Goal: Task Accomplishment & Management: Manage account settings

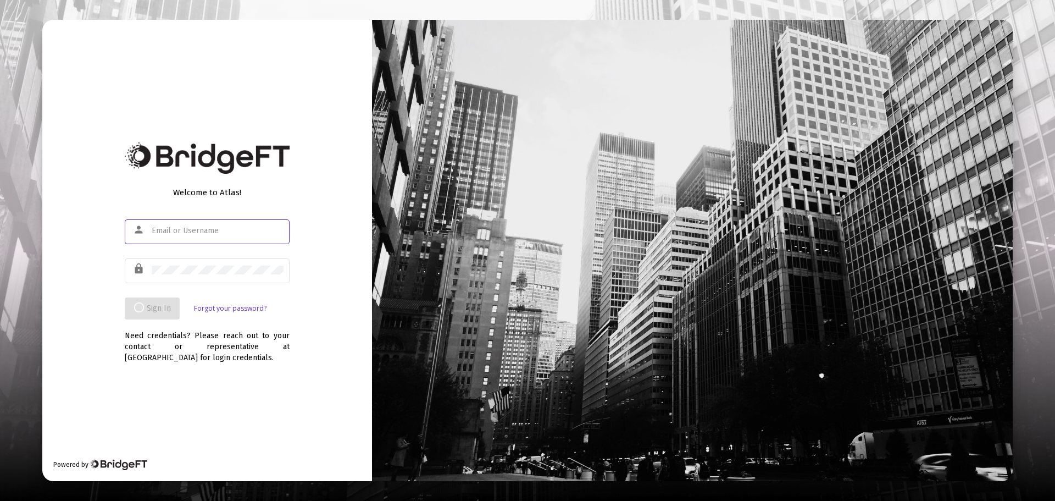
type input "[EMAIL_ADDRESS][DOMAIN_NAME]"
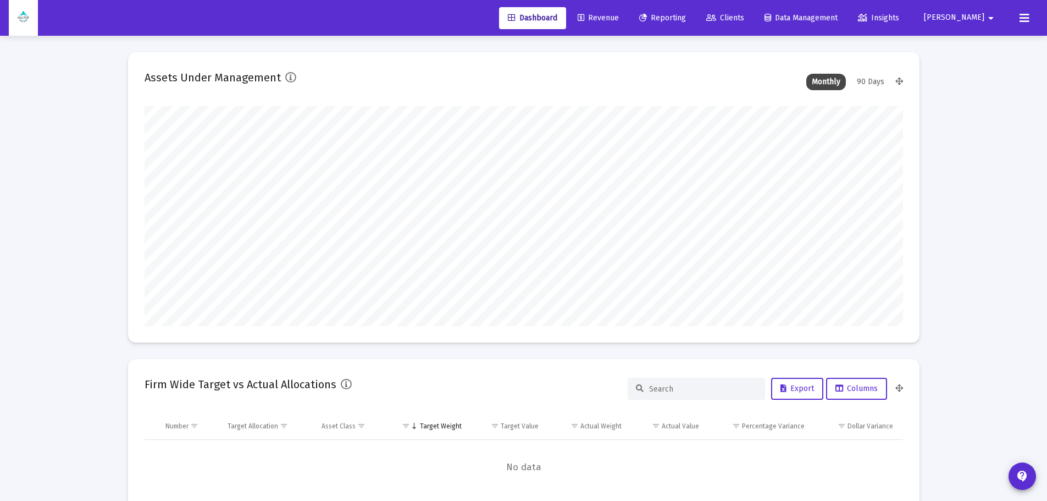
scroll to position [220, 759]
type input "[DATE]"
type input "ekroll@hilltopfa.com"
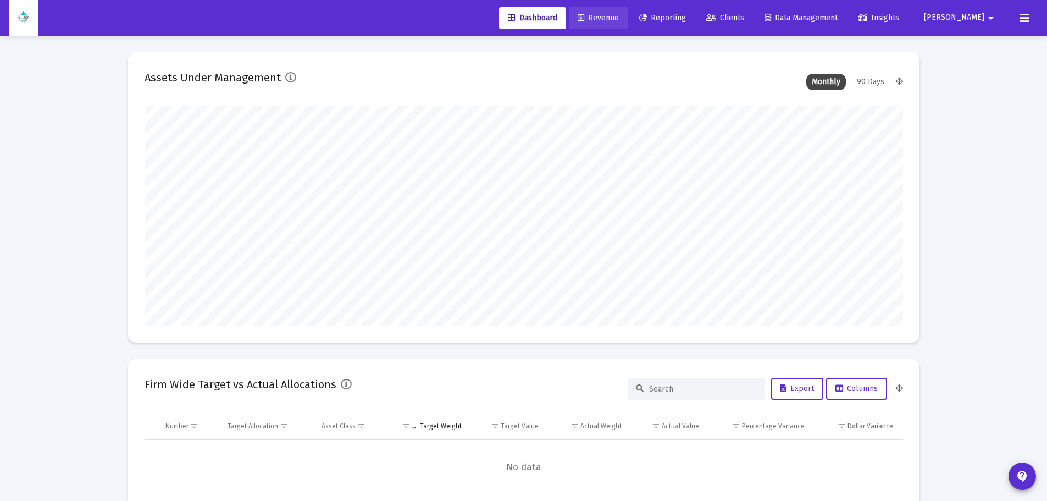
click at [619, 21] on span "Revenue" at bounding box center [598, 17] width 41 height 9
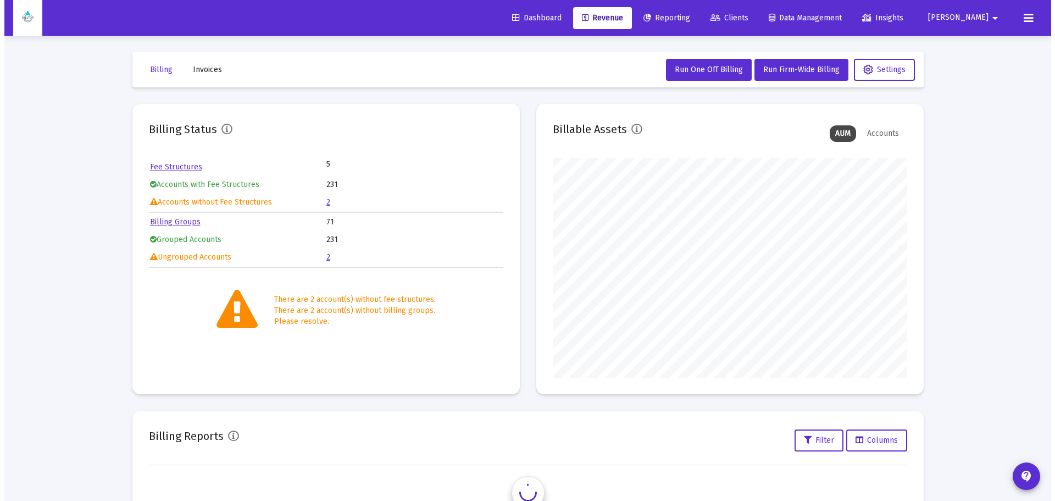
scroll to position [220, 355]
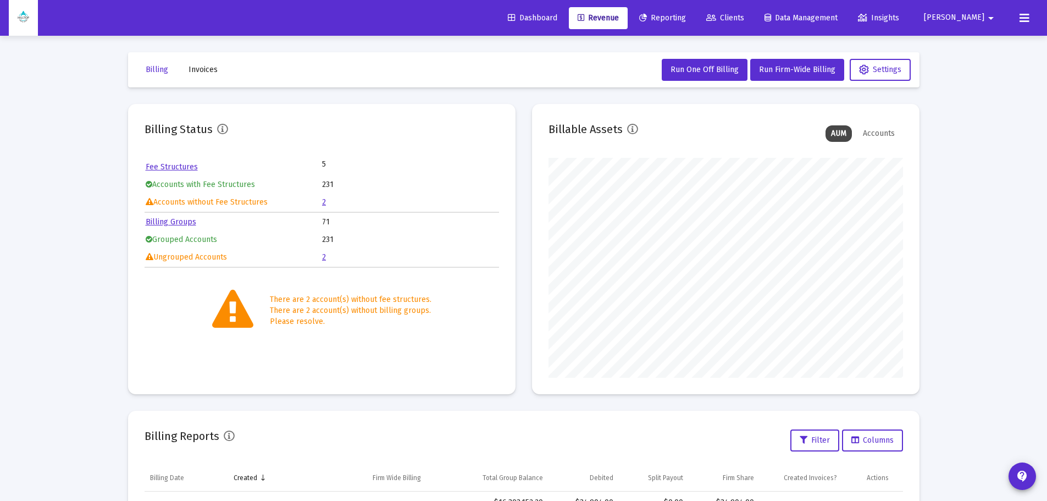
click at [325, 202] on link "2" at bounding box center [324, 201] width 4 height 9
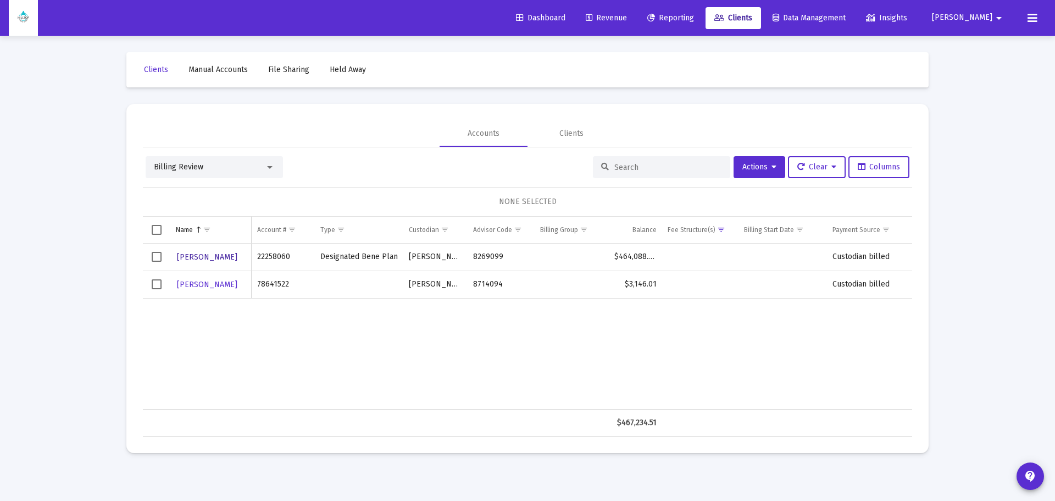
click at [206, 257] on span "DRAGAN KRESOVIC" at bounding box center [207, 256] width 60 height 9
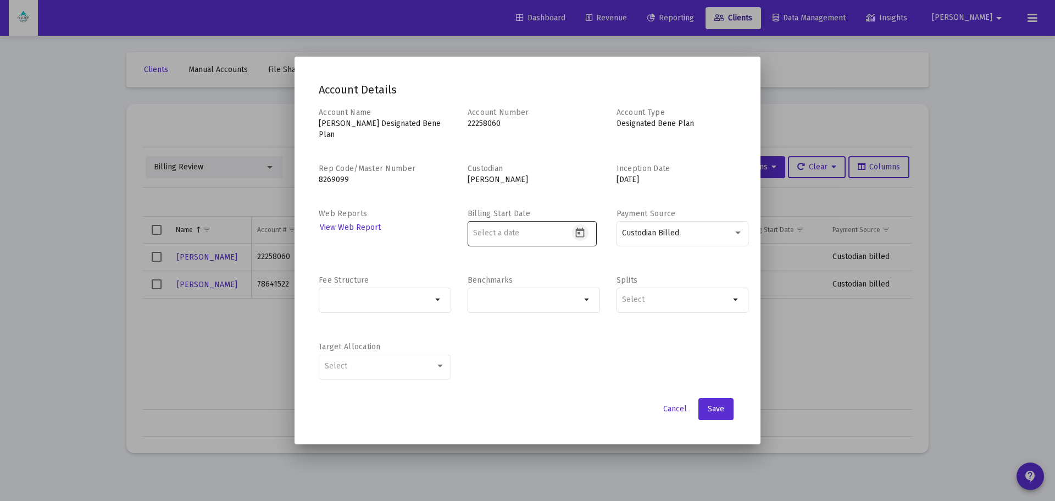
click at [579, 233] on icon "Open calendar" at bounding box center [580, 232] width 9 height 10
click at [542, 320] on div "1" at bounding box center [549, 319] width 20 height 20
type input "2025-10-01"
click at [438, 298] on mat-icon "arrow_drop_down" at bounding box center [438, 299] width 13 height 13
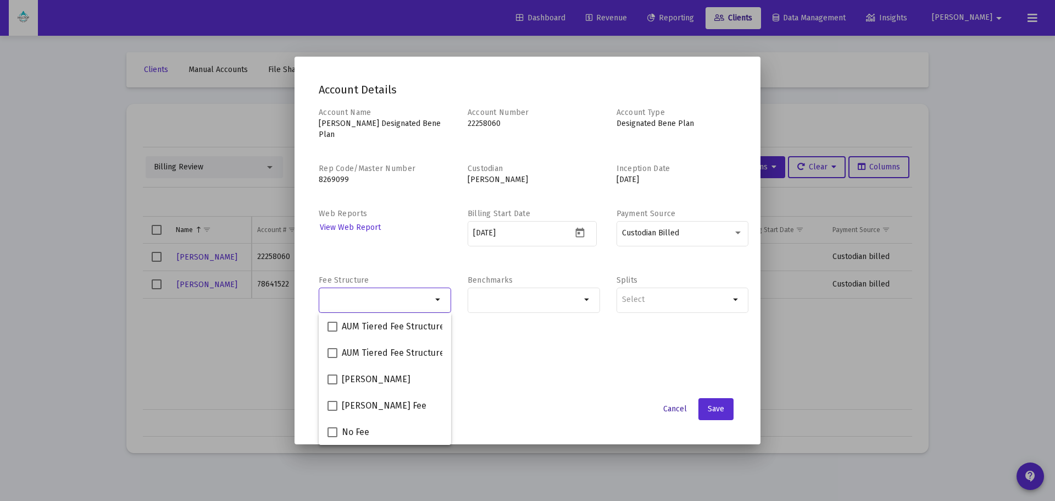
click at [672, 410] on span "Cancel" at bounding box center [676, 408] width 24 height 9
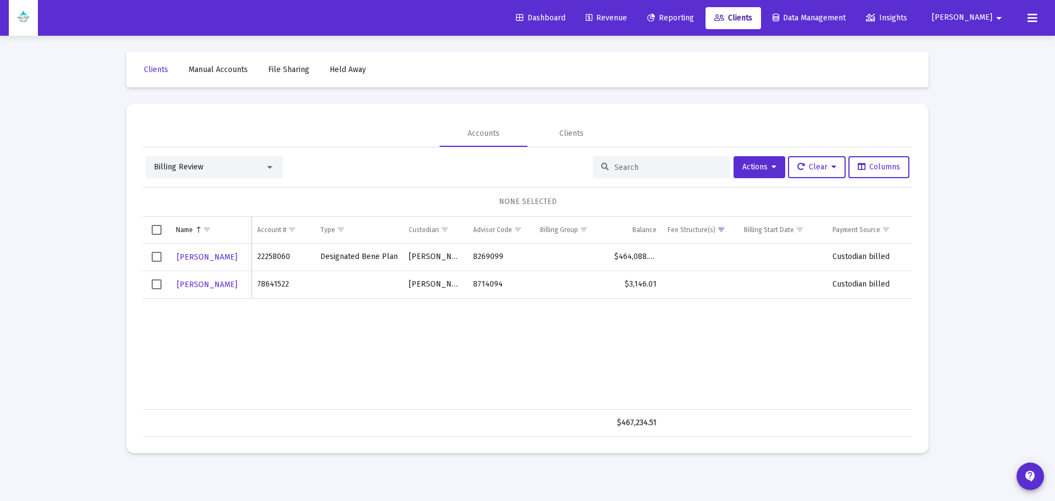
click at [626, 167] on input at bounding box center [669, 167] width 108 height 9
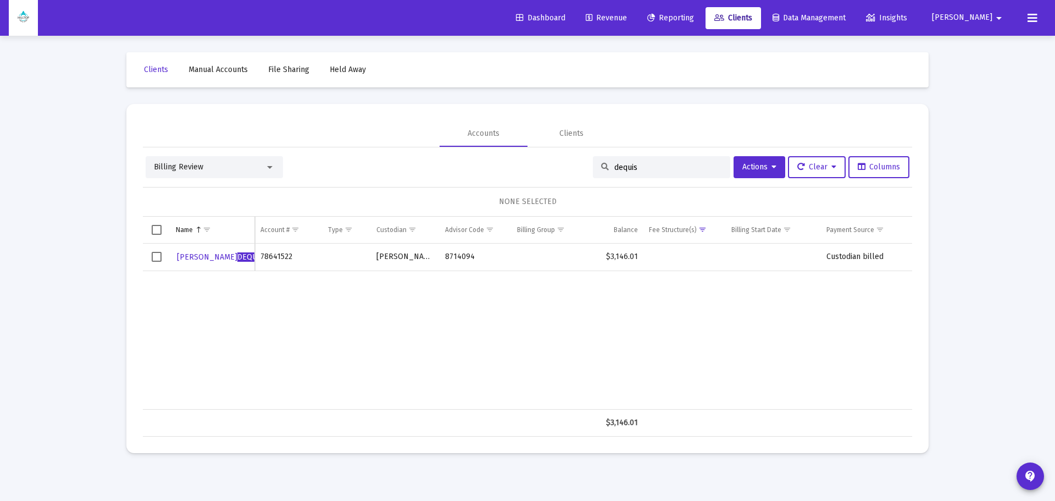
type input "dequis"
click at [270, 167] on div at bounding box center [269, 167] width 5 height 3
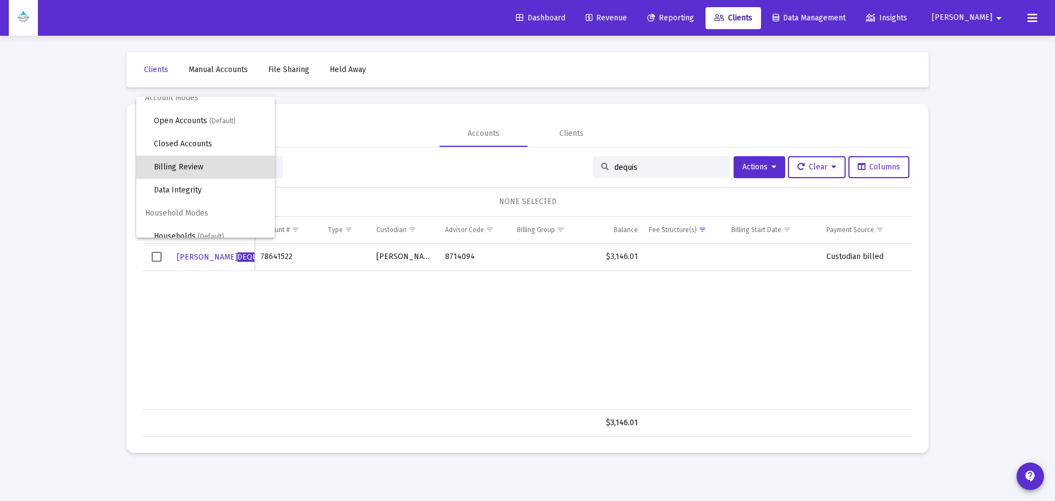
click at [391, 168] on div at bounding box center [527, 250] width 1055 height 501
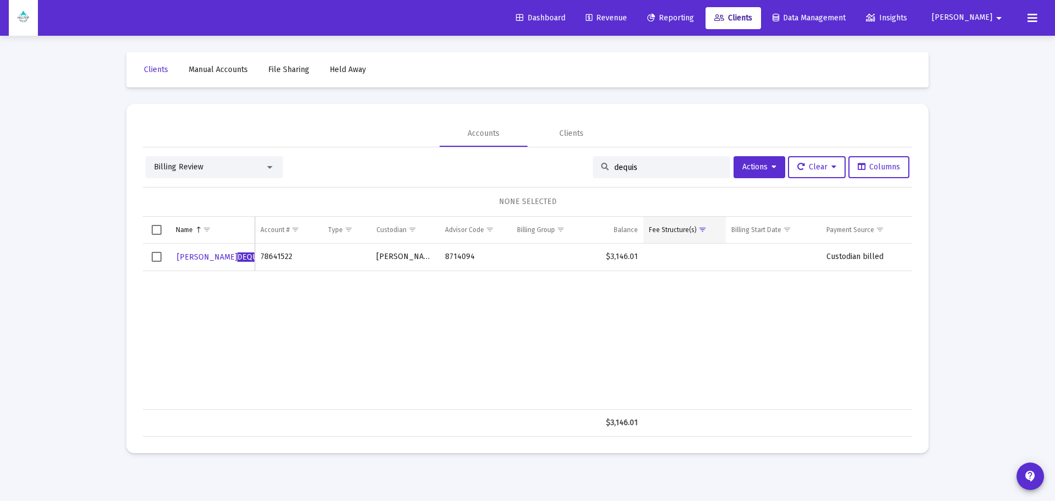
click at [704, 229] on span "Show filter options for column 'Fee Structure(s)'" at bounding box center [703, 229] width 8 height 8
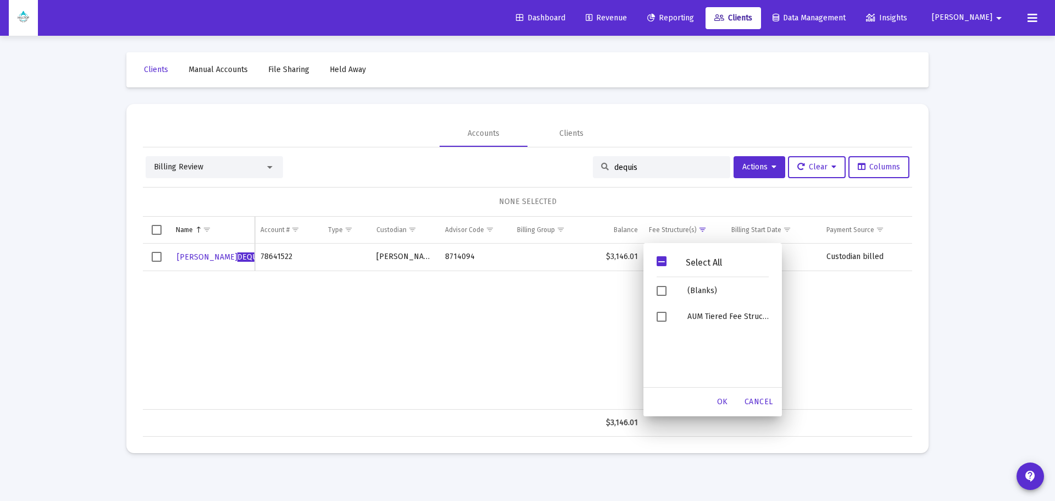
click at [665, 260] on span "Filter options" at bounding box center [662, 261] width 10 height 10
click at [730, 400] on div "OK" at bounding box center [722, 402] width 35 height 20
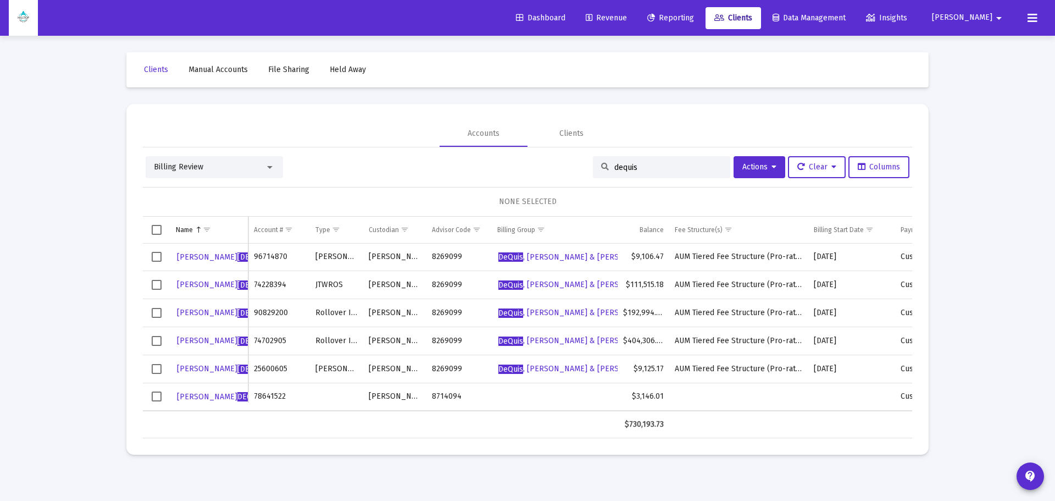
click at [155, 395] on span "Select row" at bounding box center [157, 396] width 10 height 10
click at [774, 162] on button "Actions" at bounding box center [760, 167] width 52 height 22
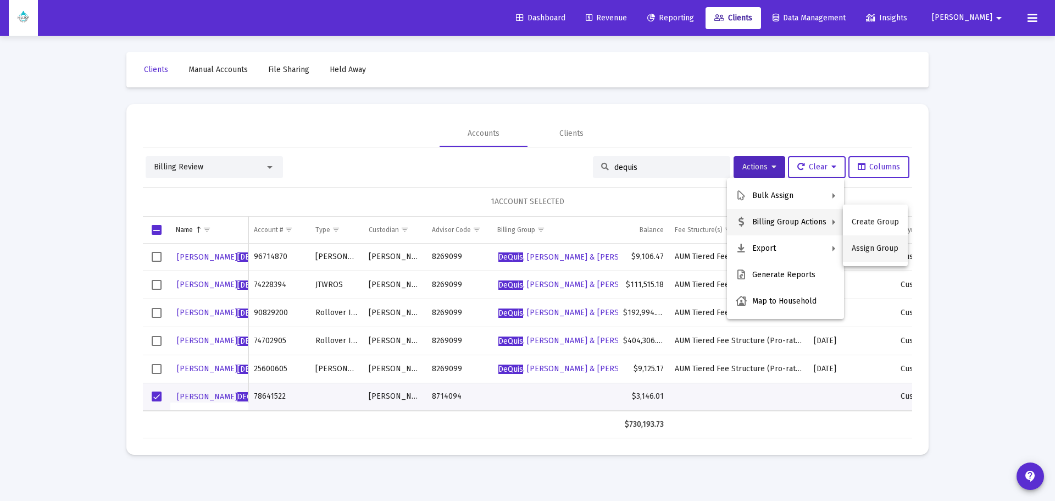
click at [881, 245] on button "Assign Group" at bounding box center [875, 248] width 65 height 26
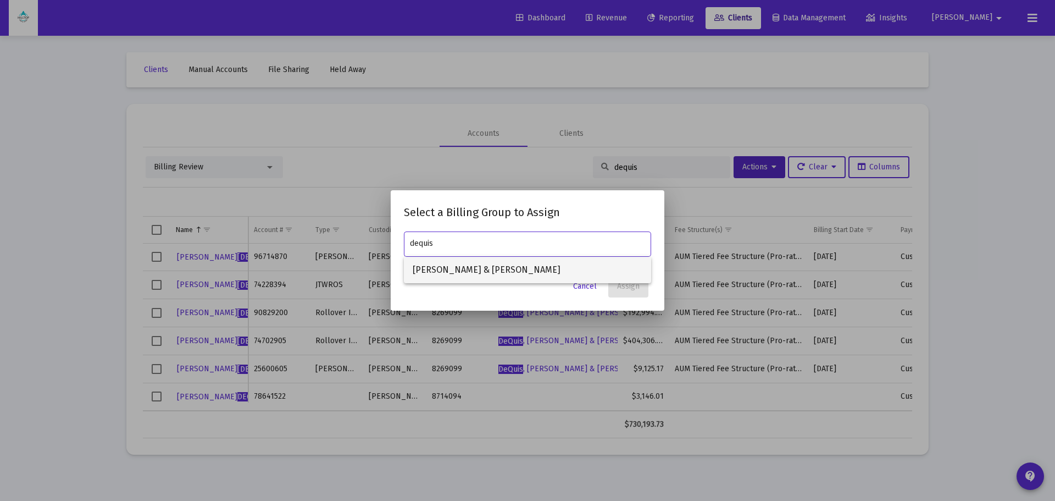
click at [463, 262] on span "[PERSON_NAME] & [PERSON_NAME]" at bounding box center [528, 270] width 230 height 26
type input "[PERSON_NAME] & [PERSON_NAME]"
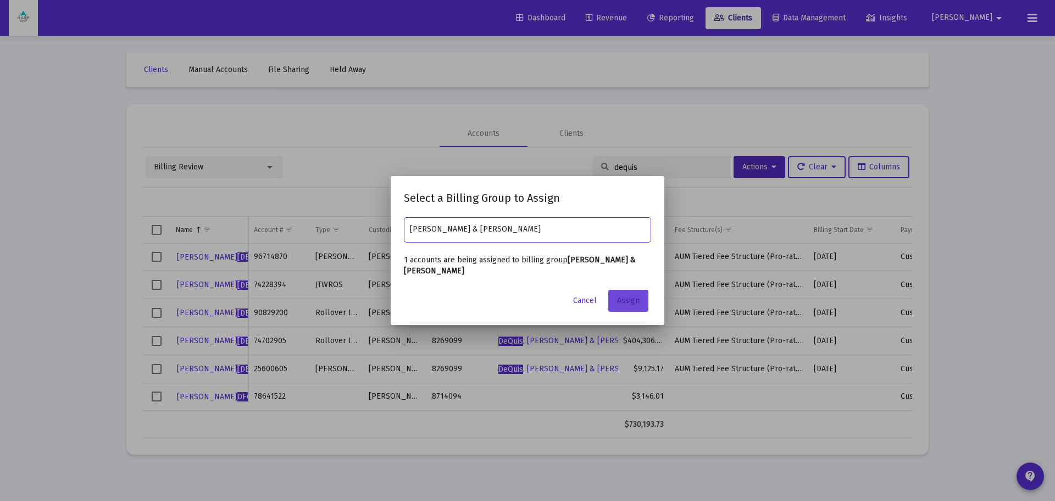
click at [622, 296] on span "Assign" at bounding box center [628, 300] width 23 height 9
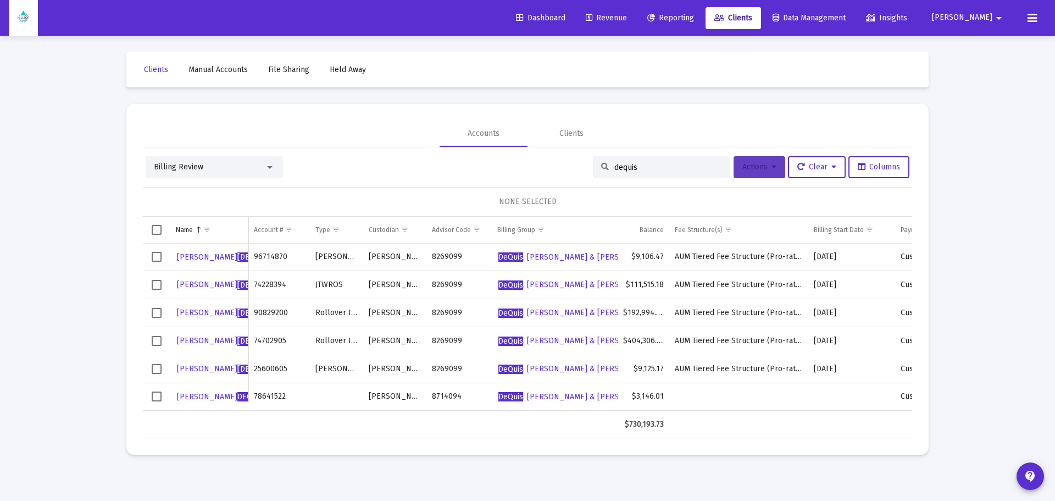
click at [765, 166] on span "Actions" at bounding box center [760, 166] width 34 height 9
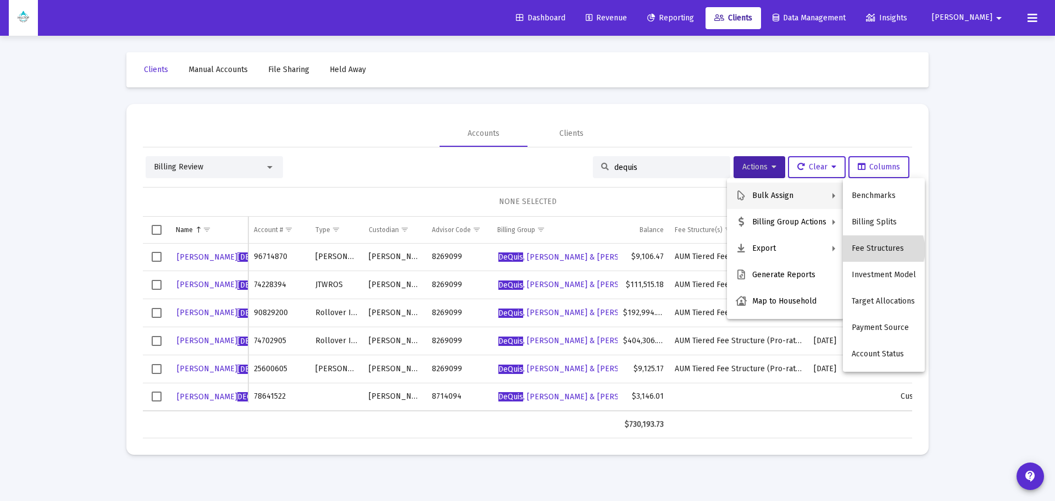
click at [882, 250] on button "Fee Structures" at bounding box center [884, 248] width 82 height 26
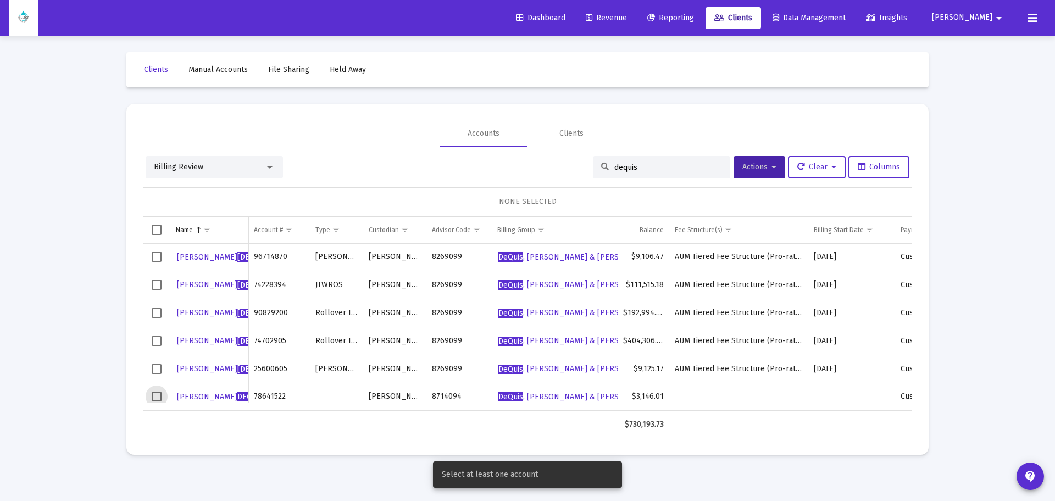
click at [153, 395] on span "Select row" at bounding box center [157, 396] width 10 height 10
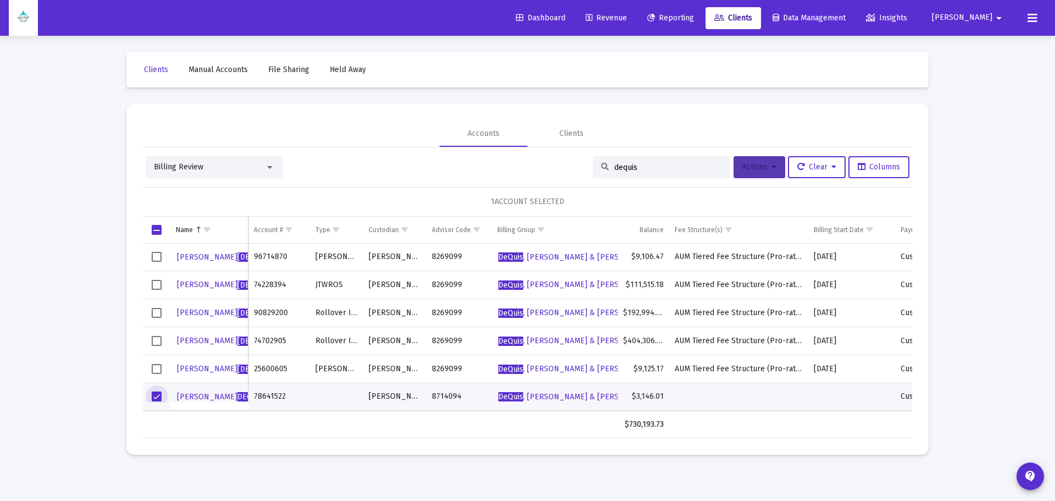
click at [762, 162] on button "Actions" at bounding box center [760, 167] width 52 height 22
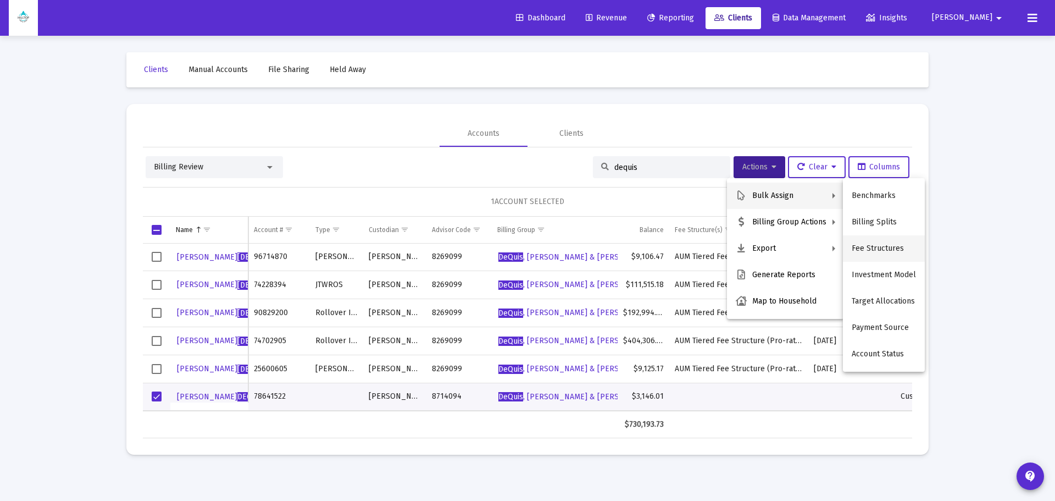
click at [877, 246] on button "Fee Structures" at bounding box center [884, 248] width 82 height 26
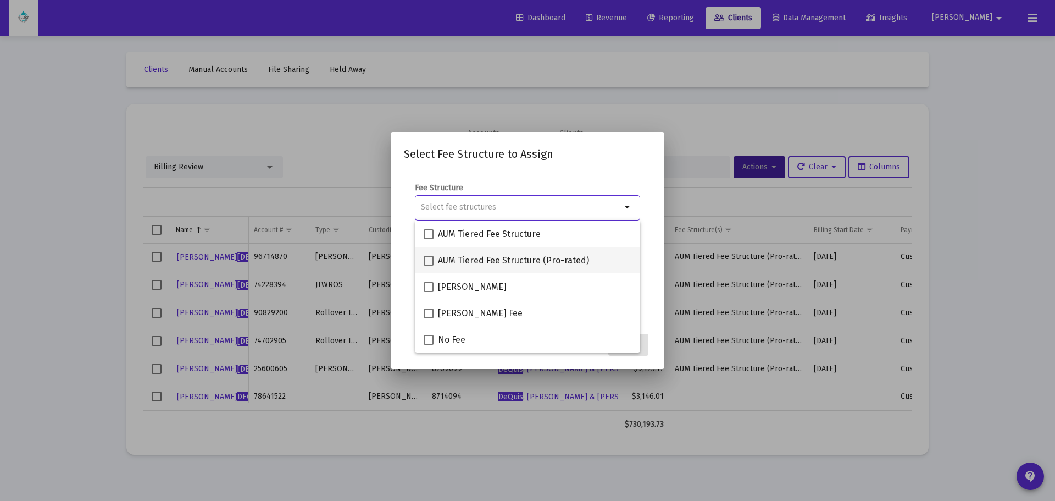
click at [427, 261] on span at bounding box center [429, 261] width 10 height 10
click at [428, 266] on input "AUM Tiered Fee Structure (Pro-rated)" at bounding box center [428, 266] width 1 height 1
checkbox input "true"
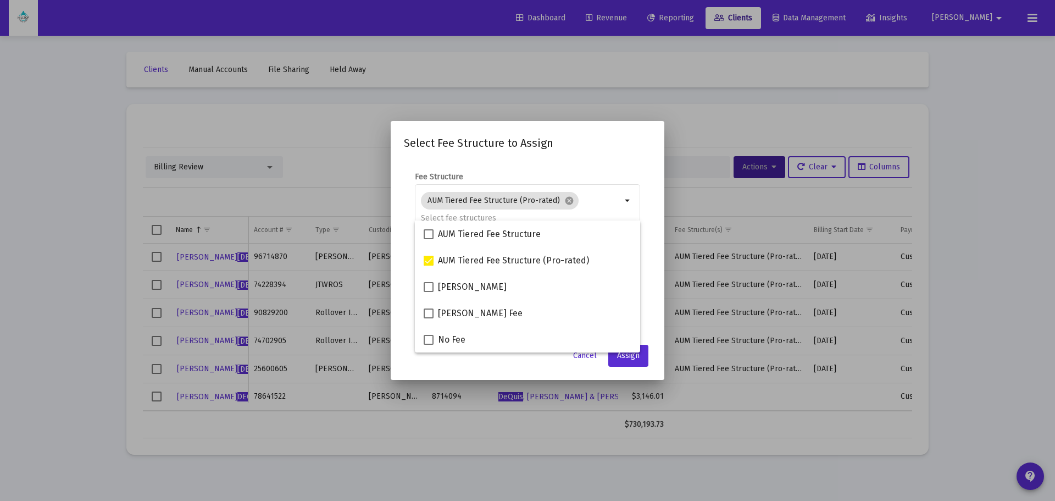
click at [623, 147] on h2 "Select Fee Structure to Assign" at bounding box center [527, 143] width 247 height 18
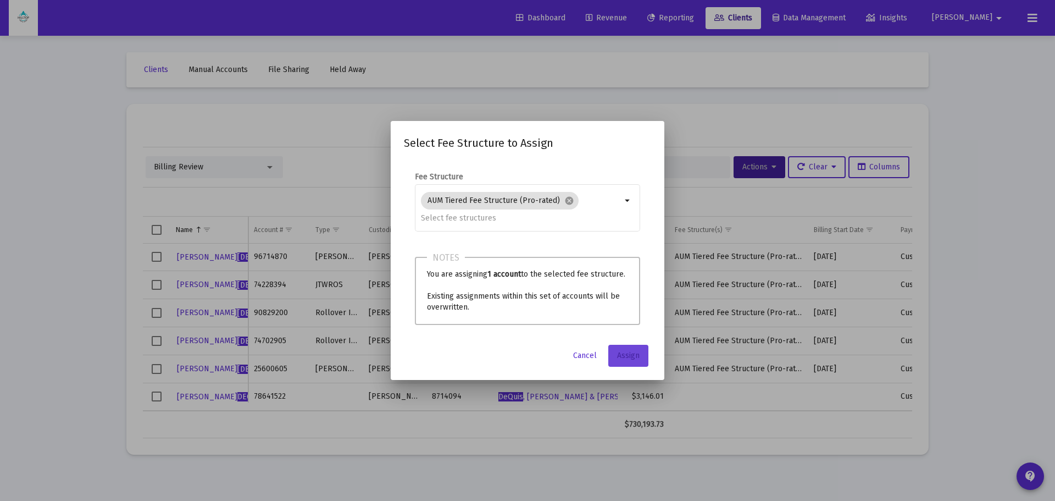
click at [626, 355] on span "Assign" at bounding box center [628, 355] width 23 height 9
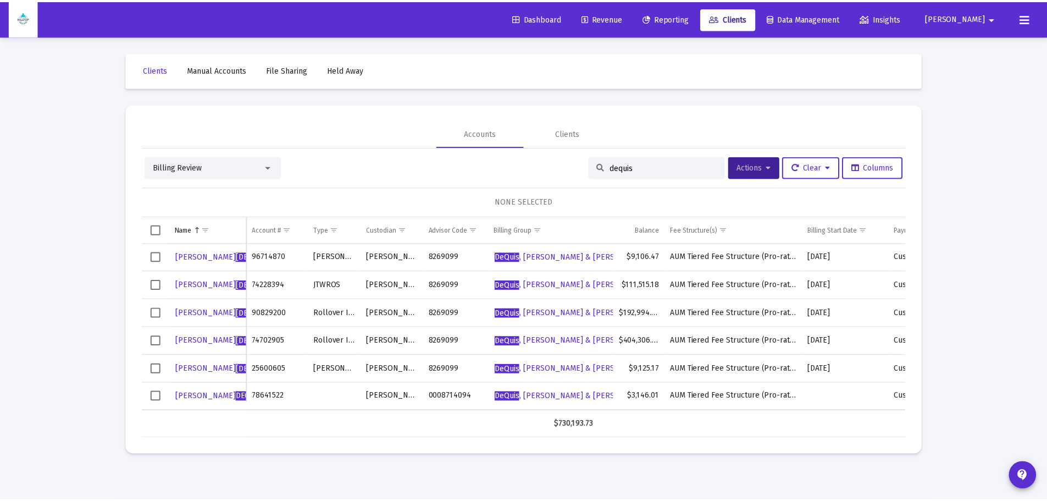
scroll to position [0, 0]
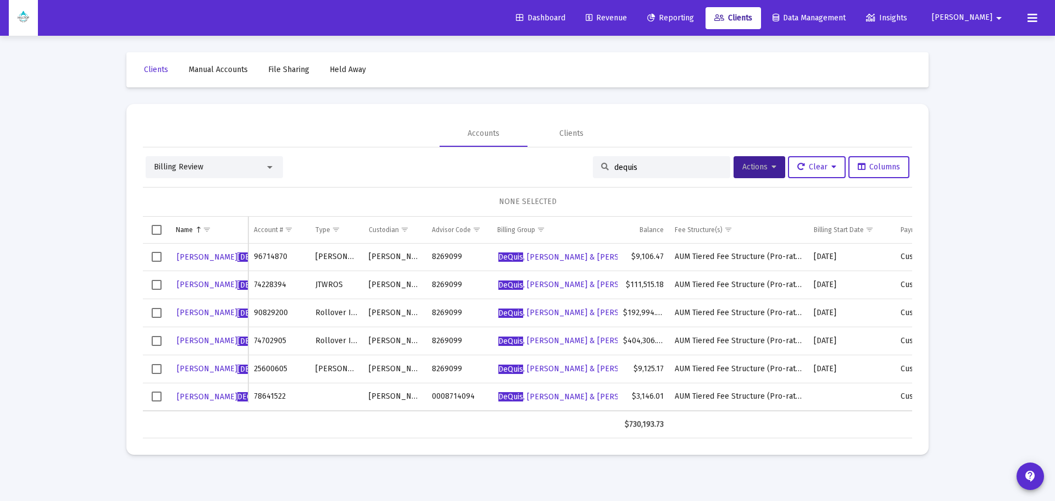
drag, startPoint x: 482, startPoint y: 411, endPoint x: 324, endPoint y: 408, distance: 157.8
click at [324, 408] on table "Brian Dequis 96714870 Roth IRA Schwab 8269099 DeQuis , Kim & Brian Household $9…" at bounding box center [561, 328] width 836 height 168
click at [157, 396] on span "Select row" at bounding box center [157, 396] width 10 height 10
click at [772, 161] on button "Actions" at bounding box center [760, 167] width 52 height 22
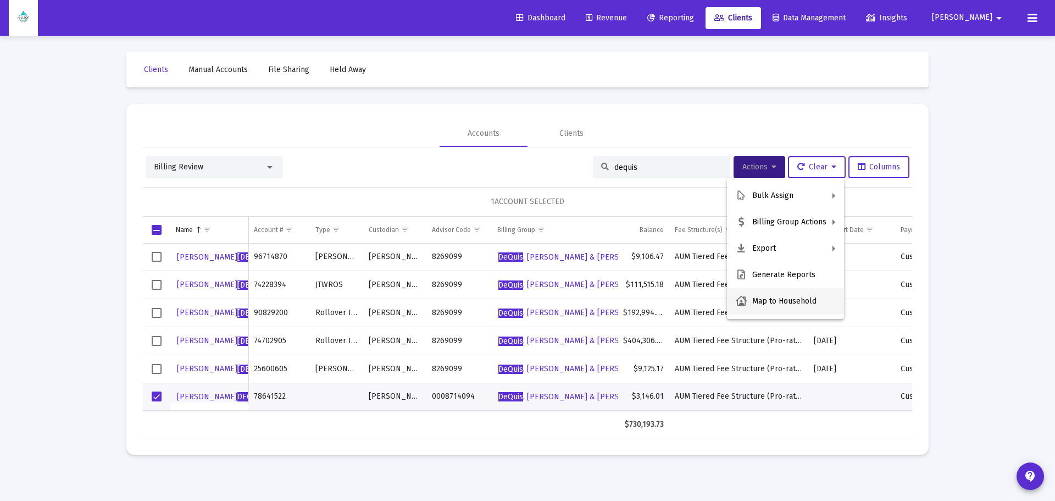
click at [765, 301] on button "Map to Household" at bounding box center [785, 301] width 117 height 26
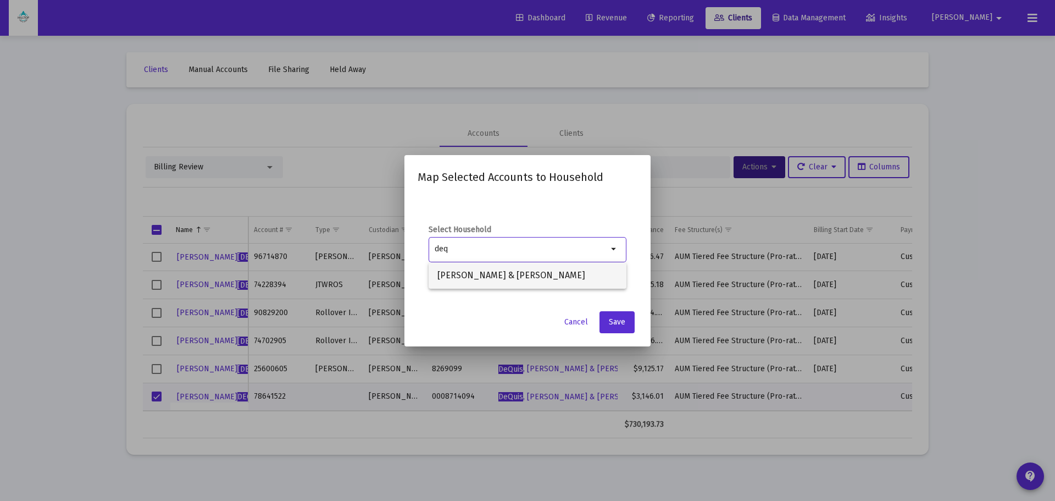
click at [494, 274] on span "[PERSON_NAME] & [PERSON_NAME]" at bounding box center [528, 275] width 180 height 26
type input "[PERSON_NAME] & [PERSON_NAME]"
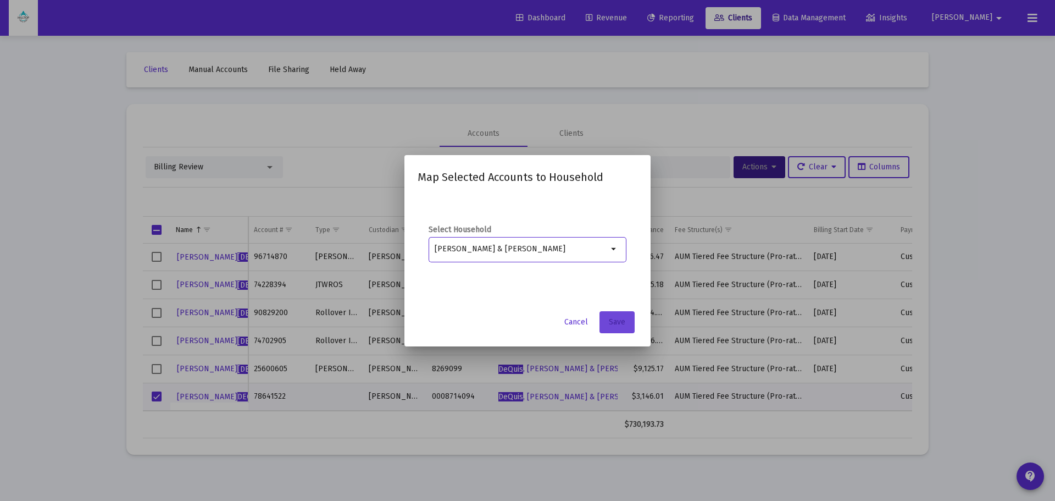
click at [609, 314] on button "Save" at bounding box center [617, 322] width 35 height 22
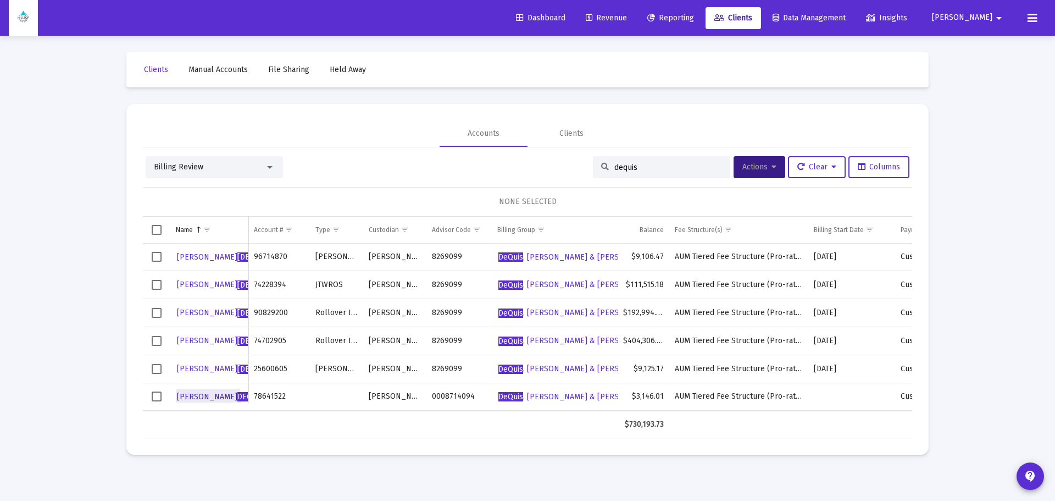
click at [189, 401] on span "KIMBERLY DEQUIS" at bounding box center [220, 396] width 87 height 9
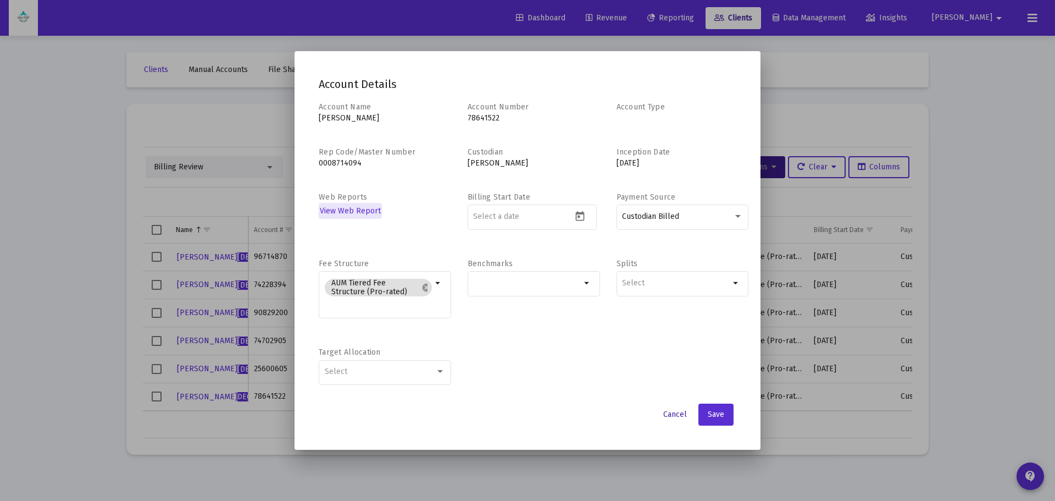
click at [671, 416] on span "Cancel" at bounding box center [676, 414] width 24 height 9
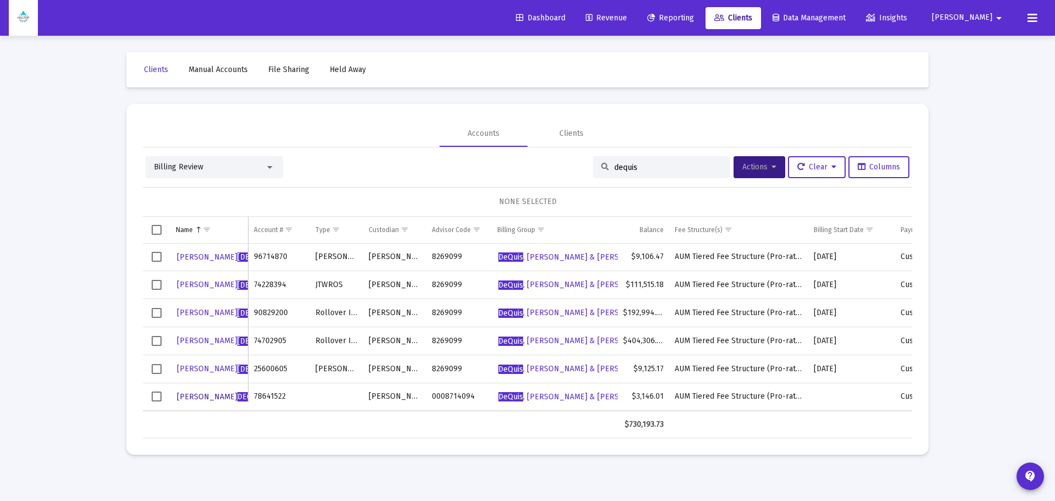
click at [204, 397] on span "KIMBERLY DEQUIS" at bounding box center [220, 396] width 87 height 9
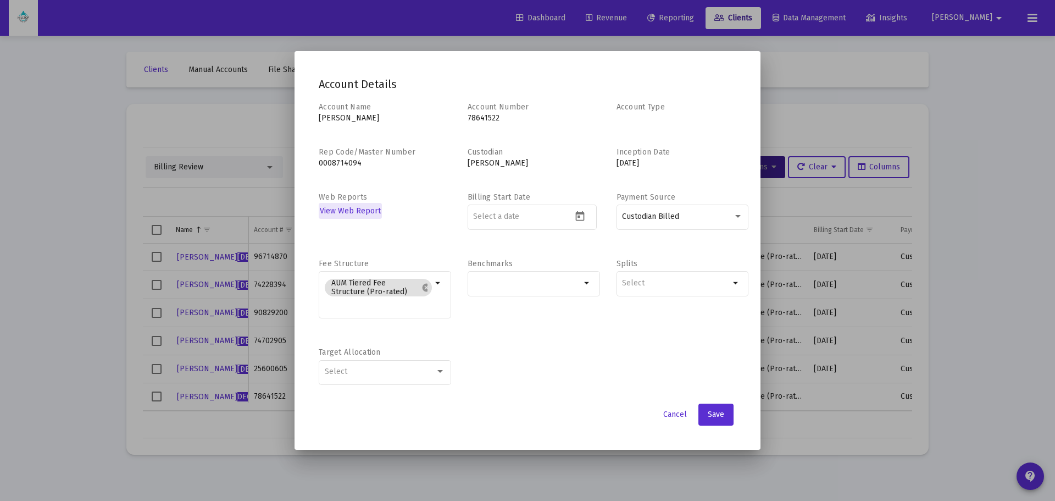
click at [164, 391] on div at bounding box center [527, 250] width 1055 height 501
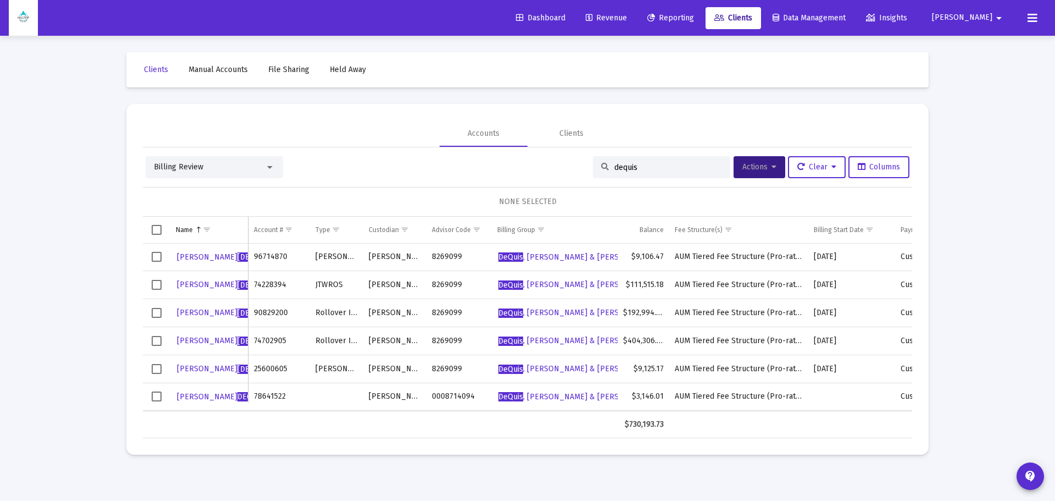
click at [152, 396] on span "Select row" at bounding box center [157, 396] width 10 height 10
click at [749, 162] on button "Actions" at bounding box center [760, 167] width 52 height 22
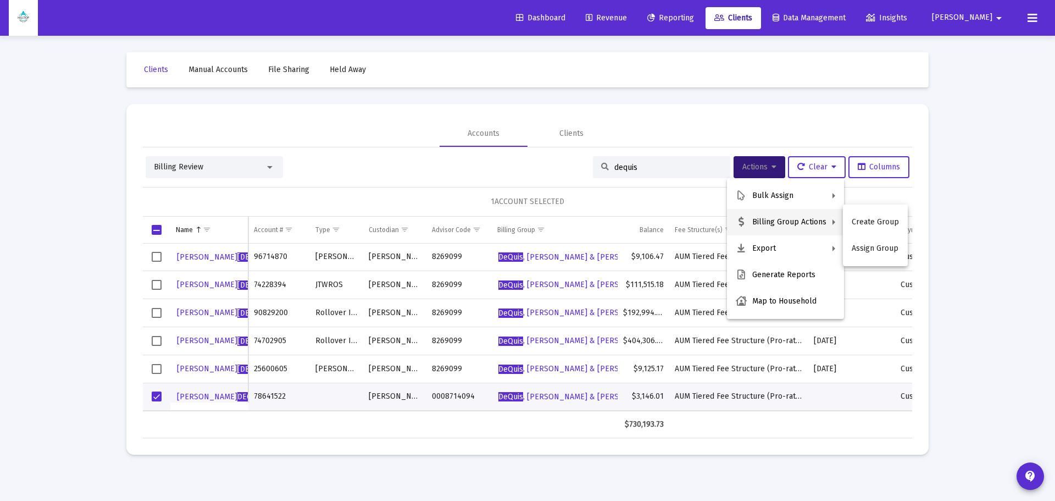
click at [101, 259] on div at bounding box center [527, 250] width 1055 height 501
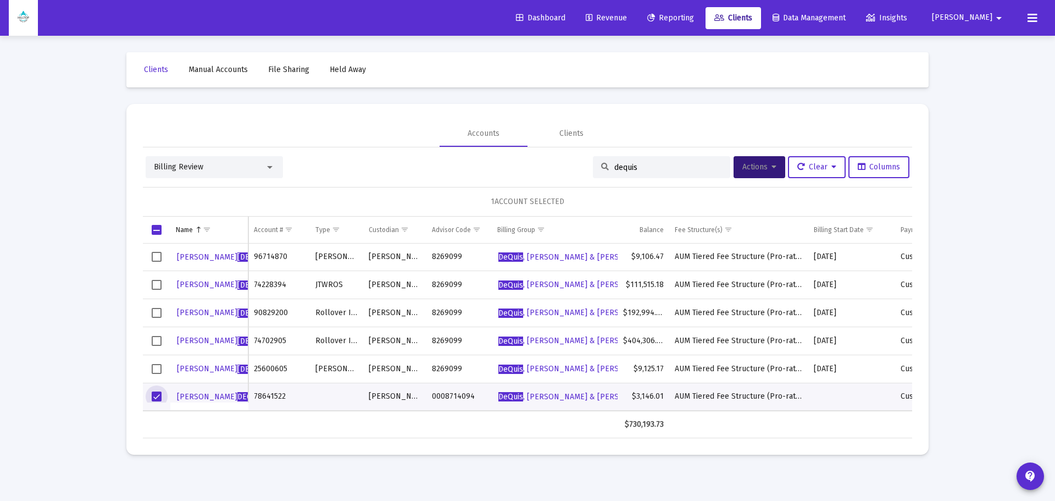
click at [157, 399] on span "Select row" at bounding box center [157, 396] width 10 height 10
click at [660, 166] on input "dequis" at bounding box center [669, 167] width 108 height 9
click at [659, 166] on input "dequis" at bounding box center [669, 167] width 108 height 9
drag, startPoint x: 660, startPoint y: 168, endPoint x: 496, endPoint y: 169, distance: 163.3
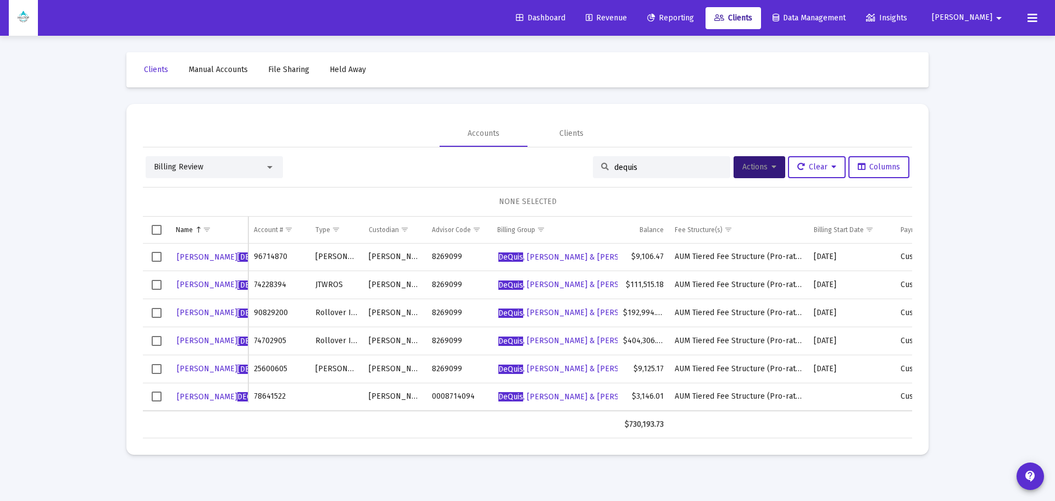
click at [496, 169] on div "Billing Review dequis Actions Clear Columns" at bounding box center [528, 167] width 764 height 22
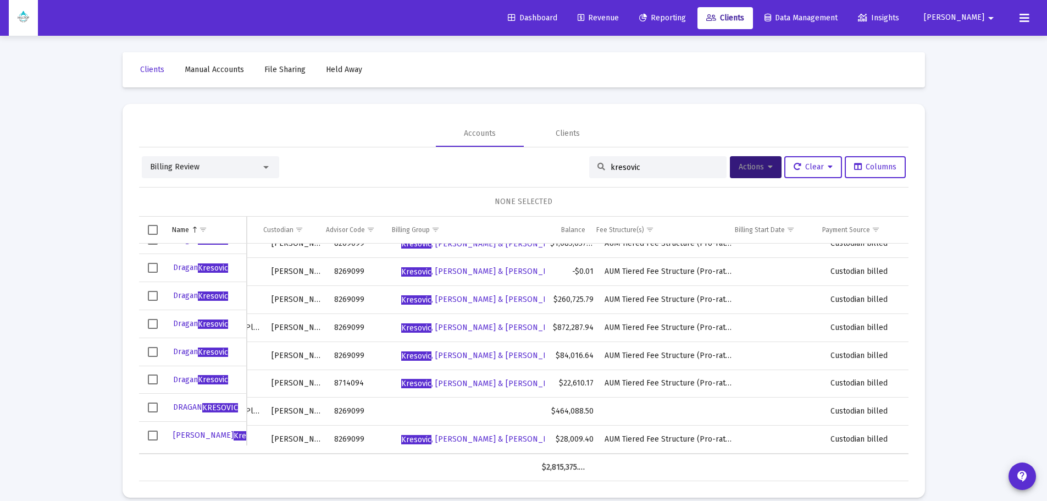
scroll to position [21, 0]
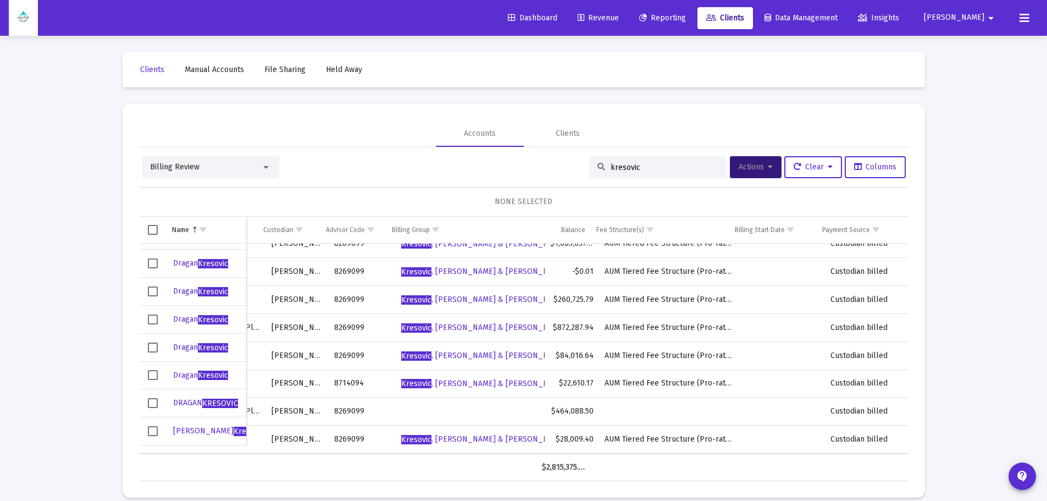
type input "kresovic"
click at [154, 403] on span "Select row" at bounding box center [153, 403] width 10 height 10
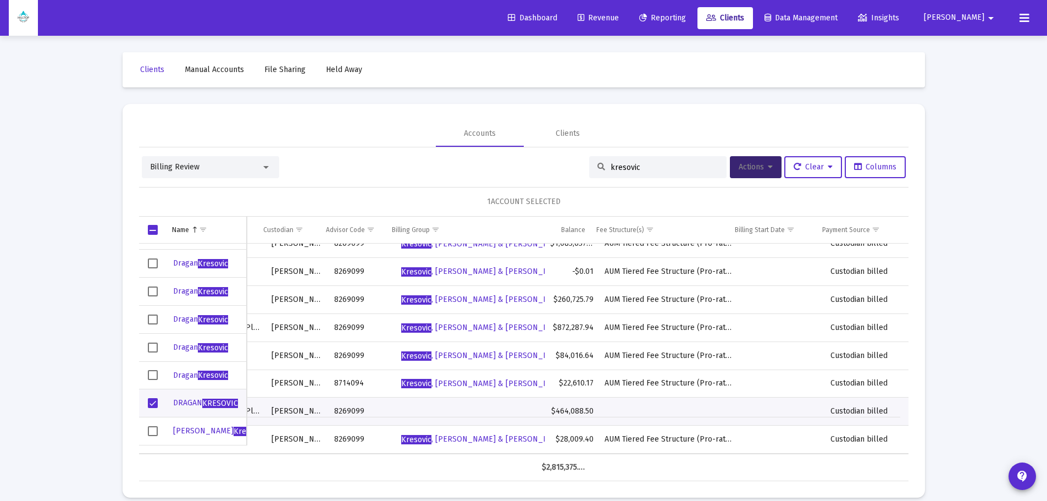
click at [768, 169] on icon at bounding box center [770, 167] width 5 height 8
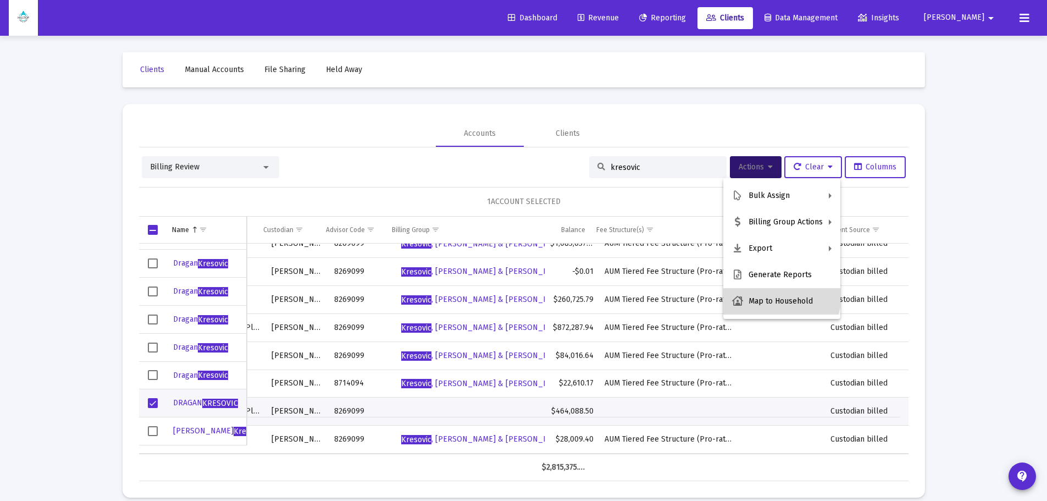
click at [773, 295] on button "Map to Household" at bounding box center [781, 301] width 117 height 26
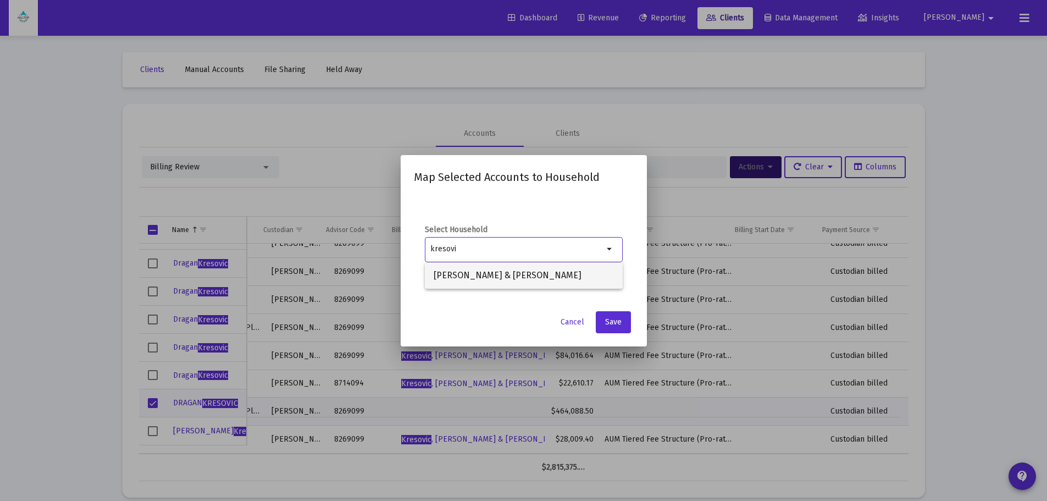
click at [511, 270] on span "Kresovic, Dan & Maureen" at bounding box center [524, 275] width 180 height 26
type input "Kresovic, Dan & Maureen"
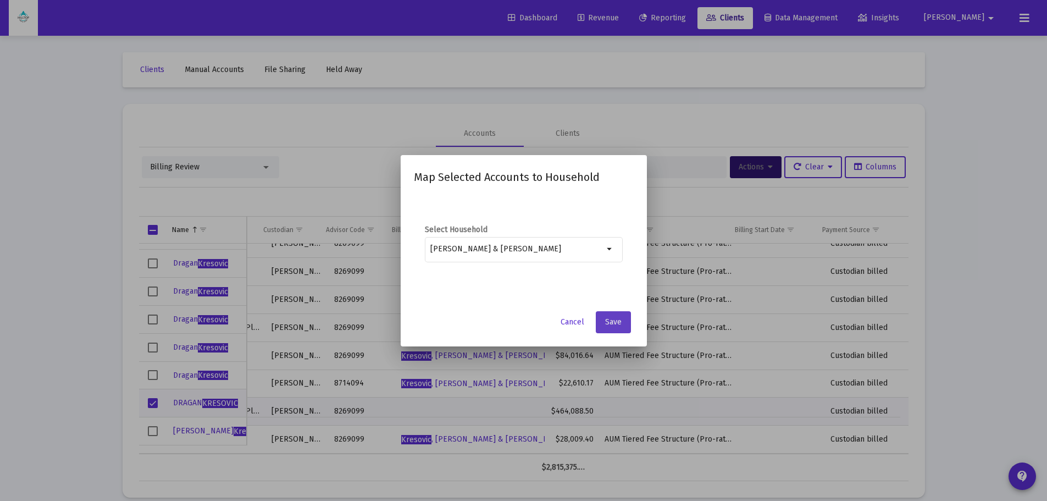
click at [615, 325] on span "Save" at bounding box center [613, 321] width 16 height 9
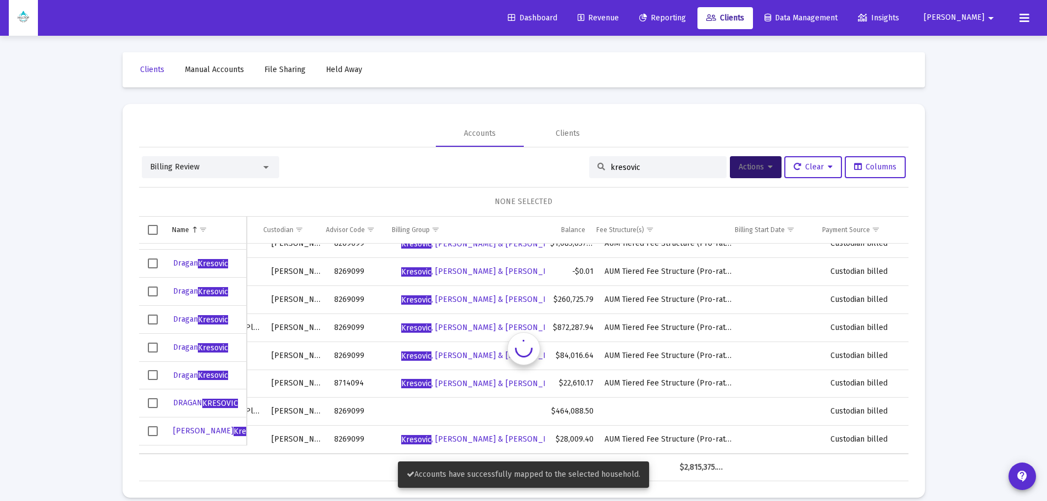
scroll to position [0, 138]
click at [770, 165] on button "Actions" at bounding box center [756, 167] width 52 height 22
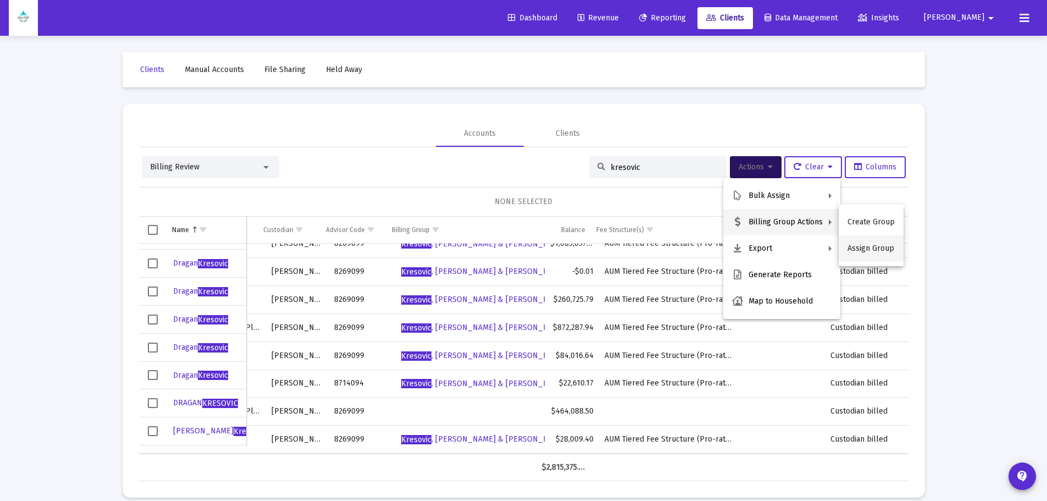
click at [871, 252] on button "Assign Group" at bounding box center [871, 248] width 65 height 26
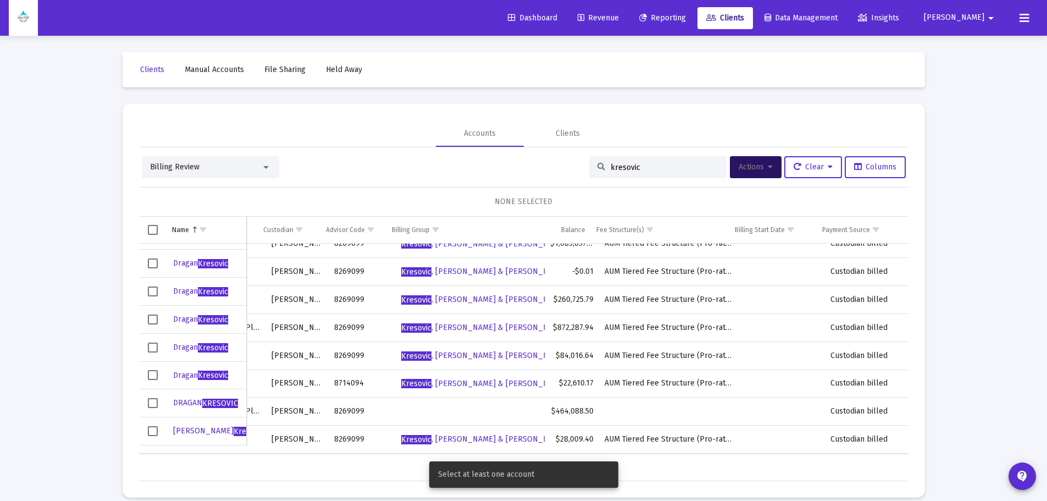
click at [147, 402] on td "Data grid" at bounding box center [152, 403] width 27 height 28
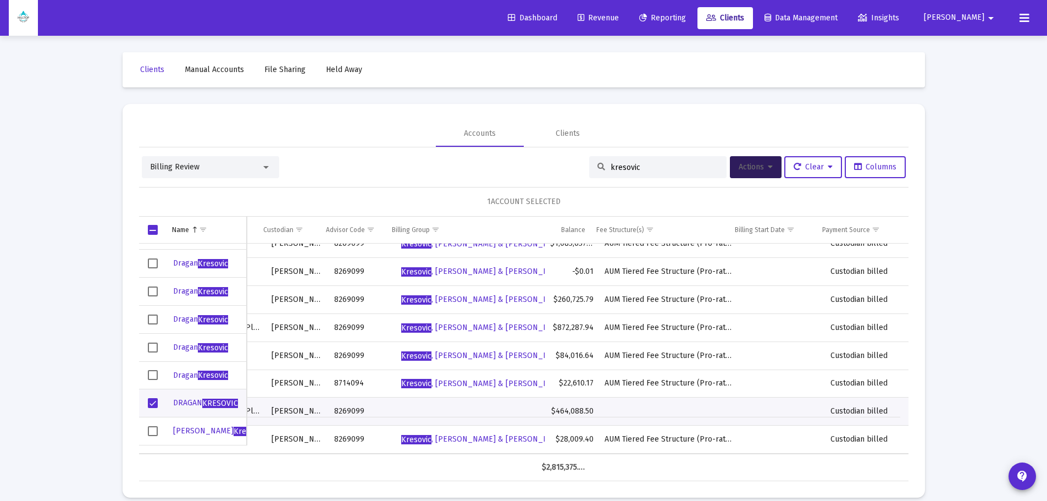
click at [758, 163] on span "Actions" at bounding box center [756, 166] width 34 height 9
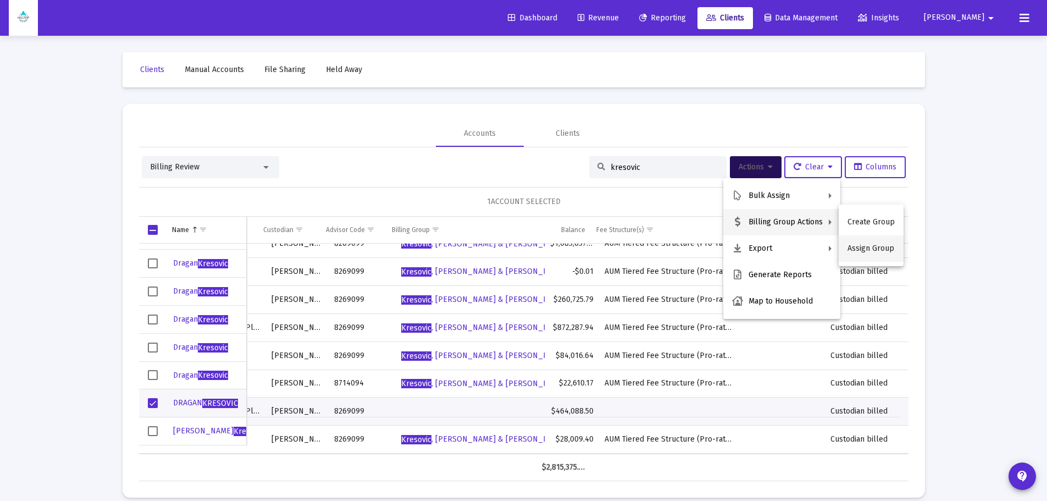
click at [865, 253] on button "Assign Group" at bounding box center [871, 248] width 65 height 26
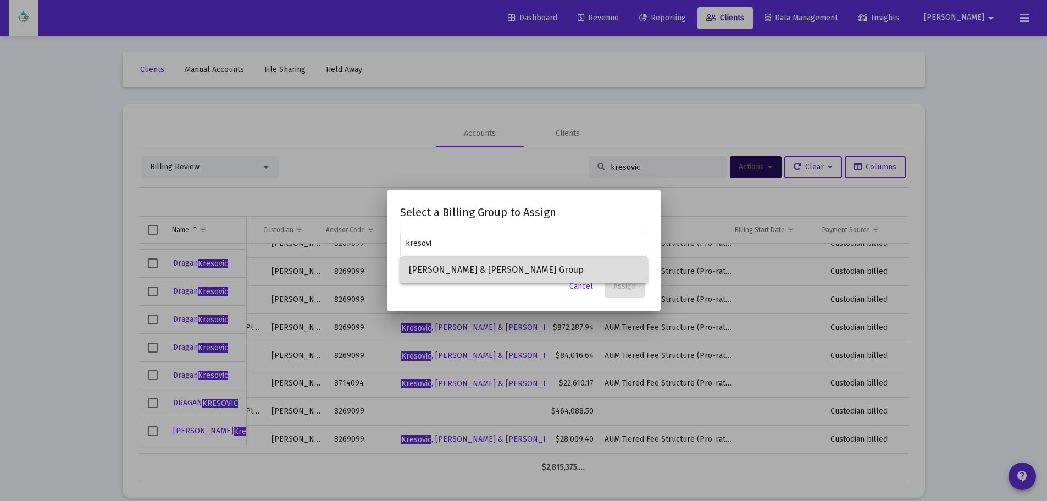
click at [494, 261] on span "Kresovic, Dan & Maureen Billing Group" at bounding box center [524, 270] width 230 height 26
type input "Kresovic, Dan & Maureen Billing Group"
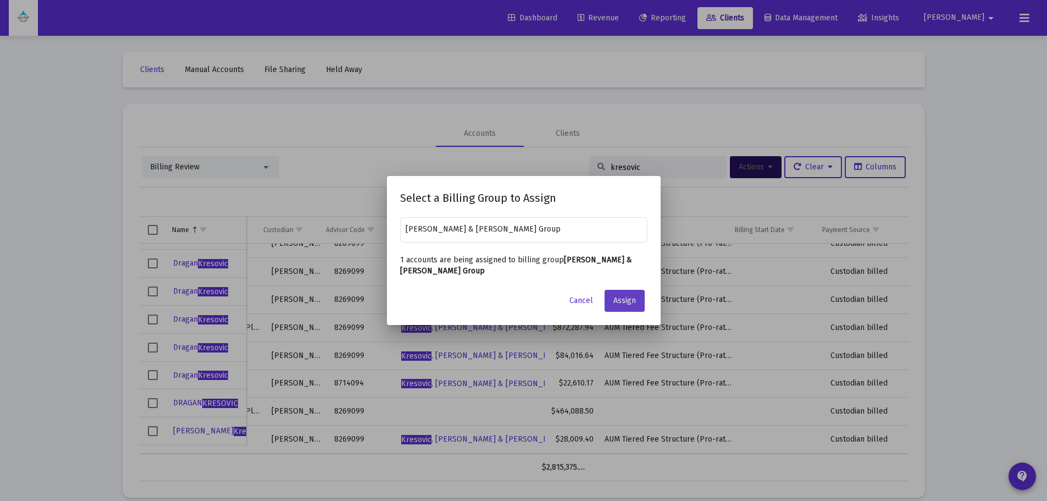
click at [621, 305] on span "Assign" at bounding box center [624, 300] width 23 height 9
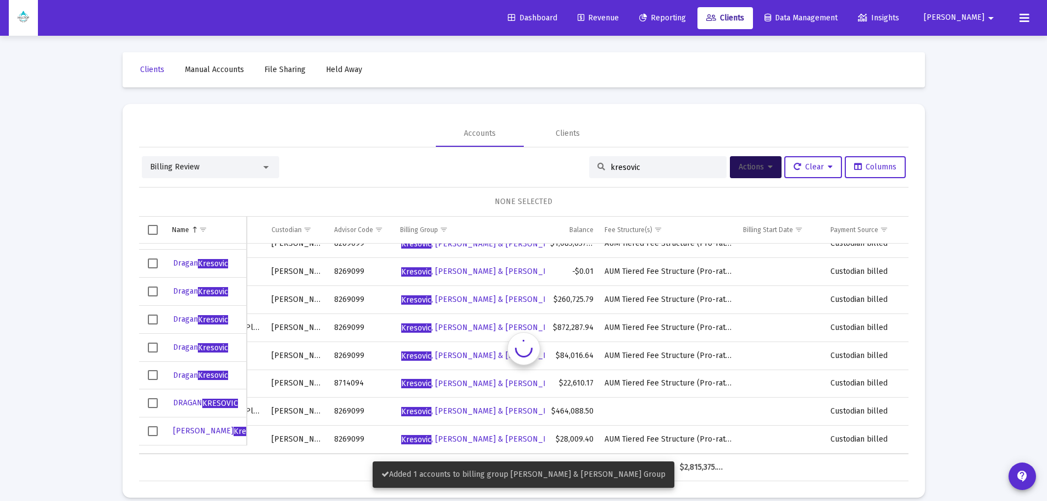
scroll to position [0, 130]
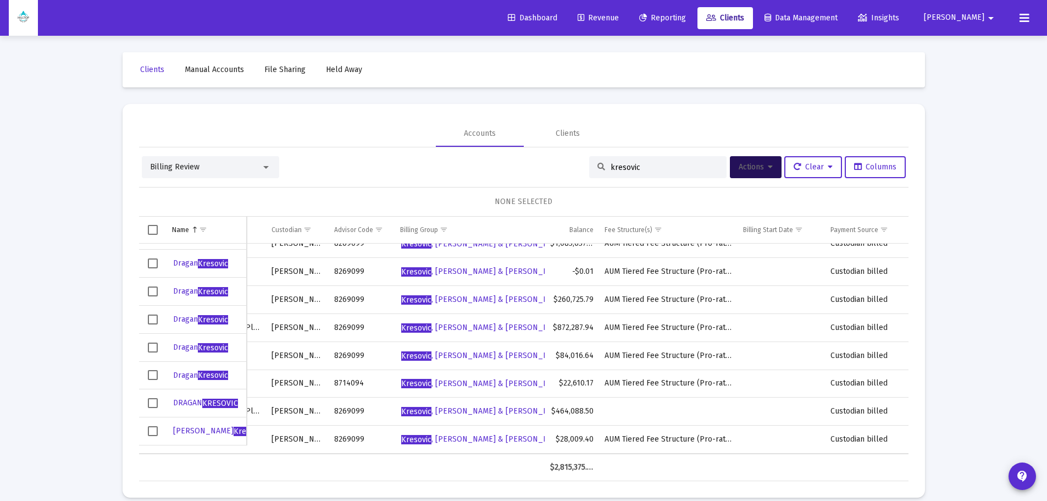
click at [153, 401] on span "Select row" at bounding box center [153, 403] width 10 height 10
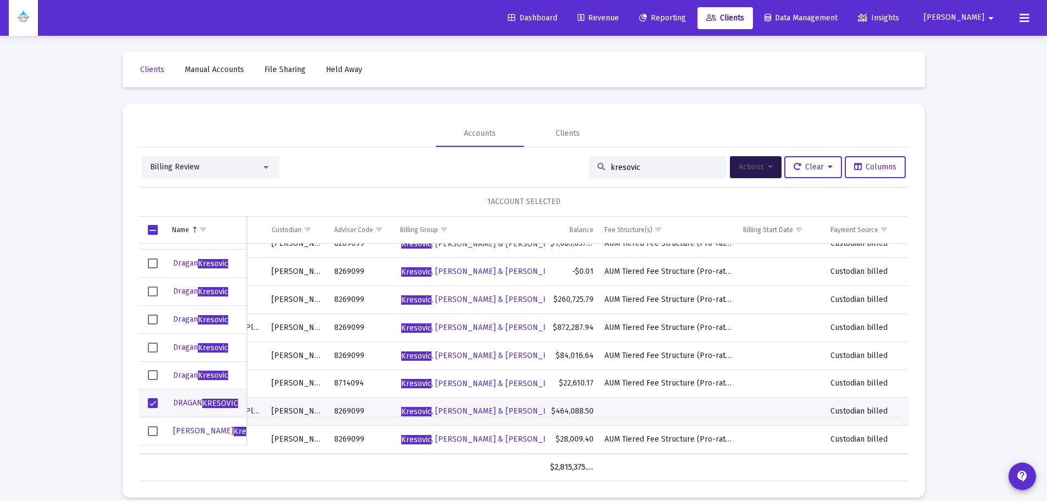
click at [768, 163] on icon at bounding box center [770, 167] width 5 height 8
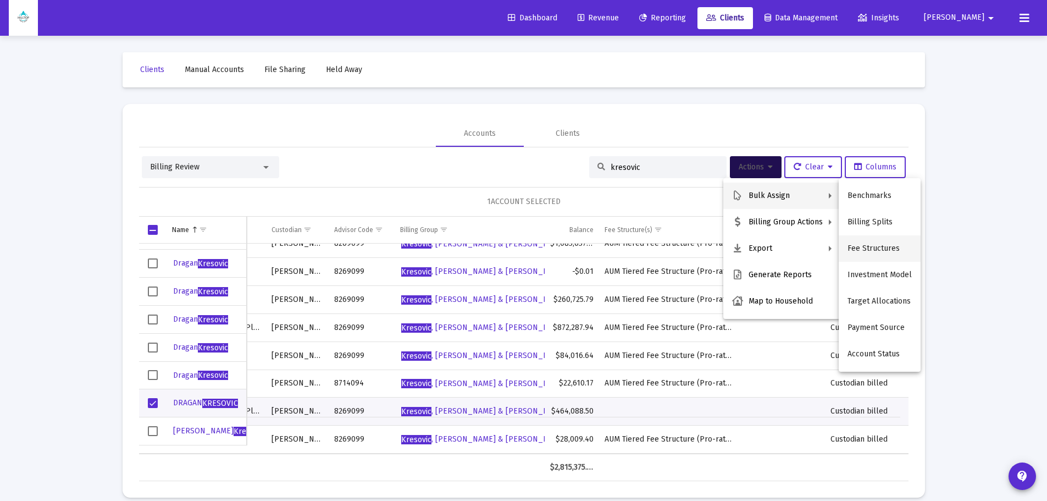
click at [873, 247] on button "Fee Structures" at bounding box center [880, 248] width 82 height 26
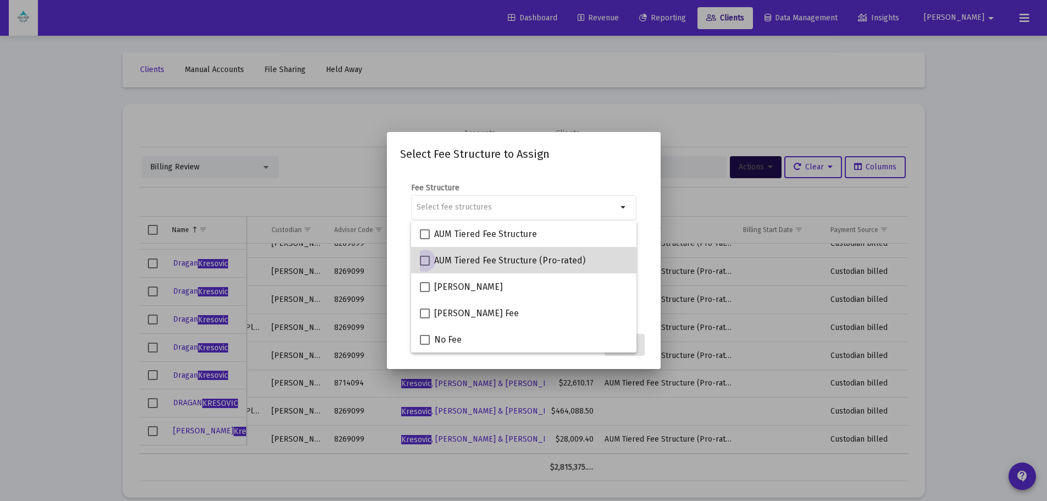
click at [427, 263] on span at bounding box center [425, 261] width 10 height 10
click at [425, 266] on input "AUM Tiered Fee Structure (Pro-rated)" at bounding box center [424, 266] width 1 height 1
checkbox input "true"
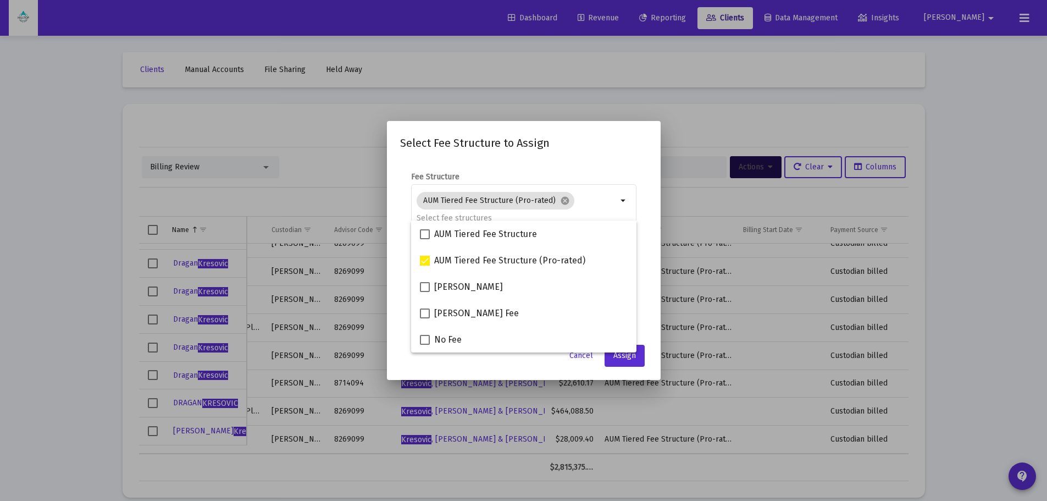
click at [584, 151] on h2 "Select Fee Structure to Assign" at bounding box center [523, 143] width 247 height 18
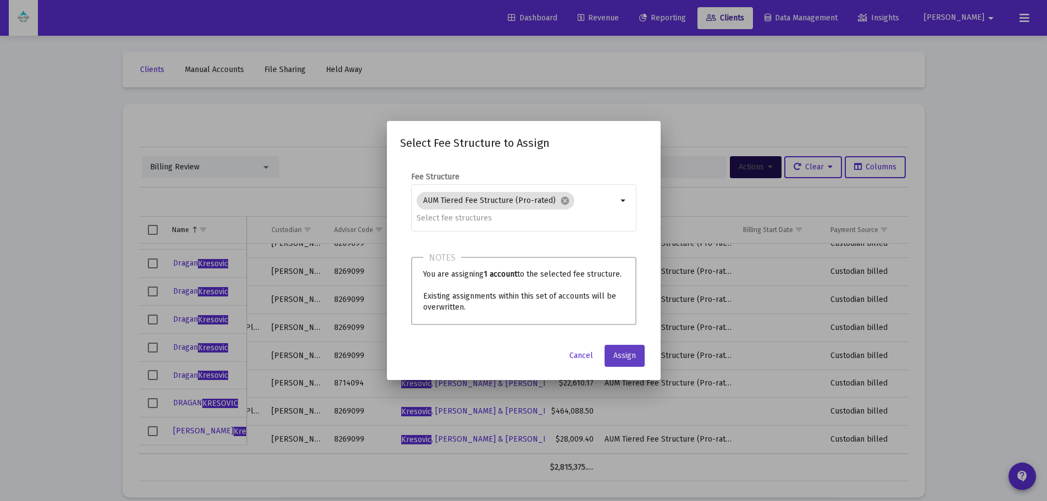
click at [620, 353] on span "Assign" at bounding box center [624, 355] width 23 height 9
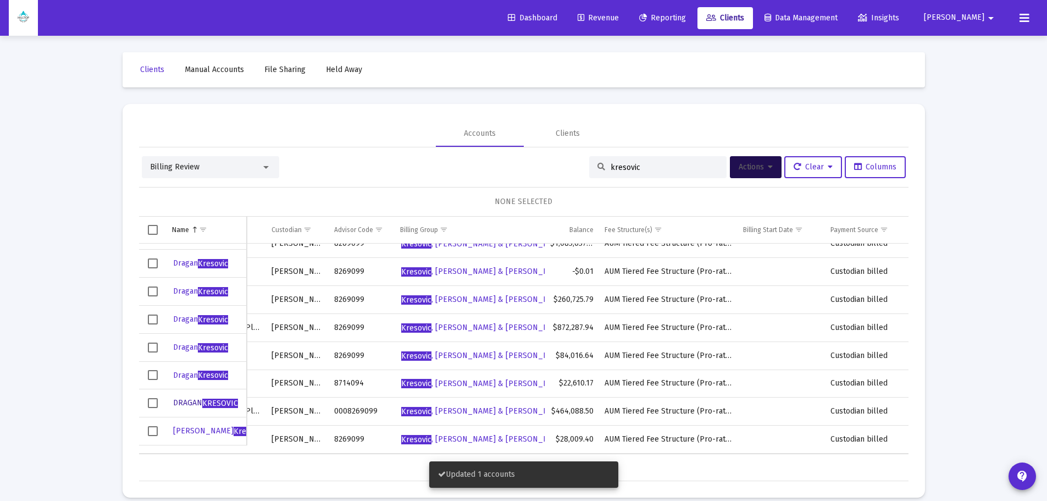
click at [178, 402] on span "DRAGAN KRESOVIC" at bounding box center [205, 402] width 65 height 9
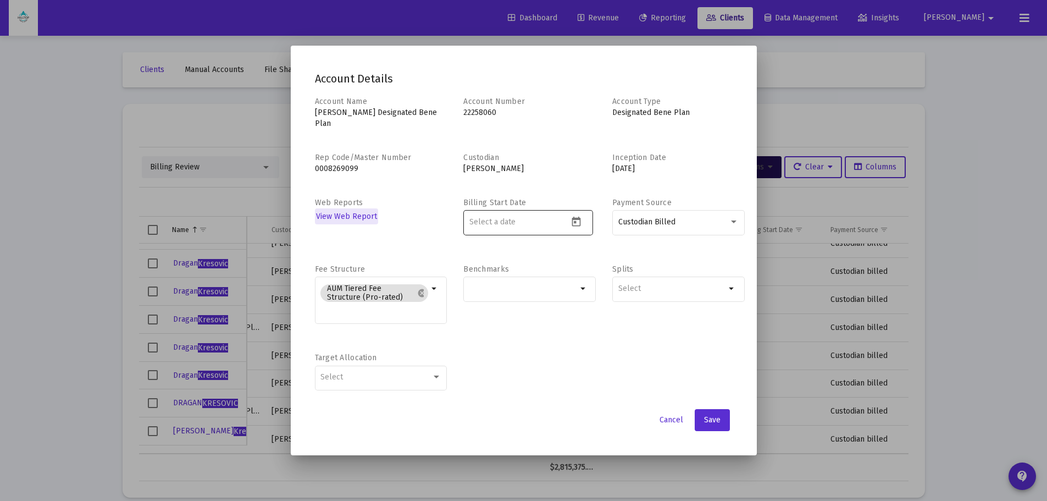
click at [559, 222] on input at bounding box center [518, 222] width 99 height 9
click at [578, 218] on icon "Open calendar" at bounding box center [576, 221] width 9 height 10
click at [540, 307] on div "1" at bounding box center [545, 308] width 20 height 20
type input "2025-10-01"
click at [713, 419] on span "Save" at bounding box center [712, 419] width 16 height 9
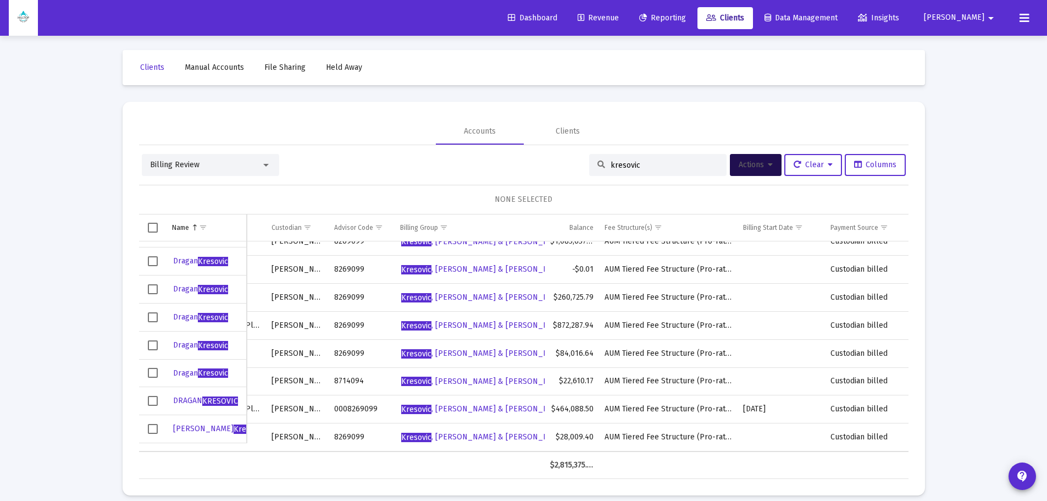
scroll to position [0, 0]
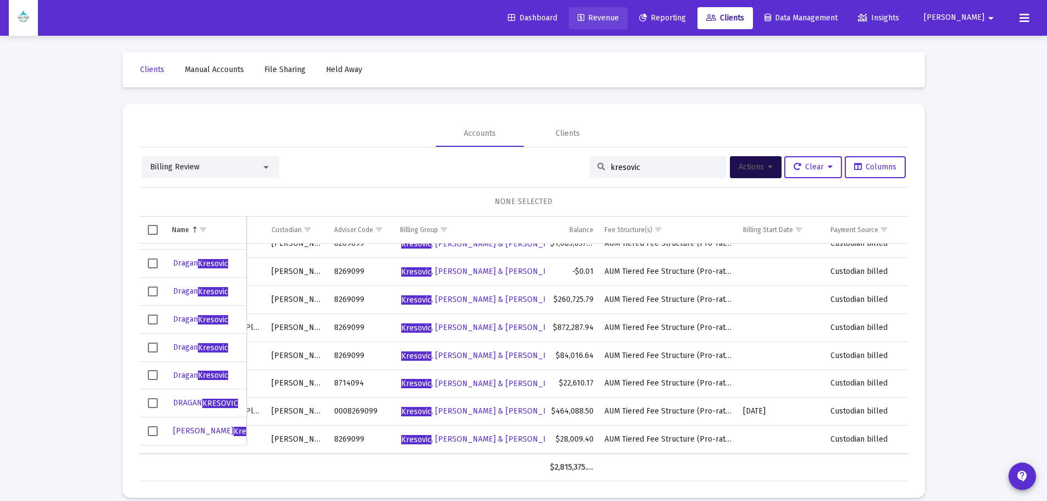
click at [619, 19] on span "Revenue" at bounding box center [598, 17] width 41 height 9
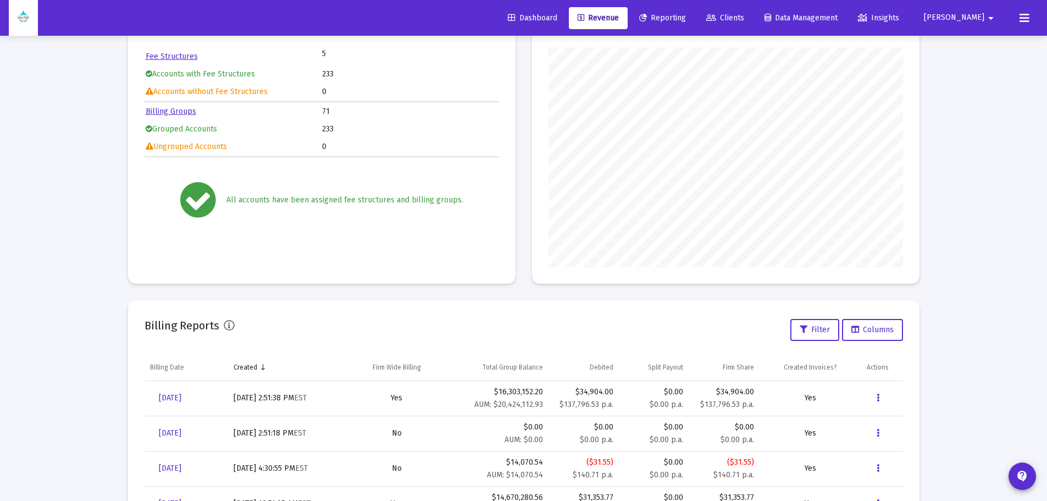
scroll to position [10, 0]
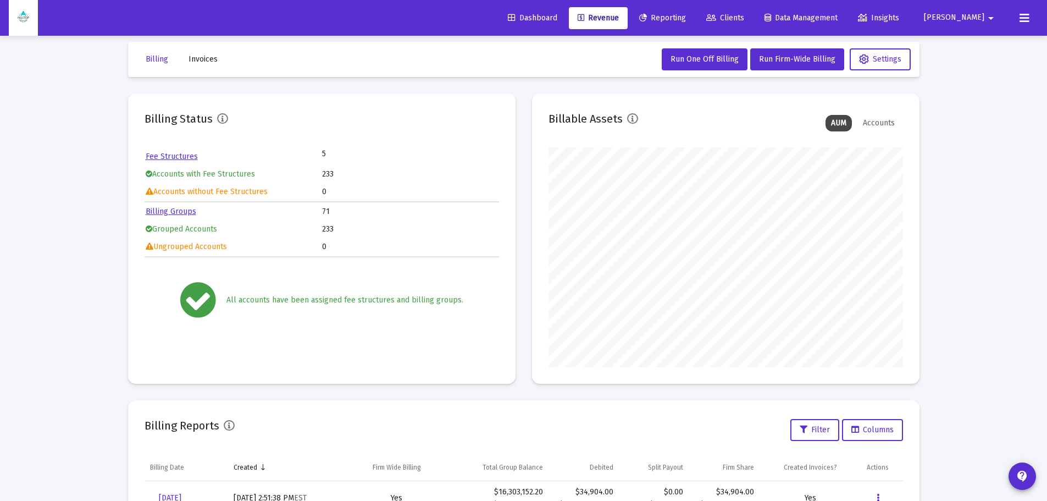
click at [179, 153] on link "Fee Structures" at bounding box center [172, 156] width 52 height 9
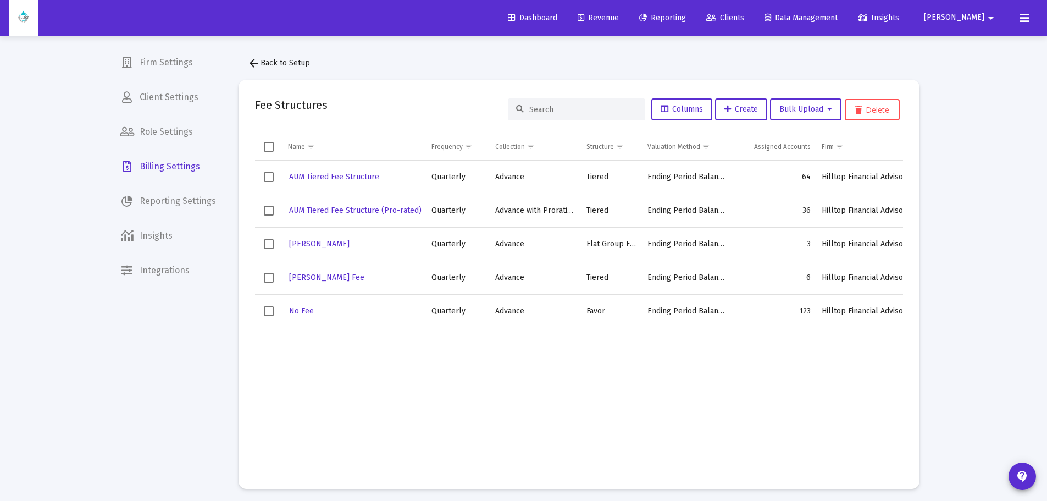
click at [554, 112] on input at bounding box center [583, 109] width 108 height 9
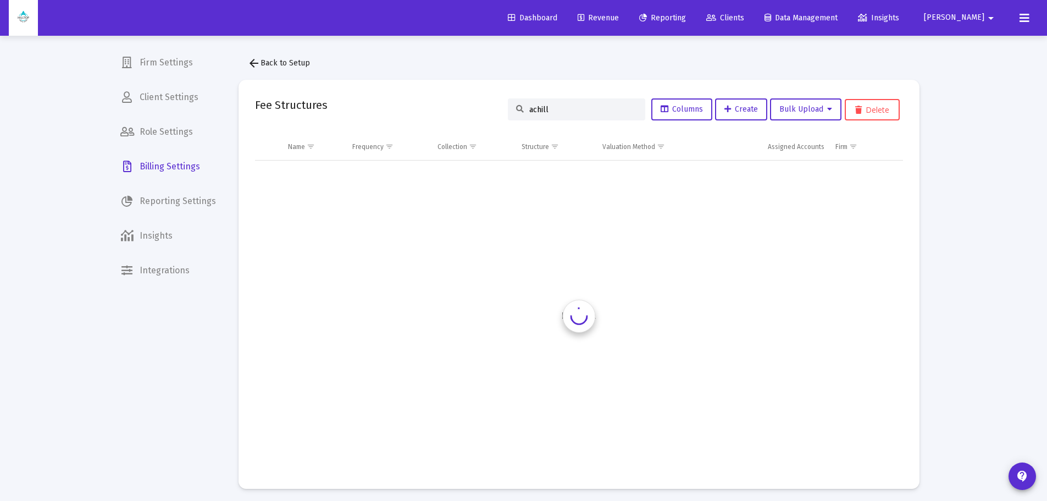
type input "achilli"
drag, startPoint x: 565, startPoint y: 107, endPoint x: 510, endPoint y: 109, distance: 54.4
click at [510, 109] on div "achilli" at bounding box center [576, 109] width 137 height 22
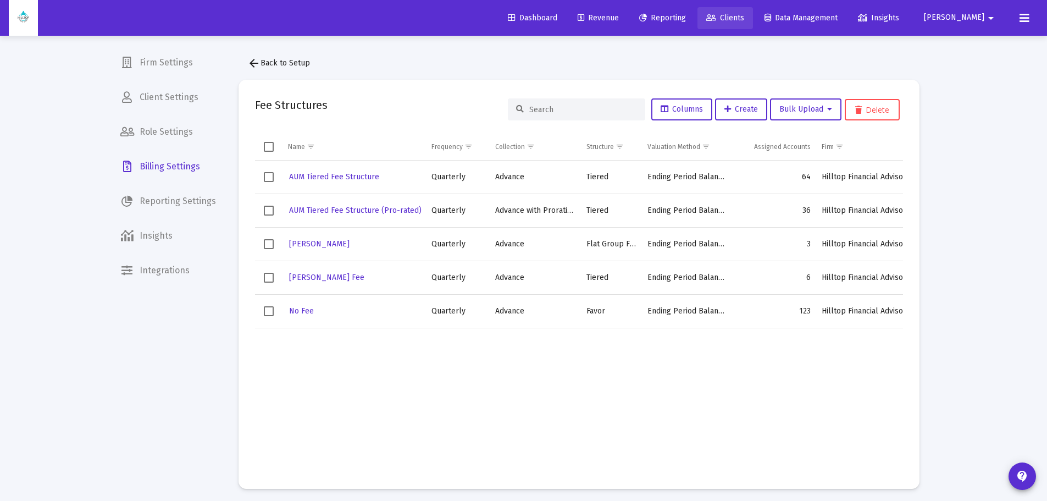
click at [744, 15] on span "Clients" at bounding box center [725, 17] width 38 height 9
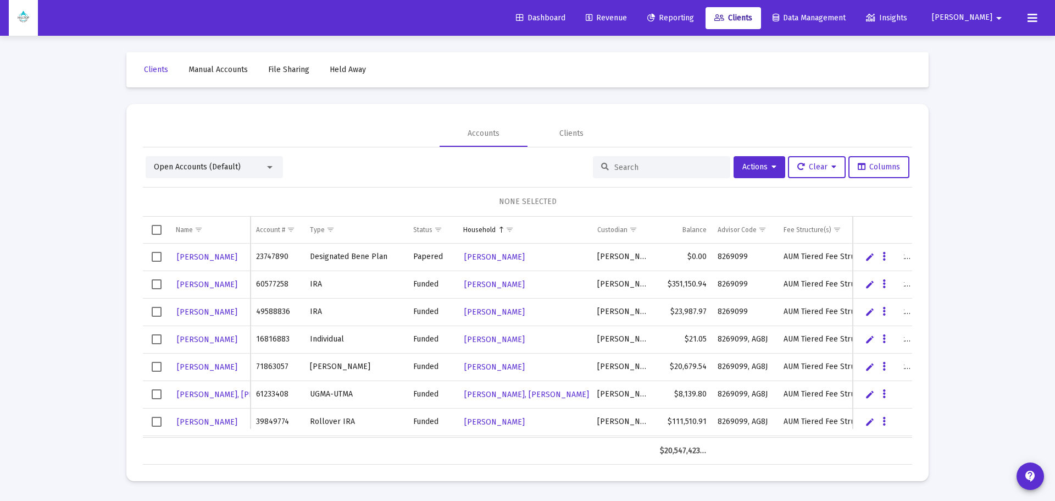
click at [272, 166] on div at bounding box center [269, 167] width 5 height 3
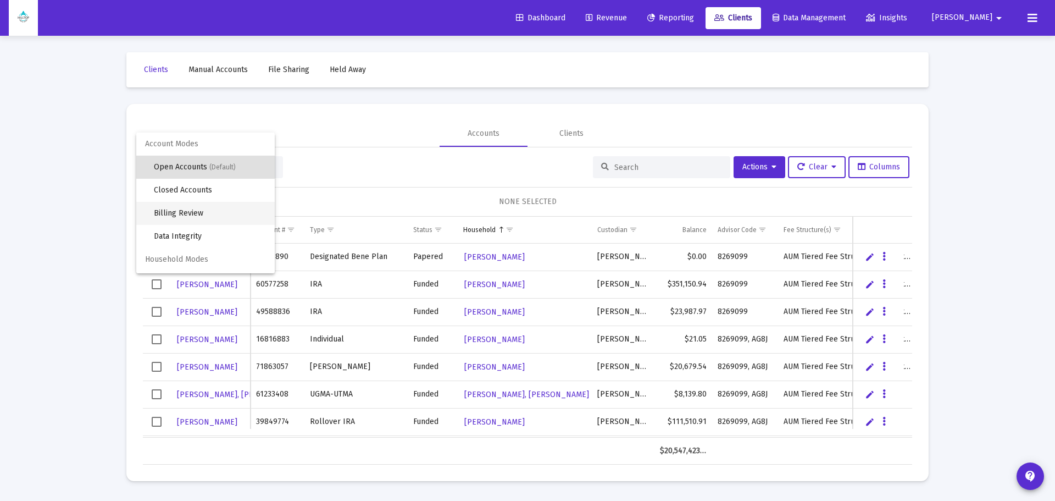
click at [213, 209] on span "Billing Review" at bounding box center [210, 213] width 112 height 23
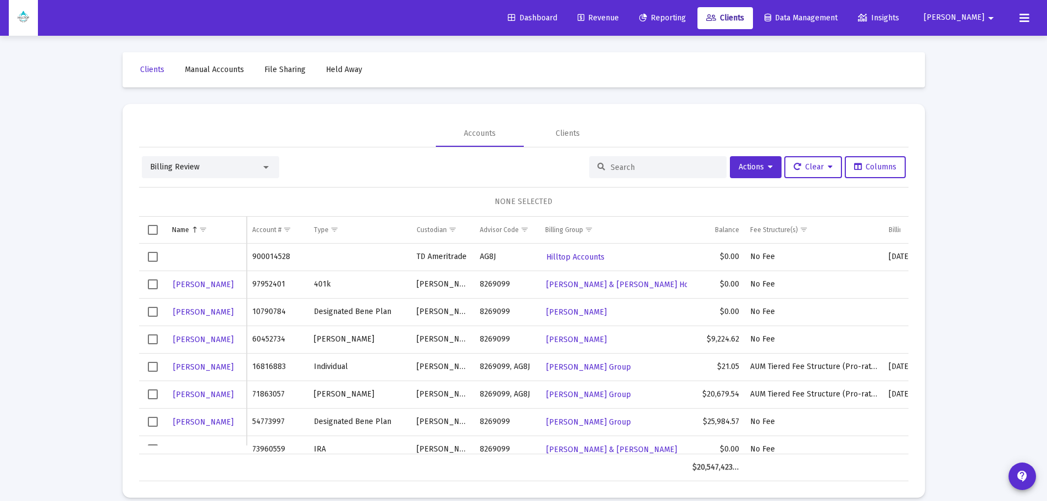
click at [631, 167] on input at bounding box center [665, 167] width 108 height 9
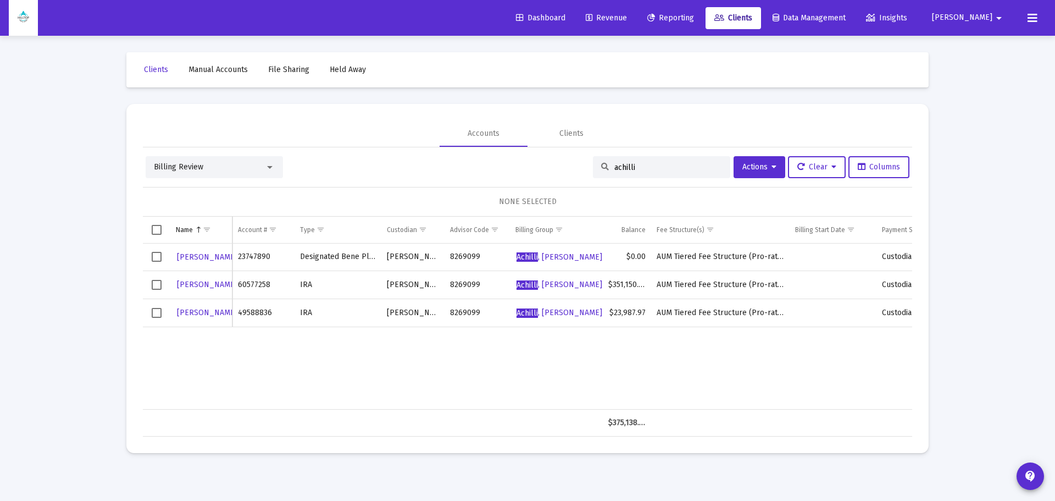
drag, startPoint x: 649, startPoint y: 164, endPoint x: 562, endPoint y: 165, distance: 86.3
click at [562, 165] on div "Billing Review achilli Actions Clear Columns" at bounding box center [528, 167] width 764 height 22
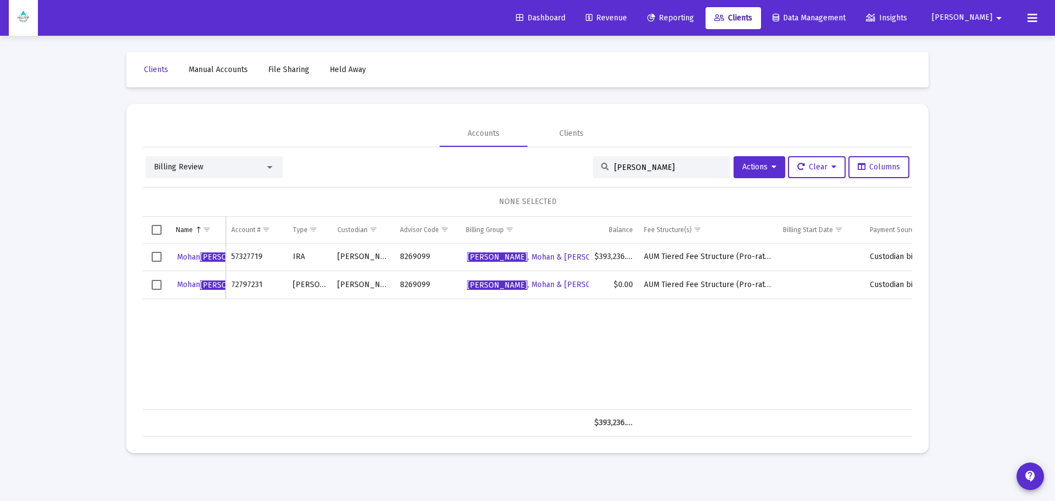
type input "[PERSON_NAME]"
click at [186, 251] on button "Mohan Rao" at bounding box center [219, 257] width 86 height 16
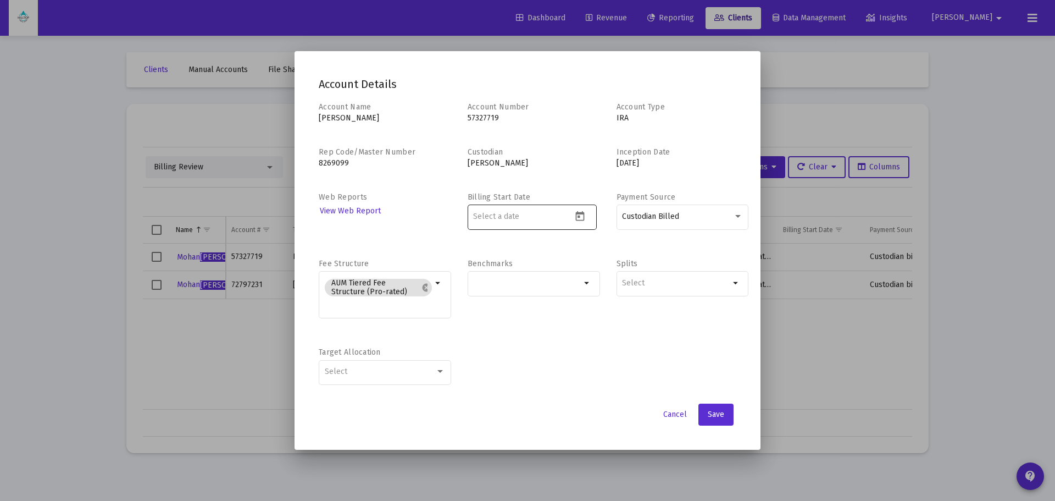
click at [556, 207] on div at bounding box center [522, 216] width 99 height 27
click at [578, 214] on icon "Open calendar" at bounding box center [580, 217] width 12 height 12
click at [545, 300] on div "1" at bounding box center [549, 302] width 20 height 20
type input "2025-10-01"
click at [718, 412] on span "Save" at bounding box center [716, 414] width 16 height 9
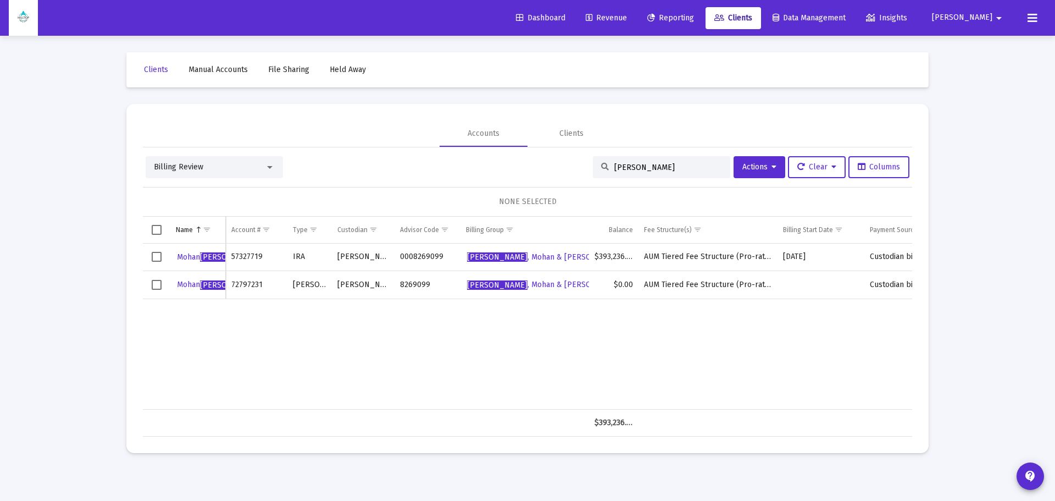
click at [980, 308] on div "Loading... Clients Manual Accounts File Sharing Held Away Accounts Clients Bill…" at bounding box center [527, 250] width 1055 height 501
click at [627, 15] on span "Revenue" at bounding box center [606, 17] width 41 height 9
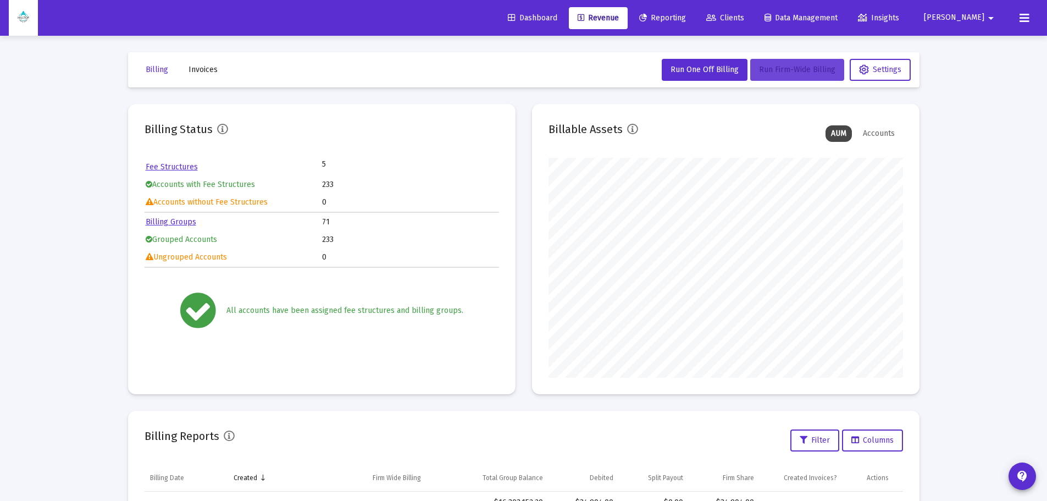
click at [784, 65] on span "Run Firm-Wide Billing" at bounding box center [797, 69] width 76 height 9
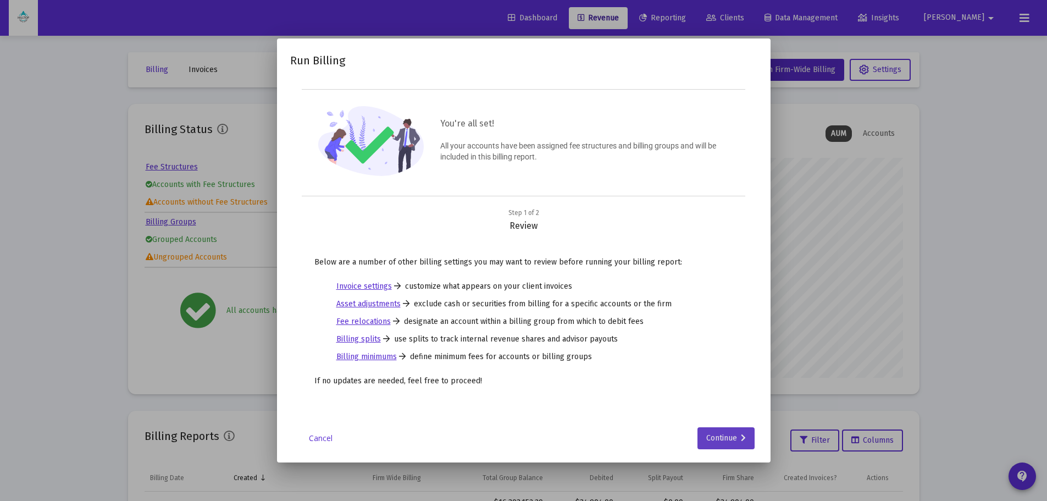
click at [722, 434] on div "Continue" at bounding box center [726, 438] width 40 height 22
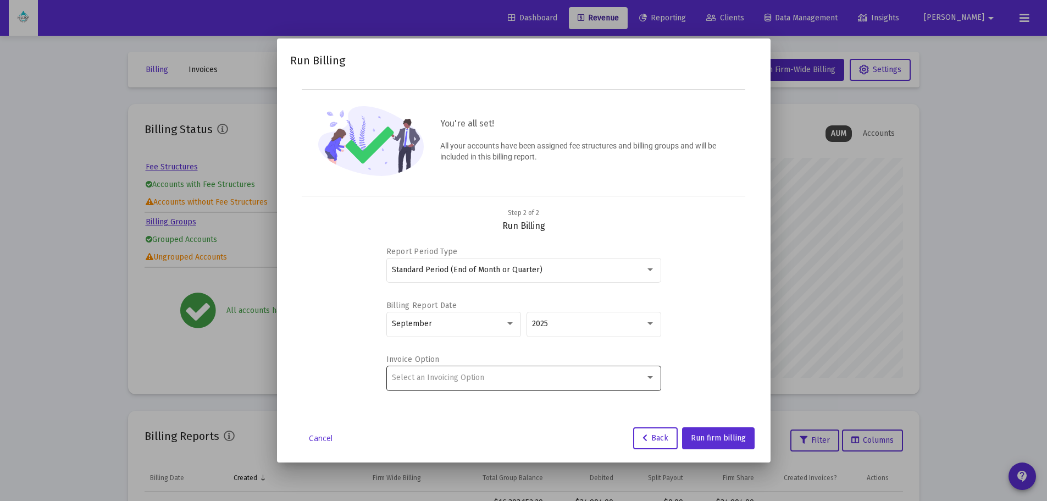
click at [465, 374] on span "Select an Invoicing Option" at bounding box center [438, 377] width 92 height 9
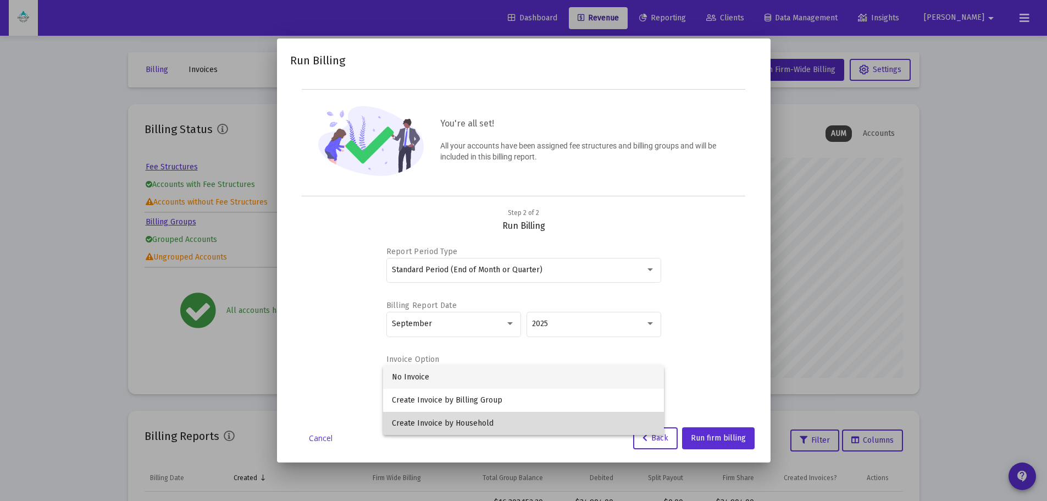
click at [424, 427] on span "Create Invoice by Household" at bounding box center [523, 423] width 263 height 23
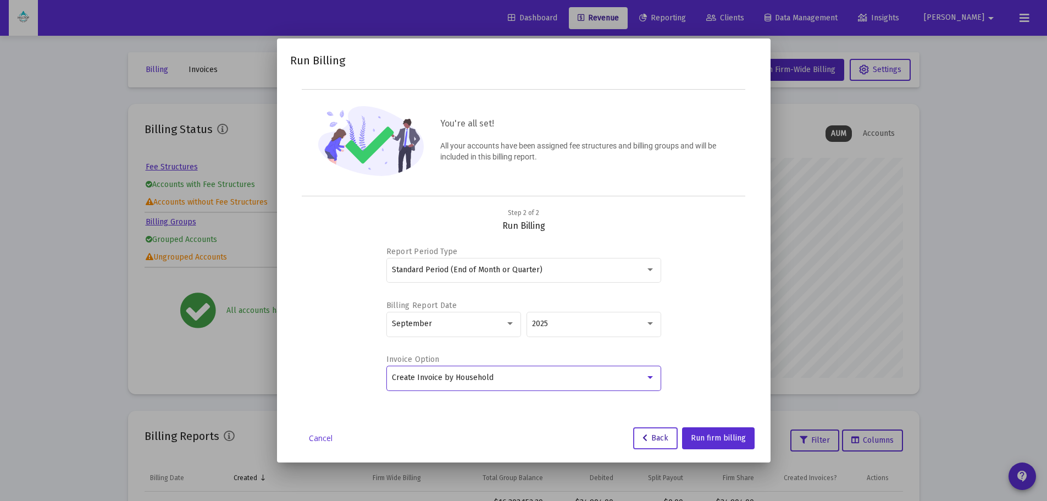
click at [660, 439] on span "Back" at bounding box center [656, 437] width 26 height 9
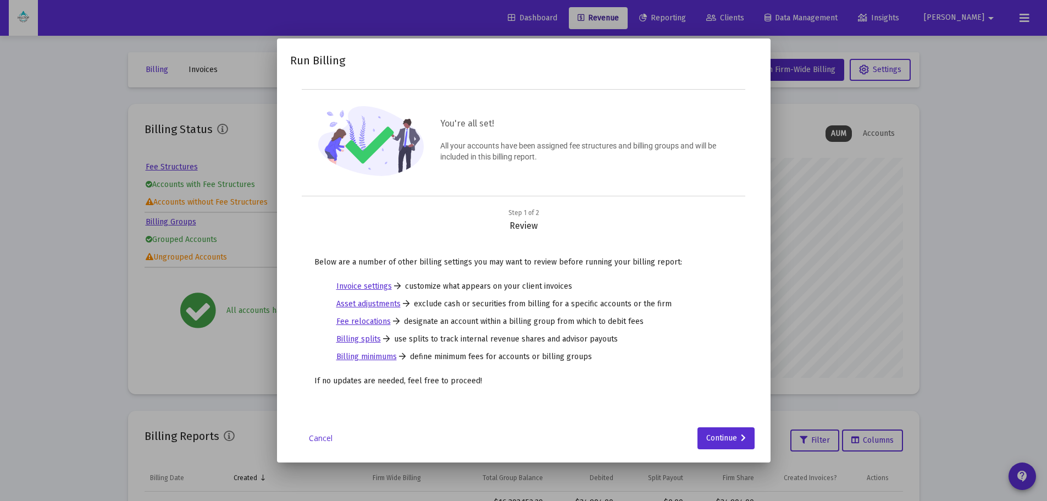
click at [320, 434] on link "Cancel" at bounding box center [321, 438] width 55 height 11
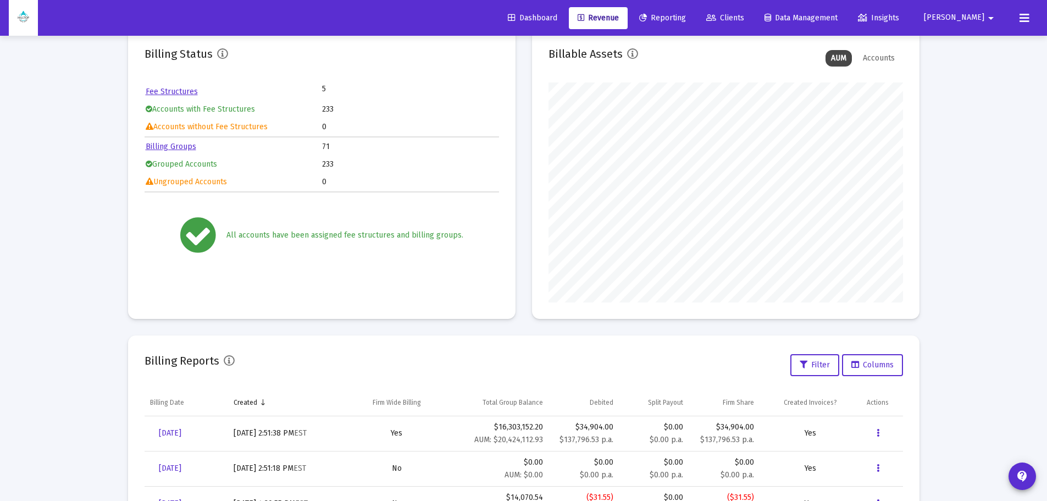
scroll to position [165, 0]
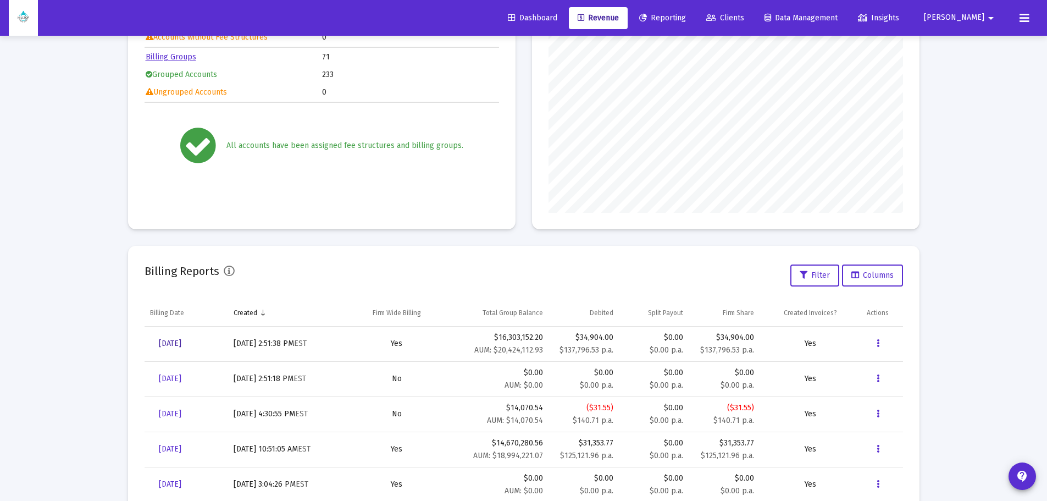
click at [173, 346] on span "[DATE]" at bounding box center [170, 343] width 23 height 9
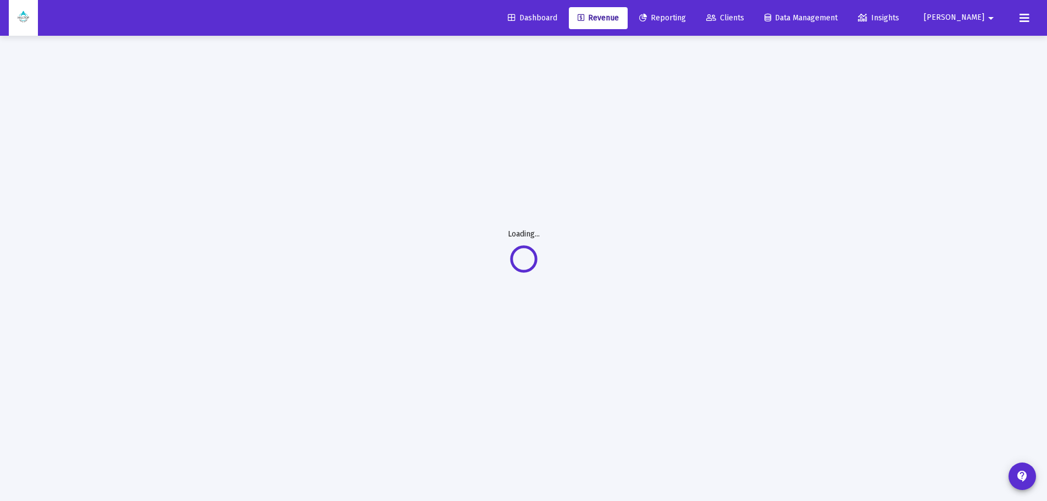
scroll to position [36, 0]
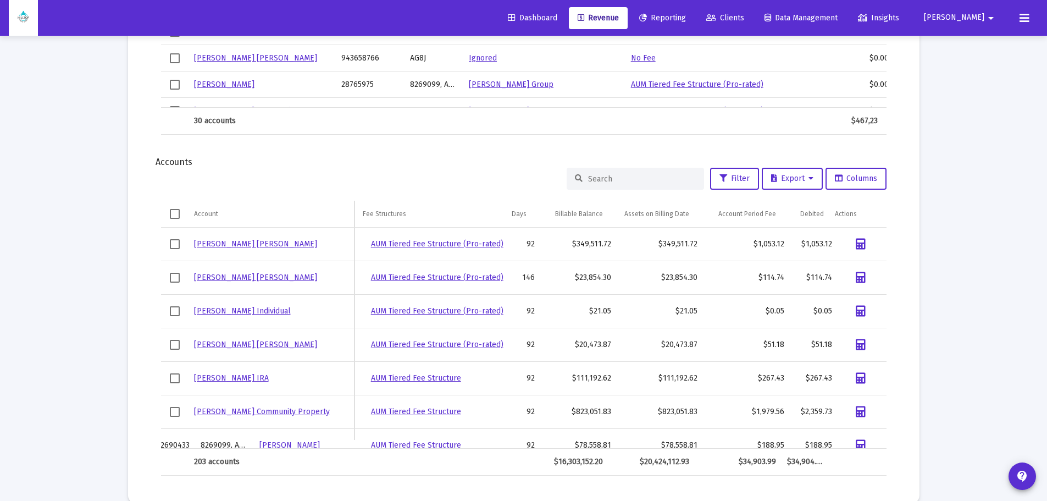
drag, startPoint x: 639, startPoint y: 443, endPoint x: 846, endPoint y: 430, distance: 207.6
click at [846, 430] on div "Jeffrey Achilli IRA 60577258 8269099 Achilli, Jeff Household AUM Tiered Fee Str…" at bounding box center [524, 338] width 726 height 221
click at [228, 278] on link "[PERSON_NAME] [PERSON_NAME]" at bounding box center [255, 277] width 123 height 9
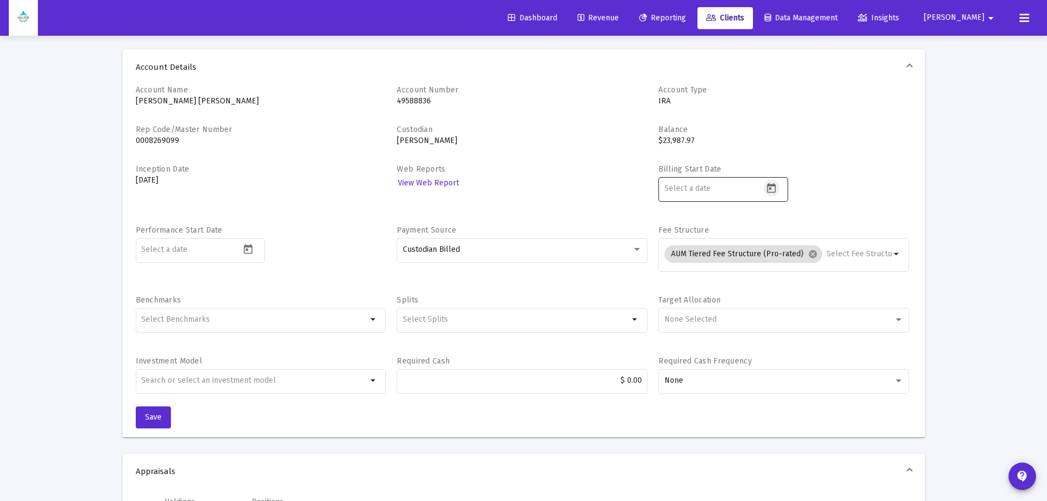
click at [771, 185] on icon "Open calendar" at bounding box center [771, 188] width 9 height 10
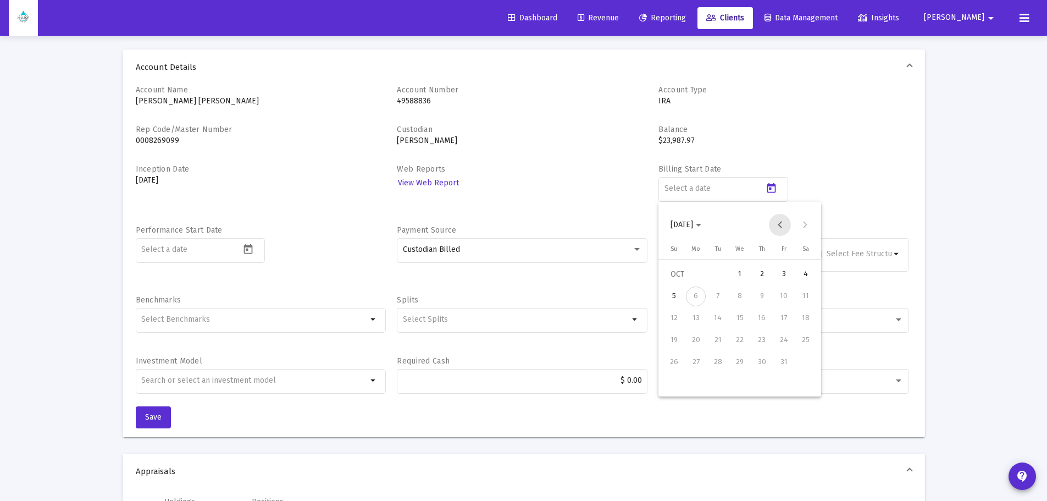
click at [777, 224] on button "Previous month" at bounding box center [780, 225] width 22 height 22
click at [804, 222] on button "Next month" at bounding box center [805, 225] width 22 height 22
click at [739, 276] on div "1" at bounding box center [740, 274] width 20 height 20
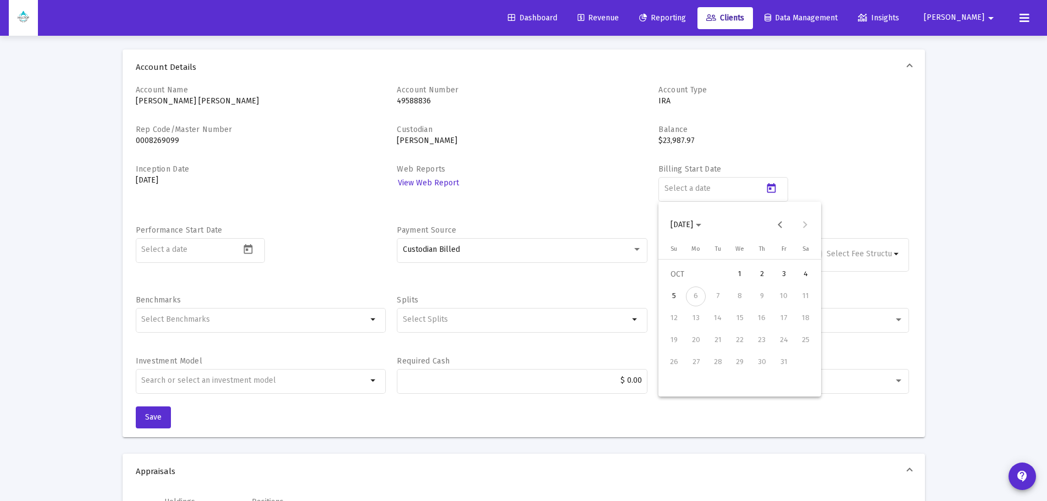
type input "2025-10-01"
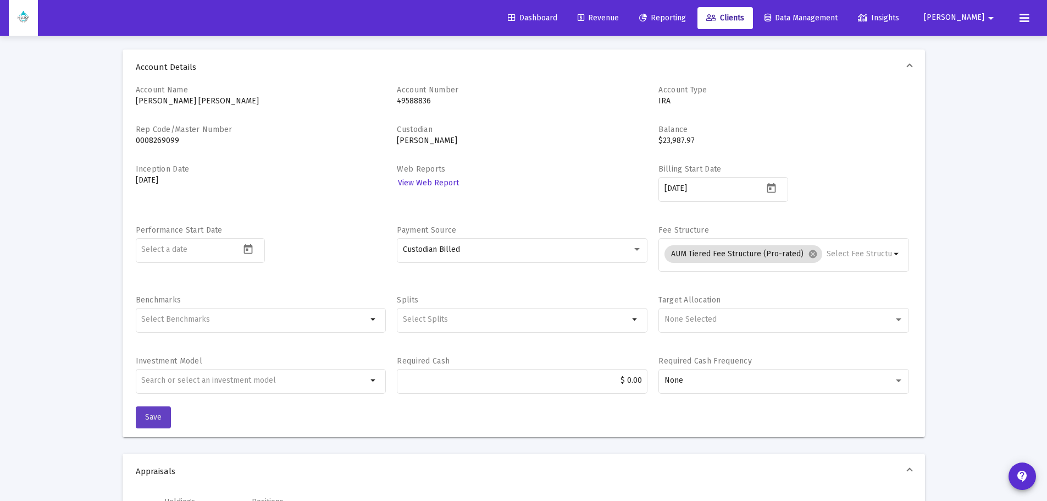
click at [158, 418] on span "Save" at bounding box center [153, 416] width 16 height 9
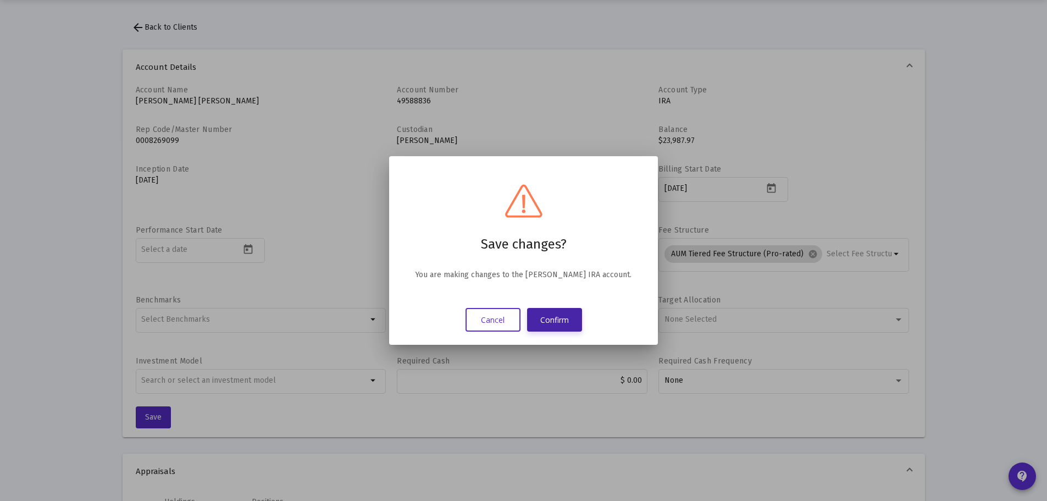
click at [566, 314] on button "Confirm" at bounding box center [554, 320] width 55 height 24
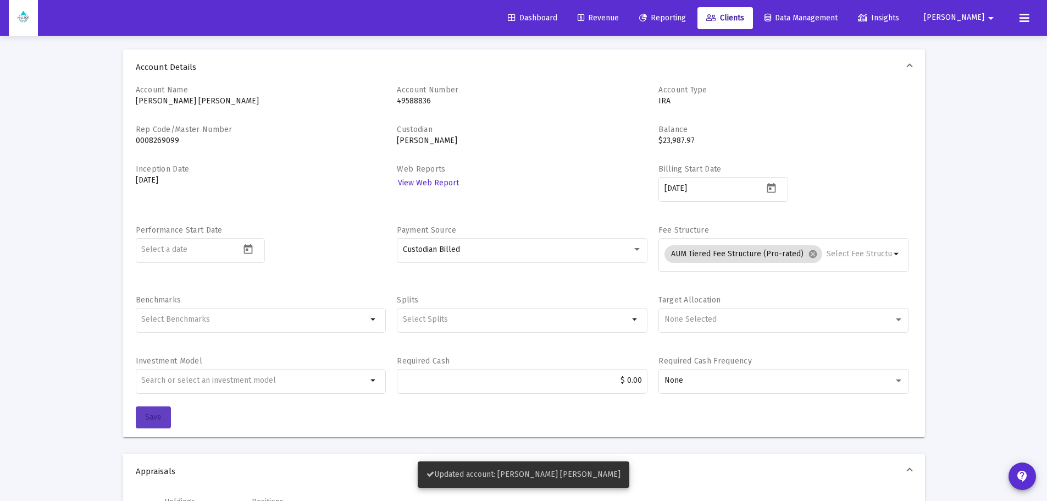
click at [151, 413] on span "Save" at bounding box center [153, 416] width 16 height 9
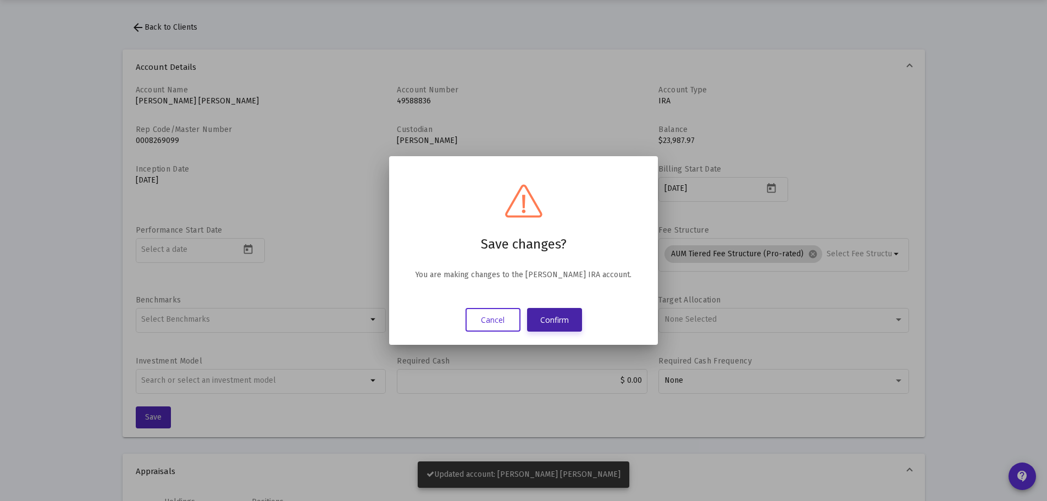
click at [563, 313] on button "Confirm" at bounding box center [554, 320] width 55 height 24
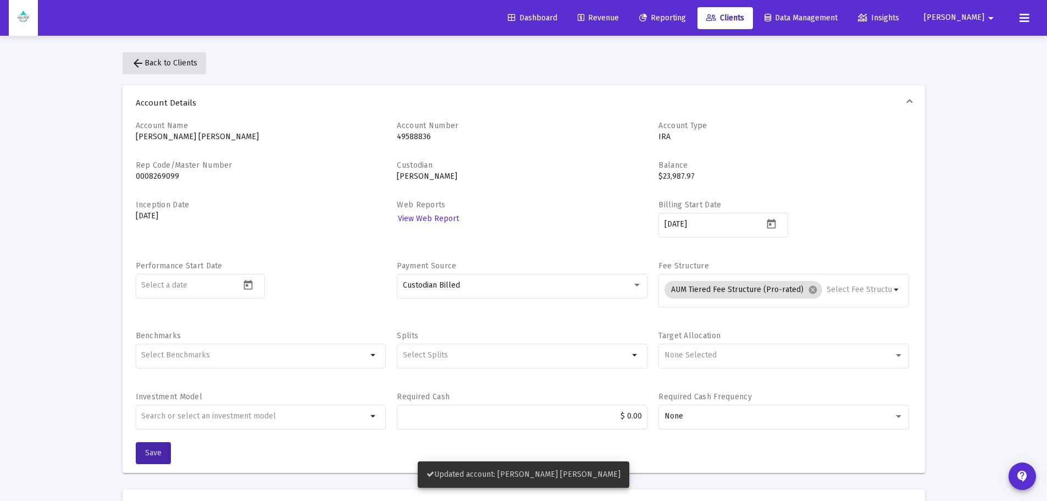
click at [167, 58] on button "arrow_back Back to Clients" at bounding box center [165, 63] width 84 height 22
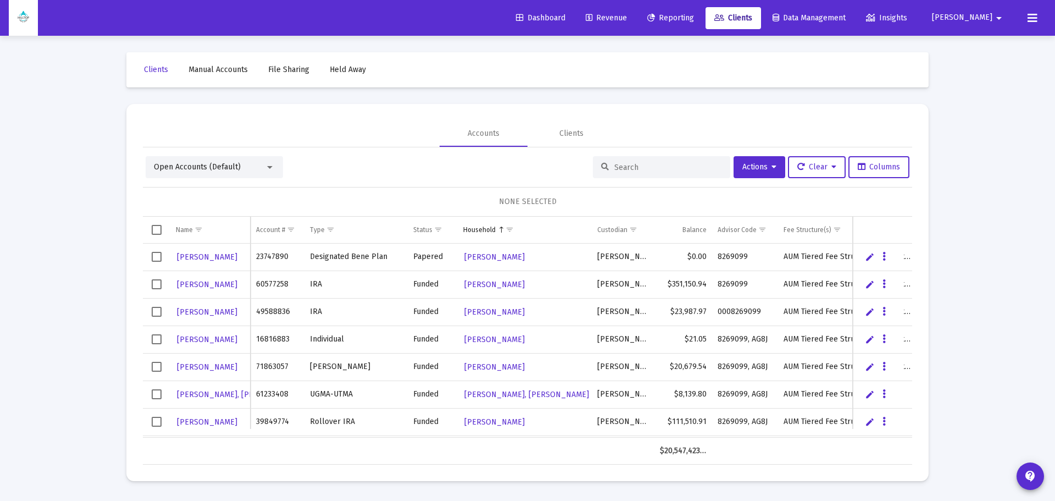
click at [627, 17] on span "Revenue" at bounding box center [606, 17] width 41 height 9
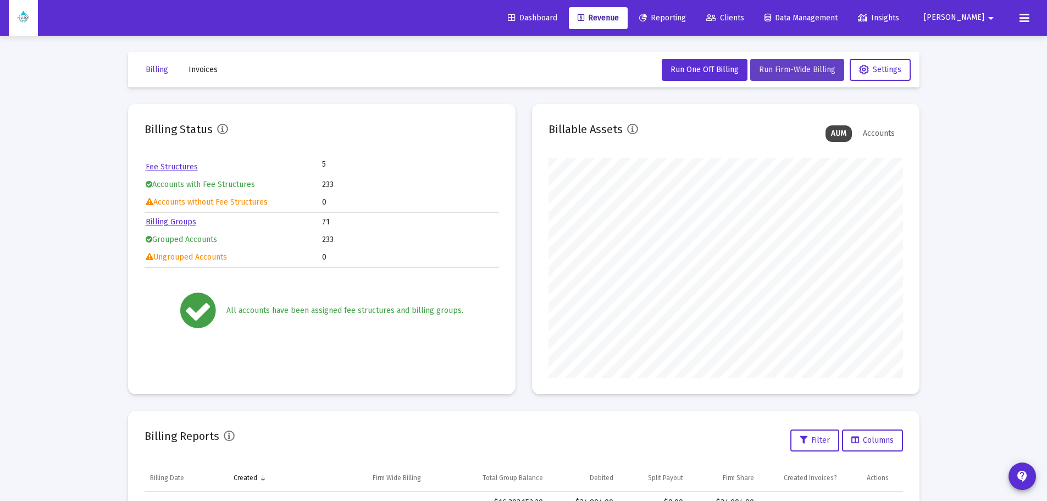
click at [782, 76] on button "Run Firm-Wide Billing" at bounding box center [797, 70] width 94 height 22
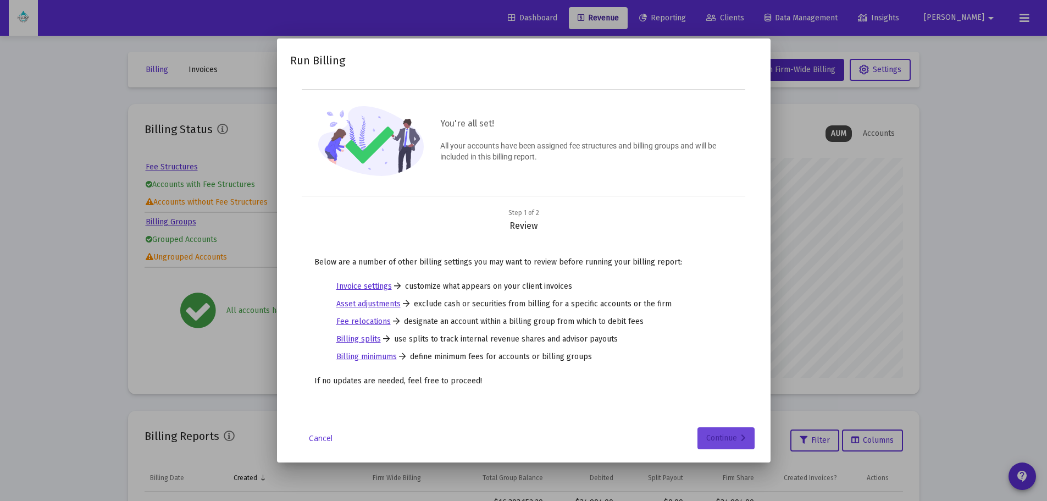
click at [714, 441] on div "Continue" at bounding box center [726, 438] width 40 height 22
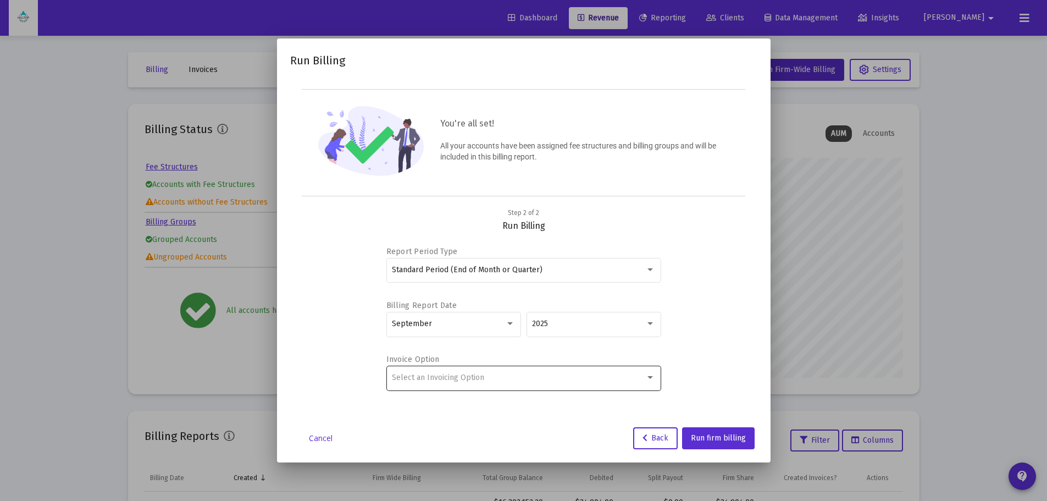
click at [530, 377] on div "Select an Invoicing Option" at bounding box center [518, 377] width 253 height 9
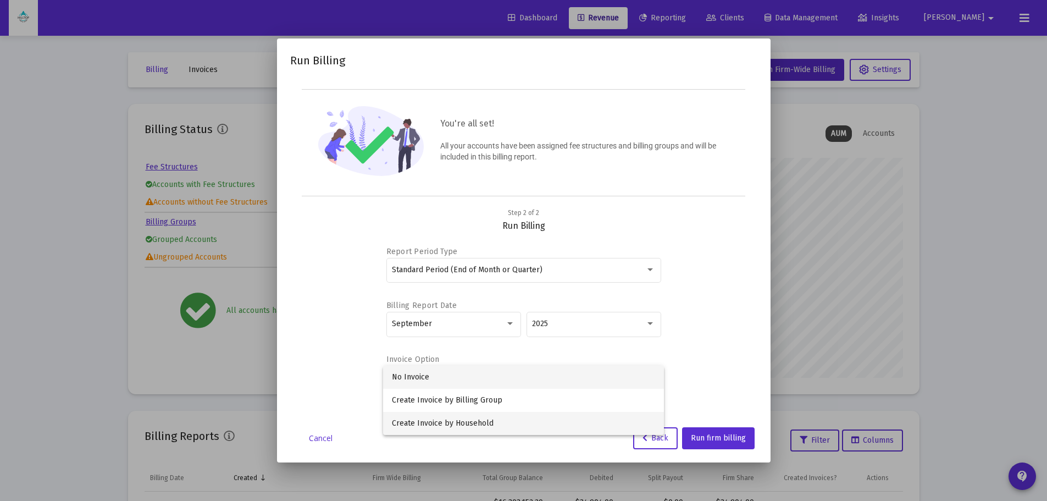
click at [502, 417] on span "Create Invoice by Household" at bounding box center [523, 423] width 263 height 23
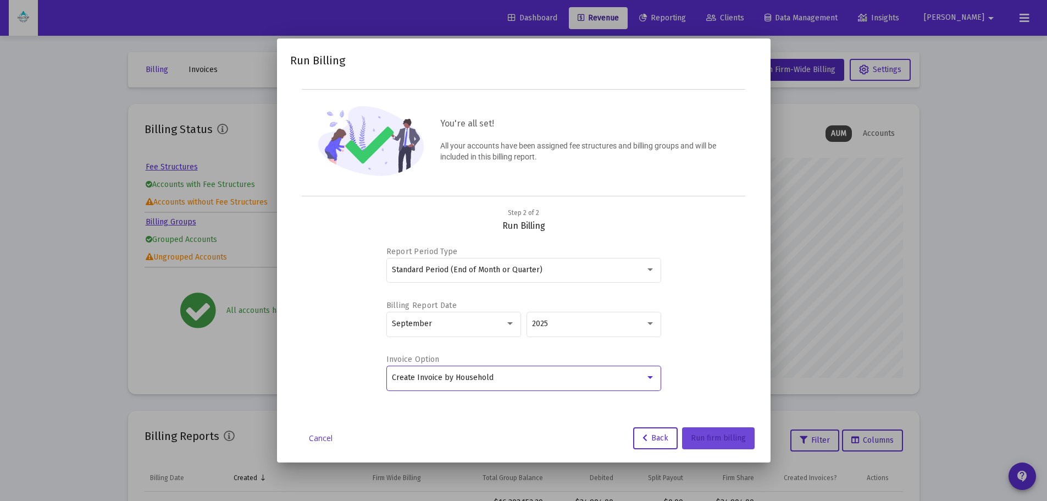
click at [735, 440] on span "Run firm billing" at bounding box center [718, 437] width 55 height 9
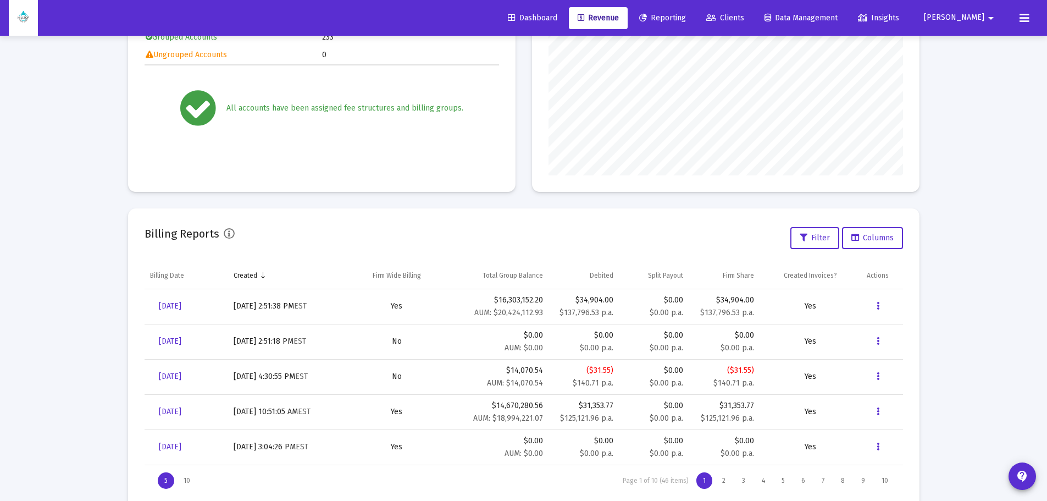
scroll to position [220, 0]
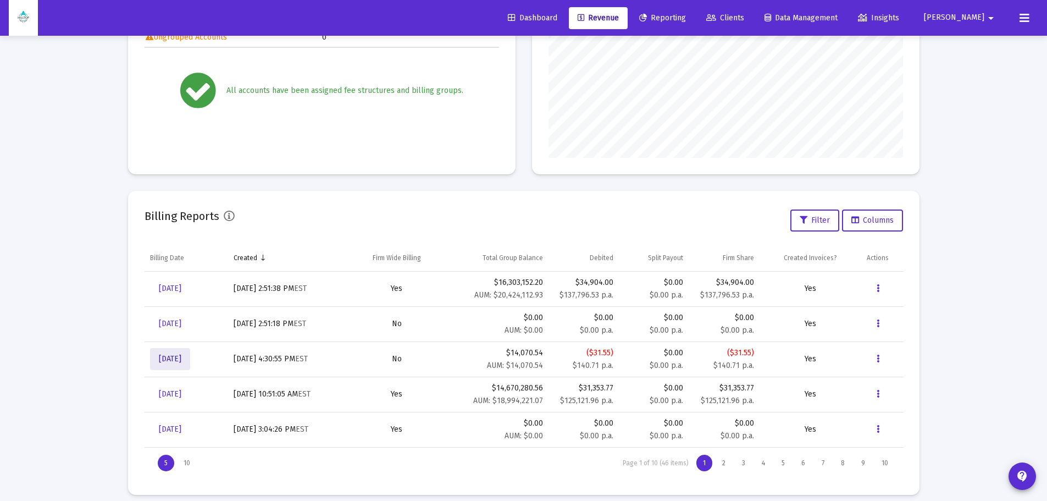
click at [180, 358] on span "[DATE]" at bounding box center [170, 358] width 23 height 9
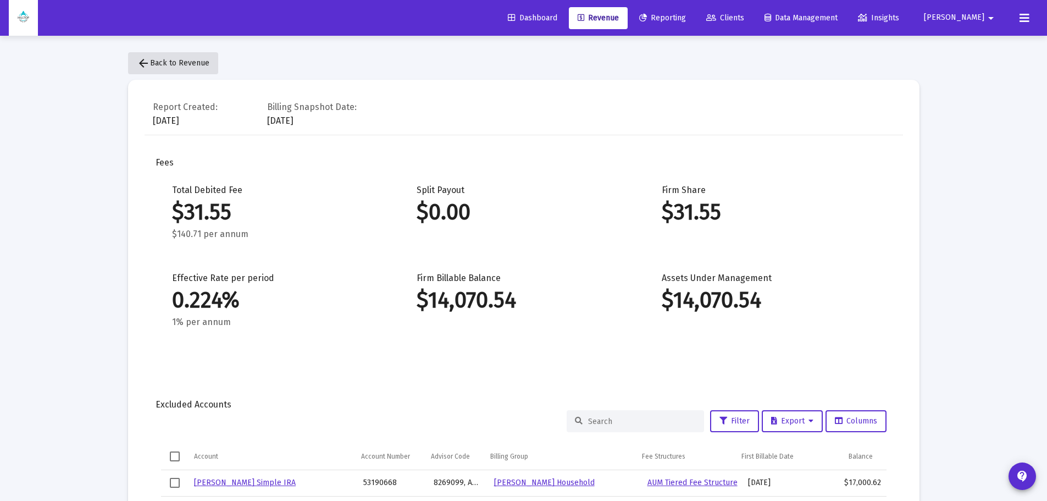
click at [171, 58] on button "arrow_back Back to Revenue" at bounding box center [173, 63] width 90 height 22
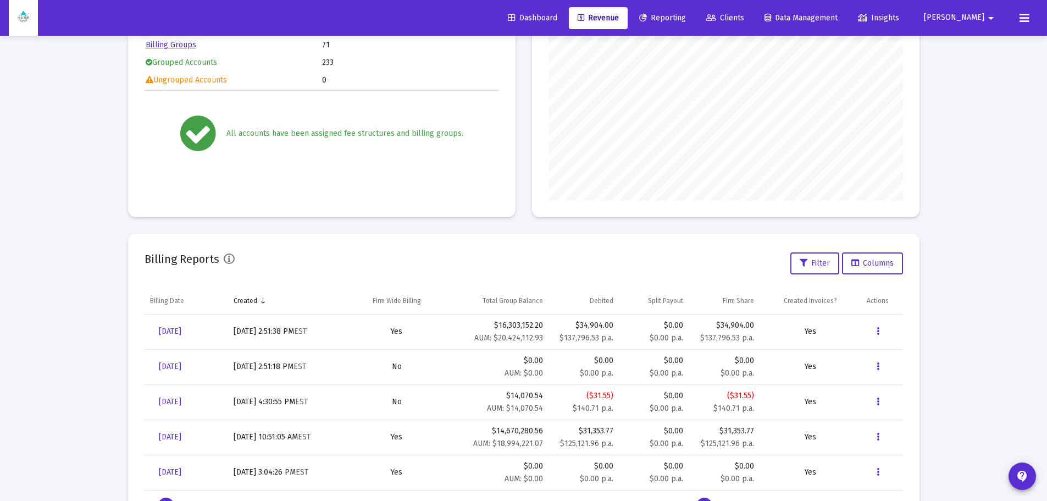
scroll to position [220, 0]
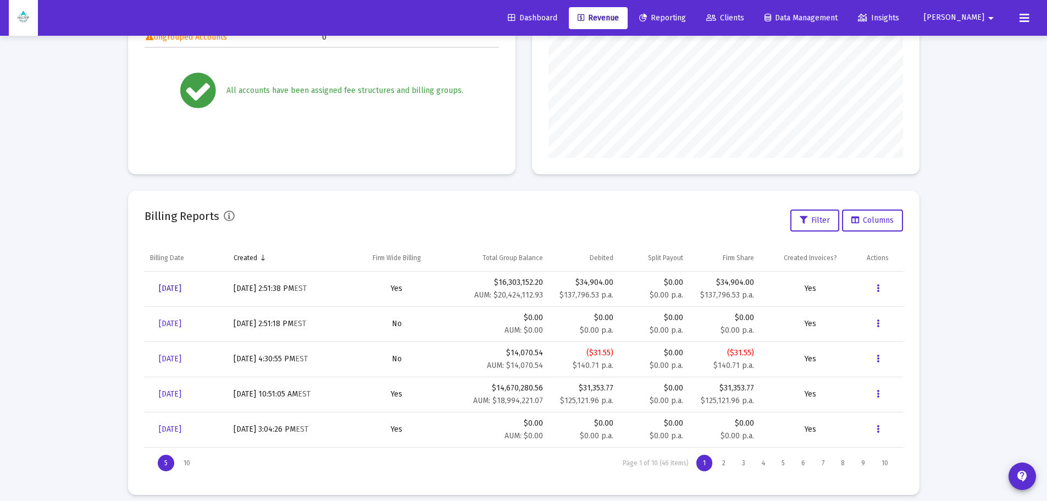
click at [161, 284] on span "[DATE]" at bounding box center [170, 288] width 23 height 9
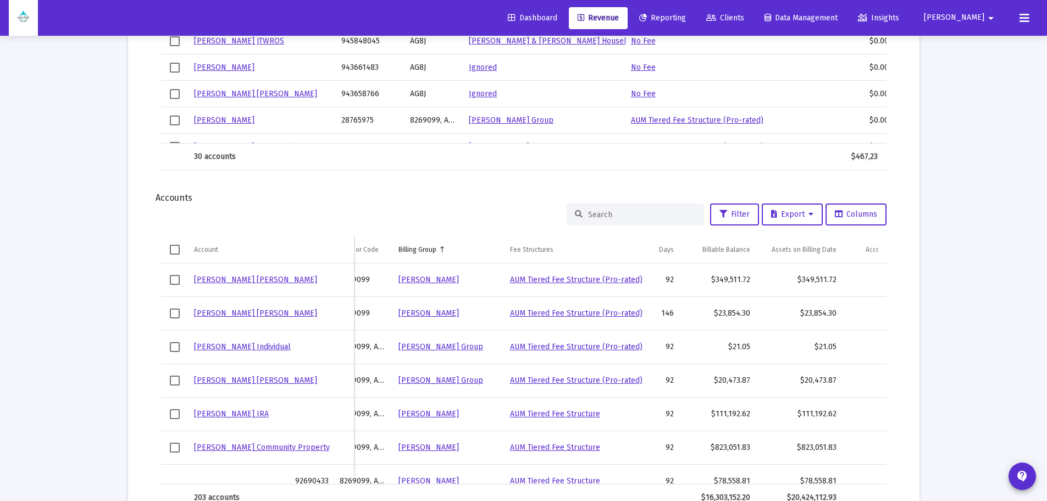
scroll to position [0, 90]
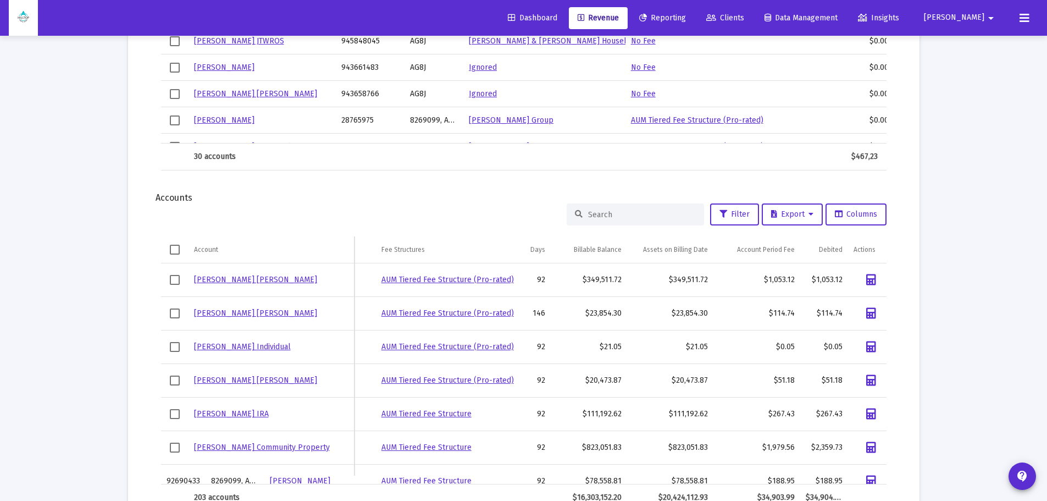
drag, startPoint x: 618, startPoint y: 481, endPoint x: 786, endPoint y: 473, distance: 167.9
click at [786, 473] on div "Jeffrey Achilli IRA 60577258 8269099 Achilli, Jeff Household AUM Tiered Fee Str…" at bounding box center [524, 373] width 726 height 221
click at [239, 314] on link "[PERSON_NAME] [PERSON_NAME]" at bounding box center [255, 312] width 123 height 9
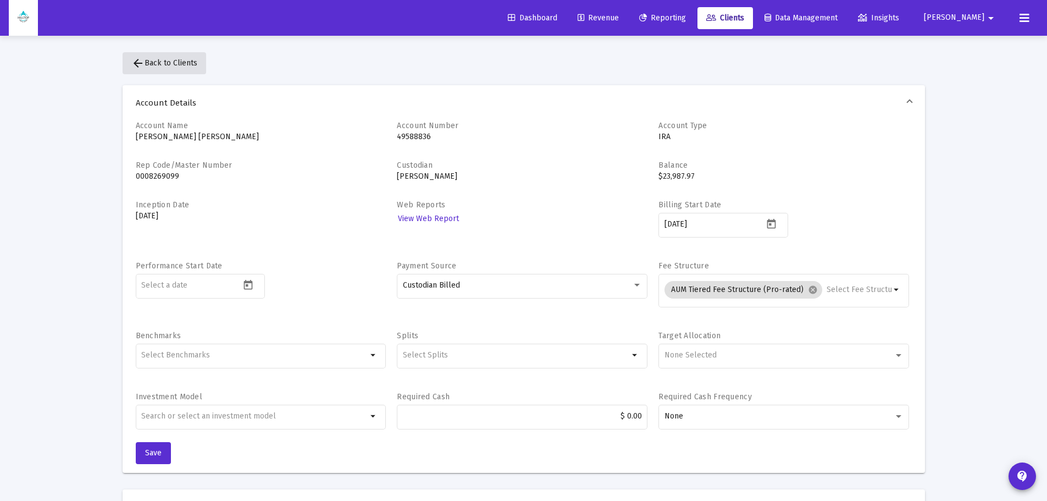
click at [165, 59] on span "arrow_back Back to Clients" at bounding box center [164, 62] width 66 height 9
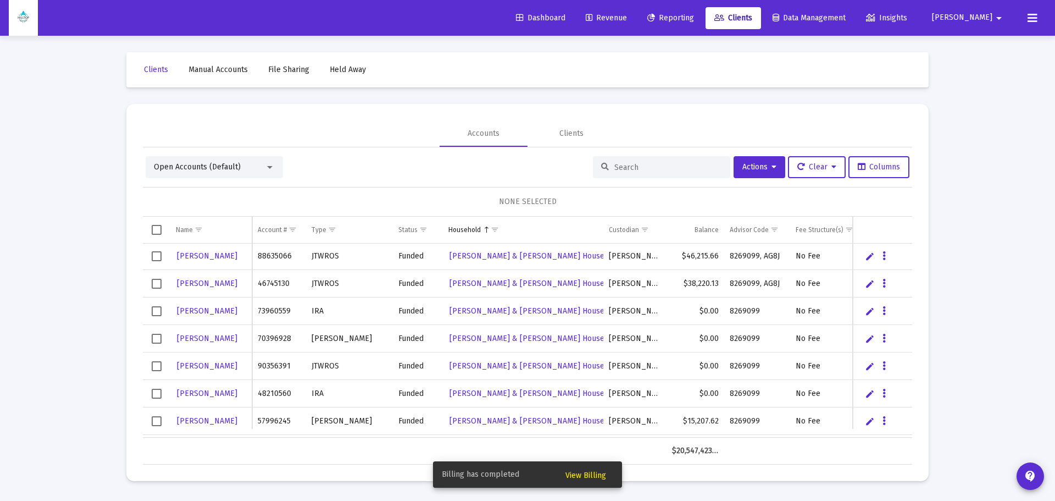
click at [595, 475] on span "View Billing" at bounding box center [586, 475] width 41 height 9
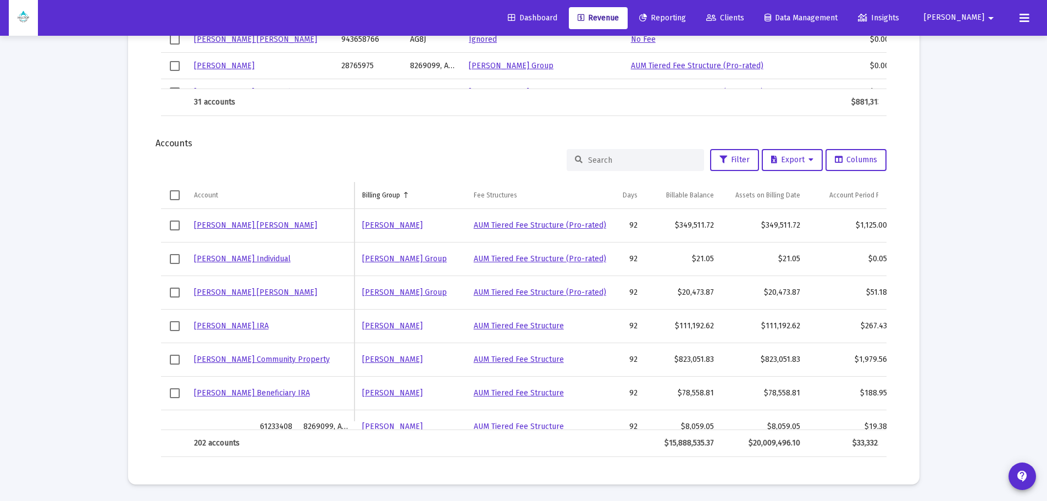
drag, startPoint x: 422, startPoint y: 427, endPoint x: 520, endPoint y: 421, distance: 98.0
click at [520, 421] on div "Jeffrey Achilli IRA 60577258 8269099 Achilli, Jeff Household AUM Tiered Fee Str…" at bounding box center [524, 319] width 726 height 221
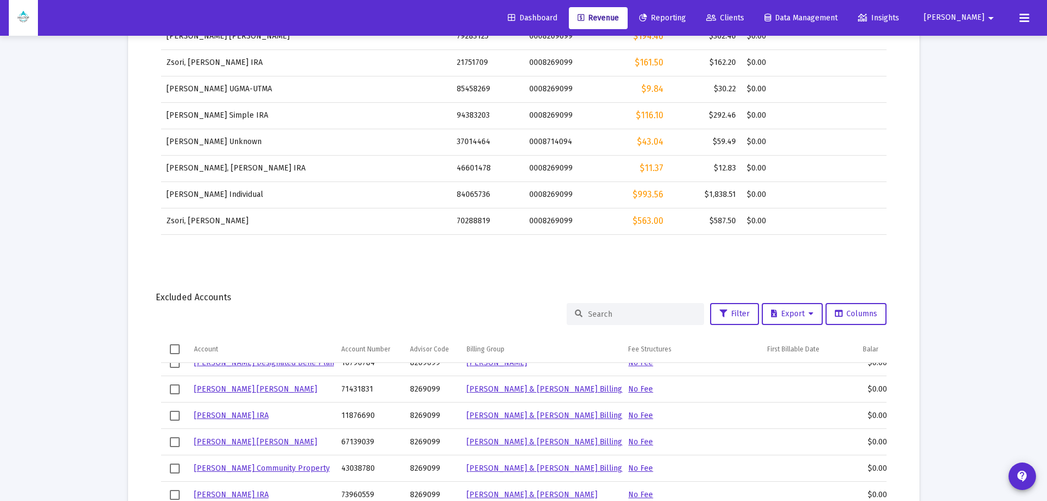
click at [617, 310] on input at bounding box center [642, 313] width 108 height 9
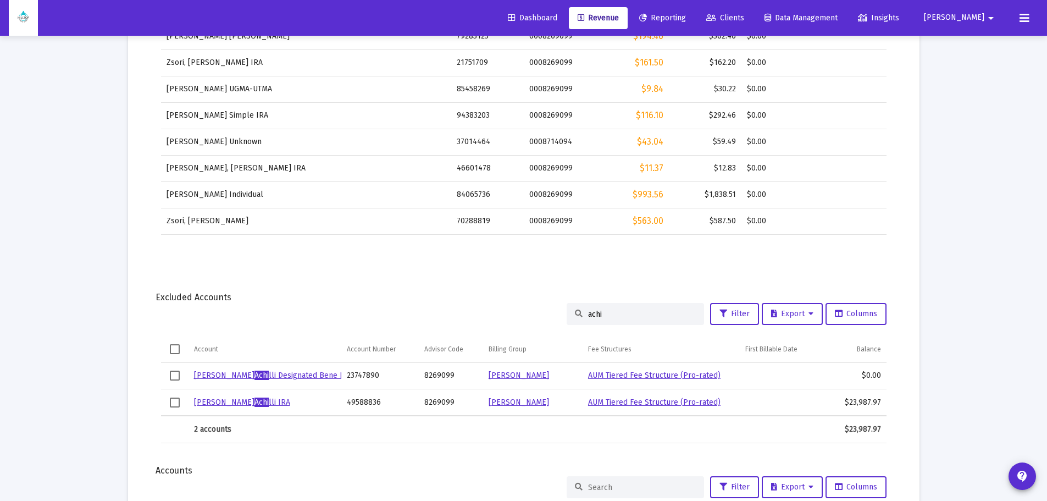
type input "achi"
click at [255, 402] on span "Achi" at bounding box center [262, 401] width 14 height 9
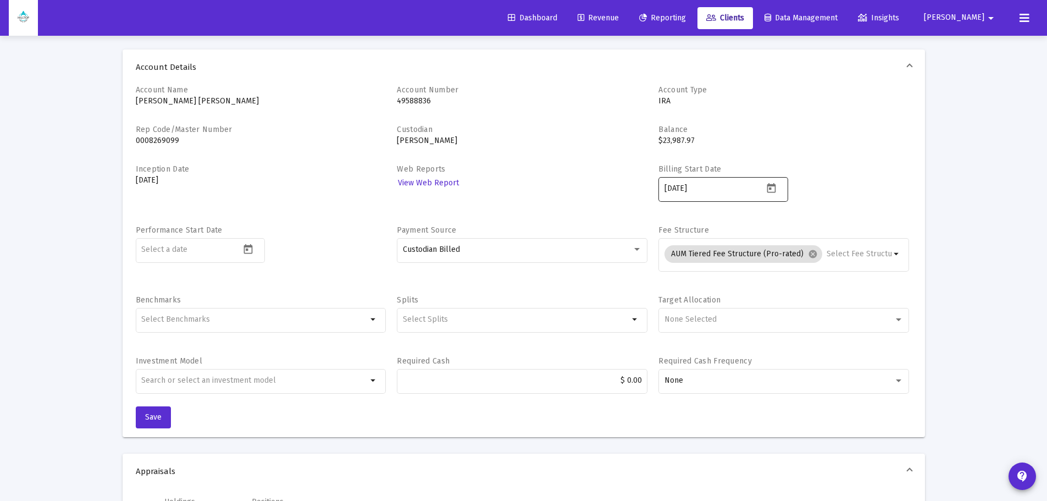
click at [770, 187] on icon "Open calendar" at bounding box center [772, 189] width 12 height 12
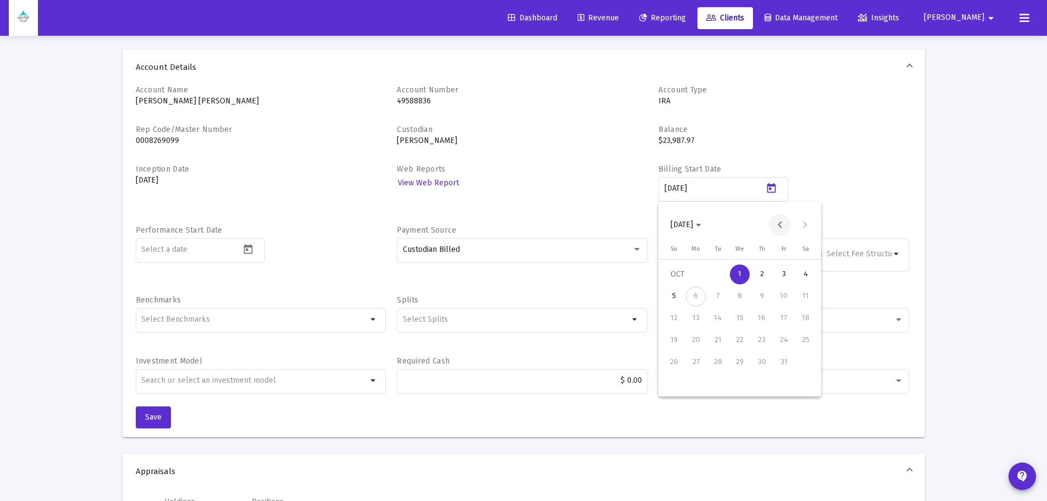
click at [780, 220] on button "Previous month" at bounding box center [780, 225] width 22 height 22
click at [712, 382] on div "30" at bounding box center [718, 384] width 20 height 20
type input "2025-09-30"
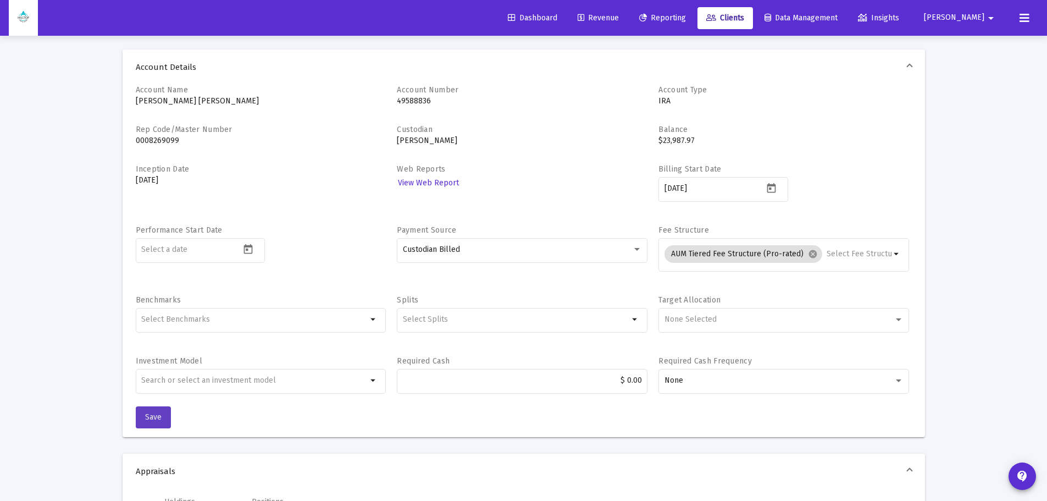
click at [158, 415] on span "Save" at bounding box center [153, 416] width 16 height 9
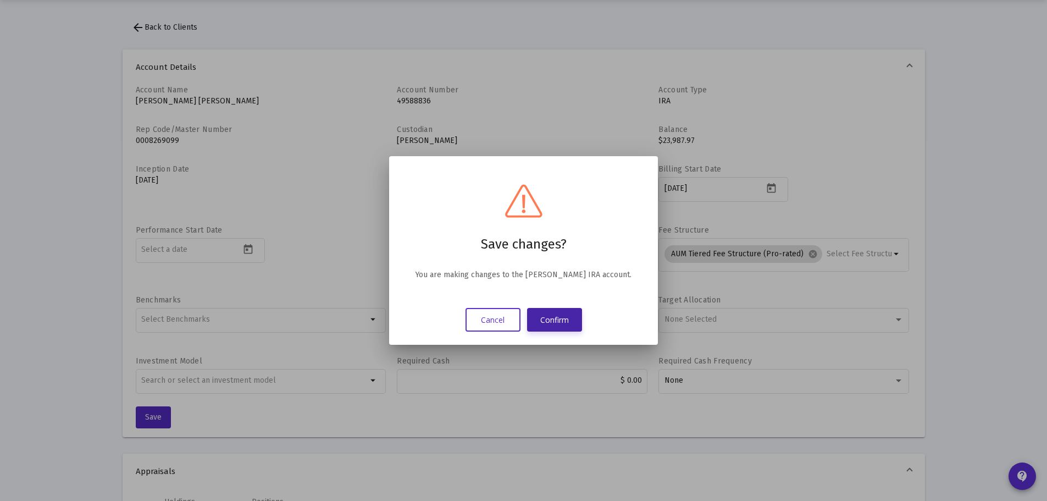
click at [562, 323] on button "Confirm" at bounding box center [554, 320] width 55 height 24
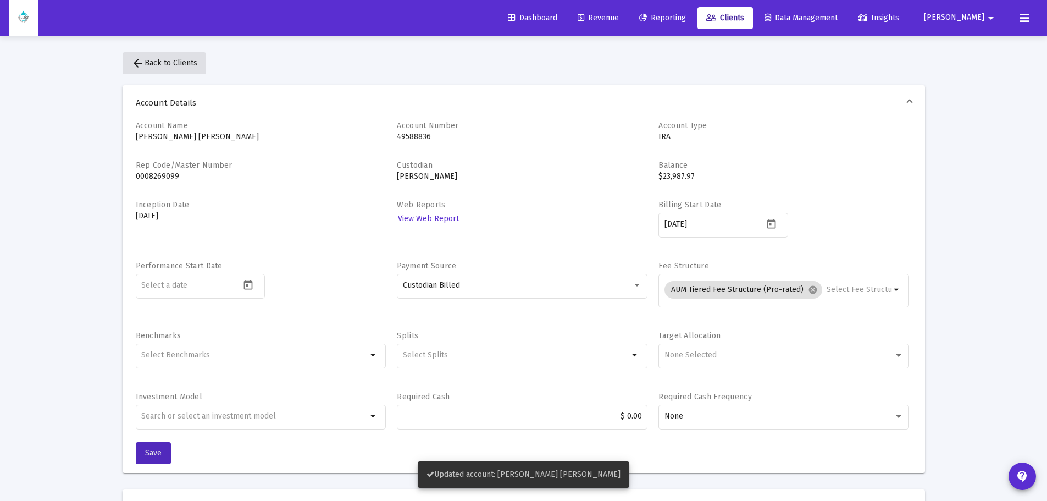
click at [184, 64] on span "arrow_back Back to Clients" at bounding box center [164, 62] width 66 height 9
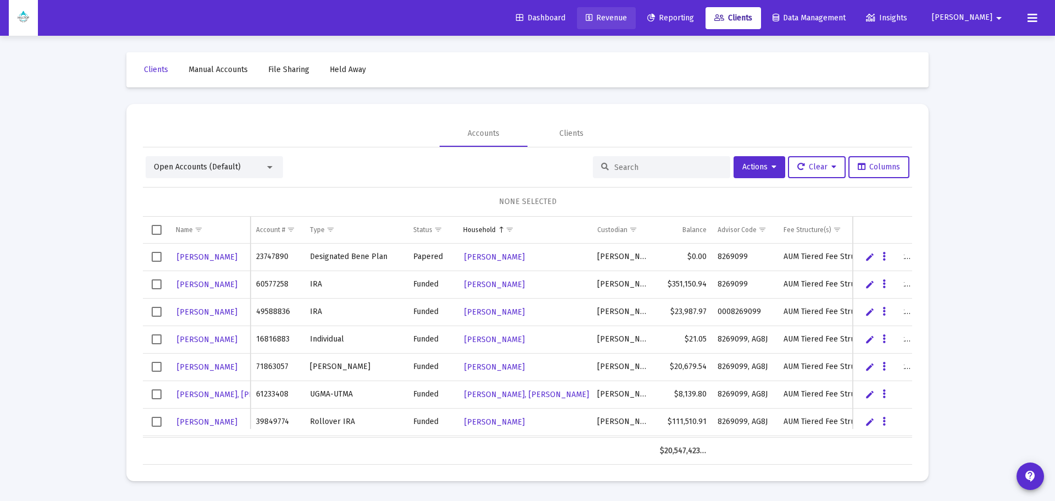
click at [627, 22] on span "Revenue" at bounding box center [606, 17] width 41 height 9
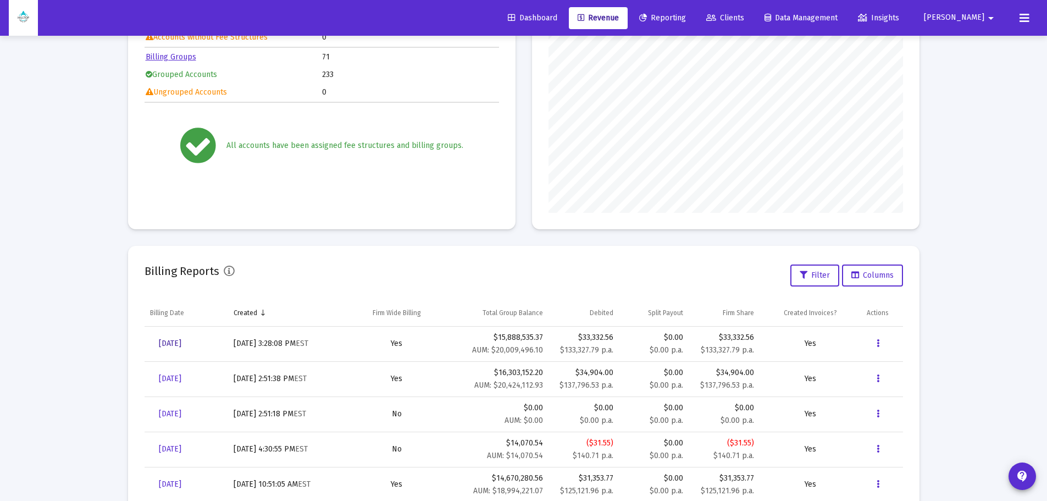
click at [173, 339] on span "[DATE]" at bounding box center [170, 343] width 23 height 9
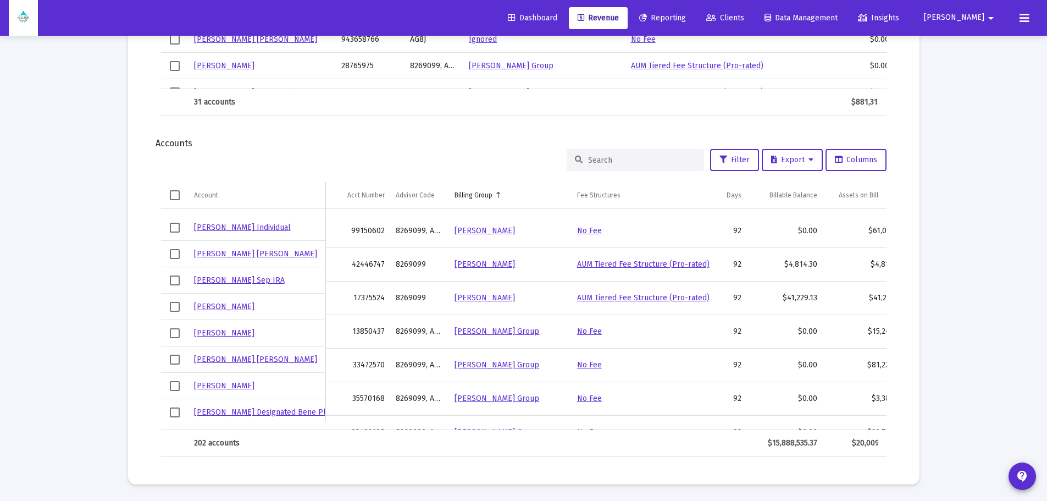
scroll to position [1814, 0]
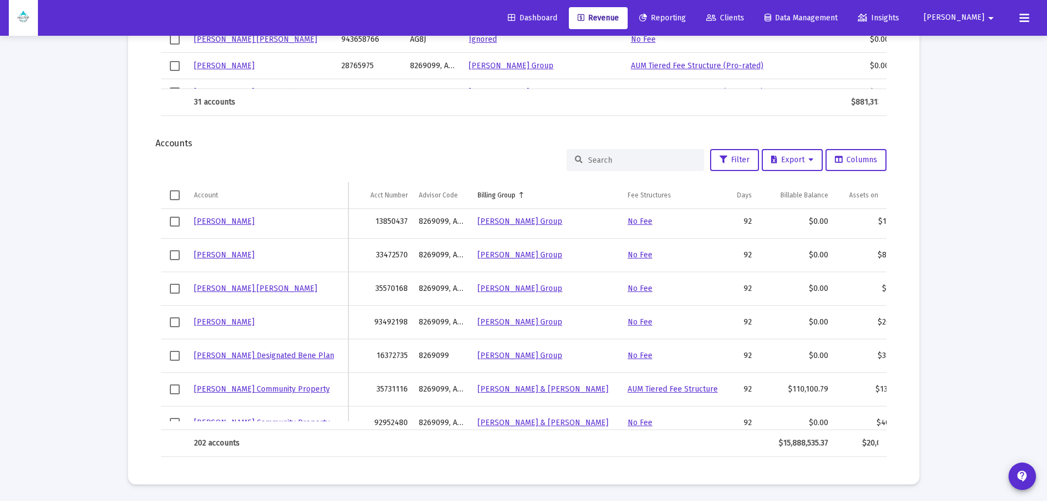
click at [611, 154] on div at bounding box center [635, 160] width 137 height 22
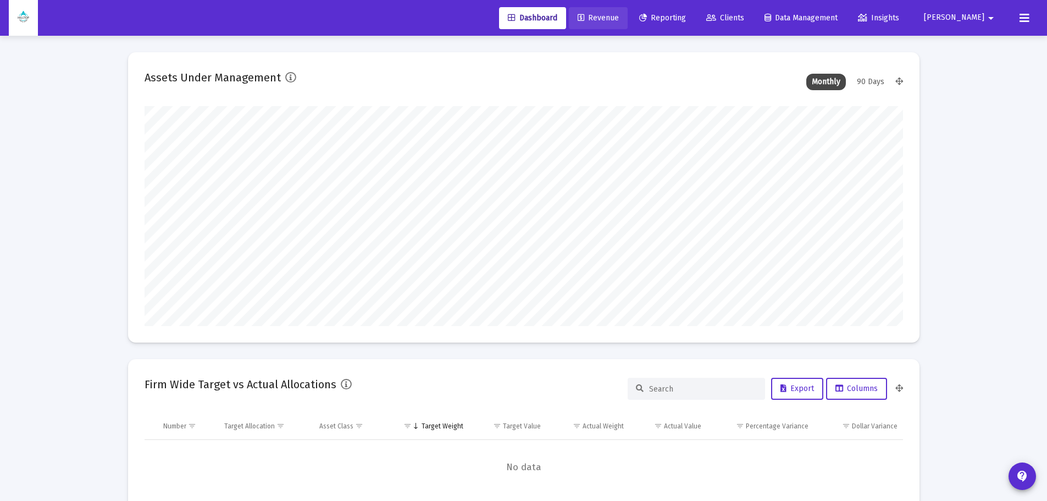
click at [619, 20] on span "Revenue" at bounding box center [598, 17] width 41 height 9
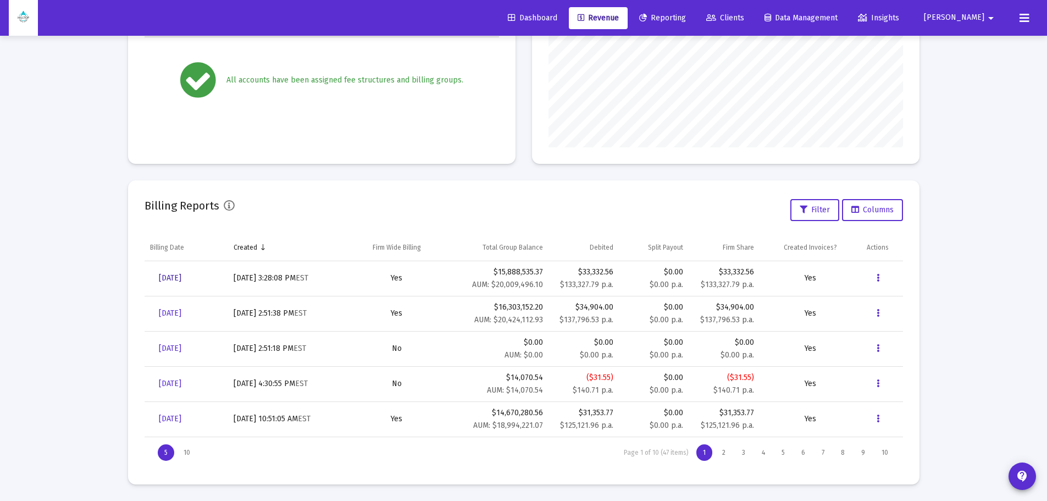
click at [181, 280] on span "[DATE]" at bounding box center [170, 277] width 23 height 9
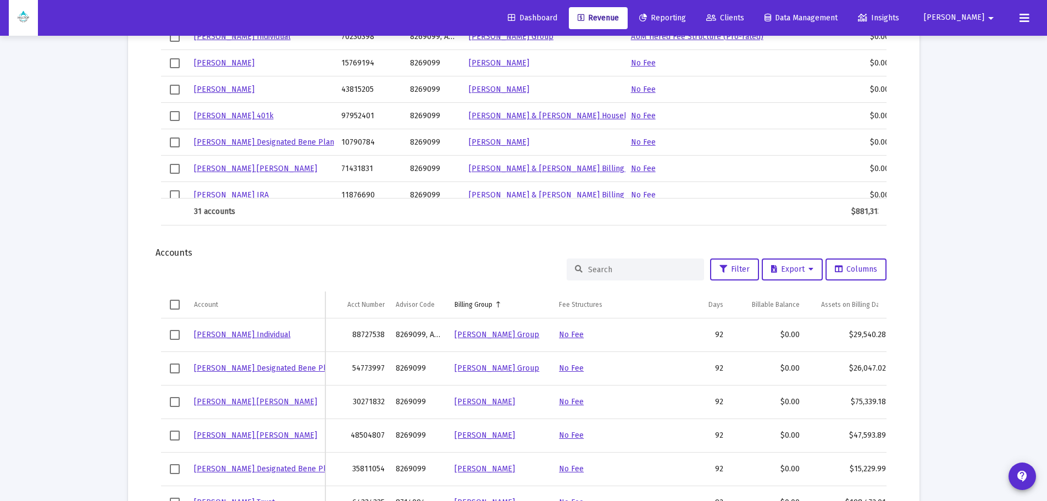
click at [605, 267] on input at bounding box center [642, 269] width 108 height 9
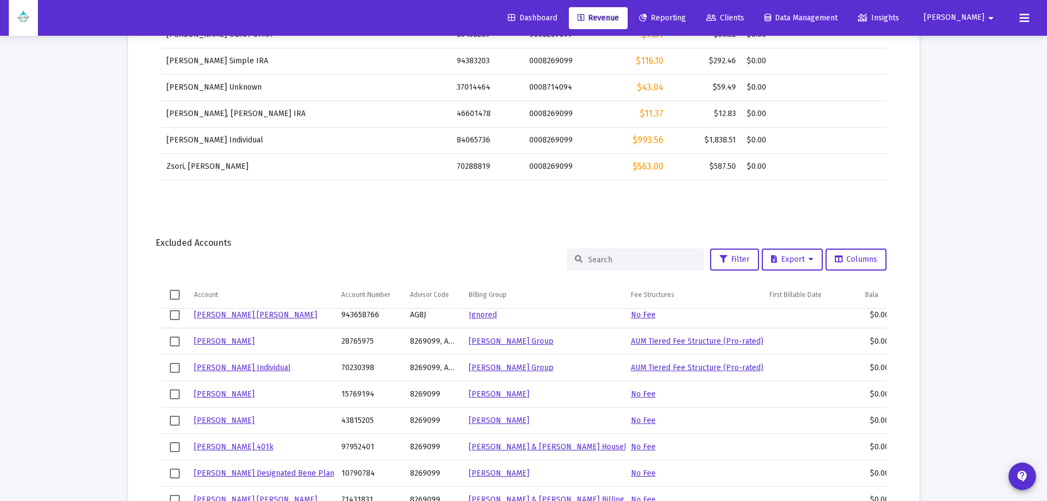
type input "[PERSON_NAME]"
click at [642, 260] on input at bounding box center [642, 259] width 108 height 9
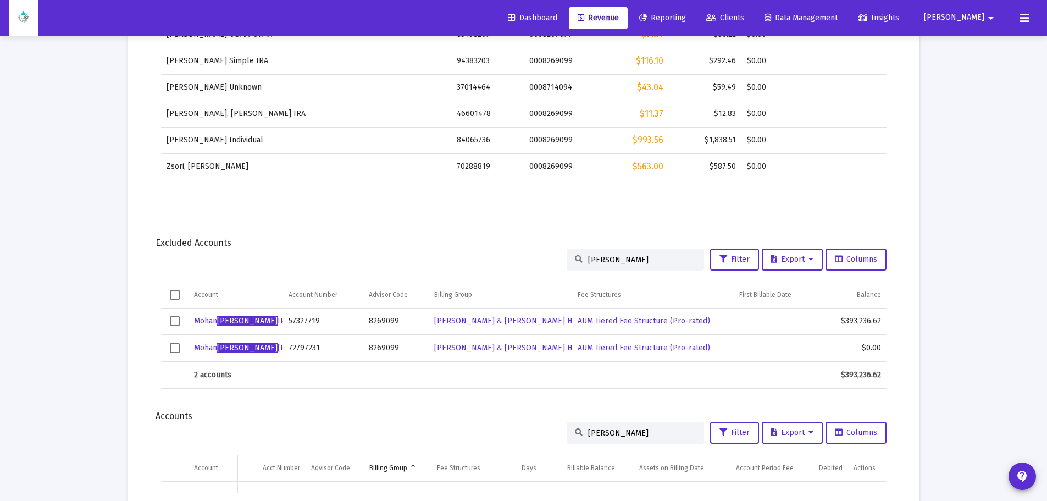
type input "[PERSON_NAME]"
click at [234, 319] on link "Mohan Rao IRA" at bounding box center [242, 320] width 96 height 9
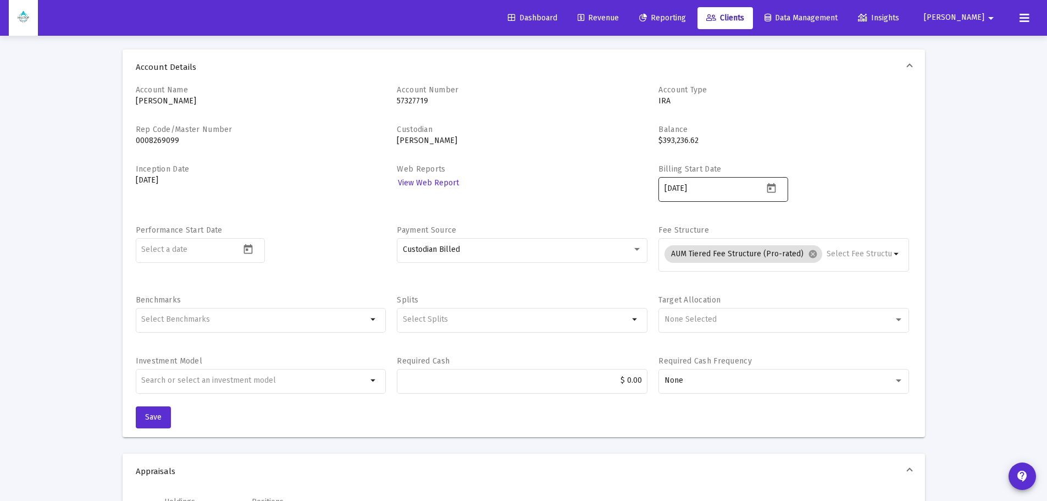
click at [772, 187] on icon "Open calendar" at bounding box center [772, 189] width 12 height 12
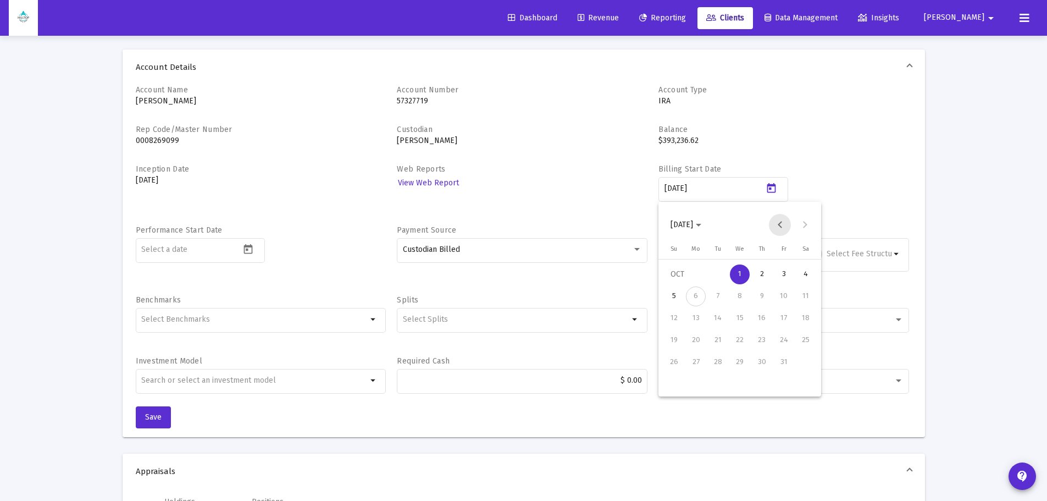
click at [781, 219] on button "Previous month" at bounding box center [780, 225] width 22 height 22
click at [717, 380] on div "30" at bounding box center [718, 384] width 20 height 20
type input "2025-09-30"
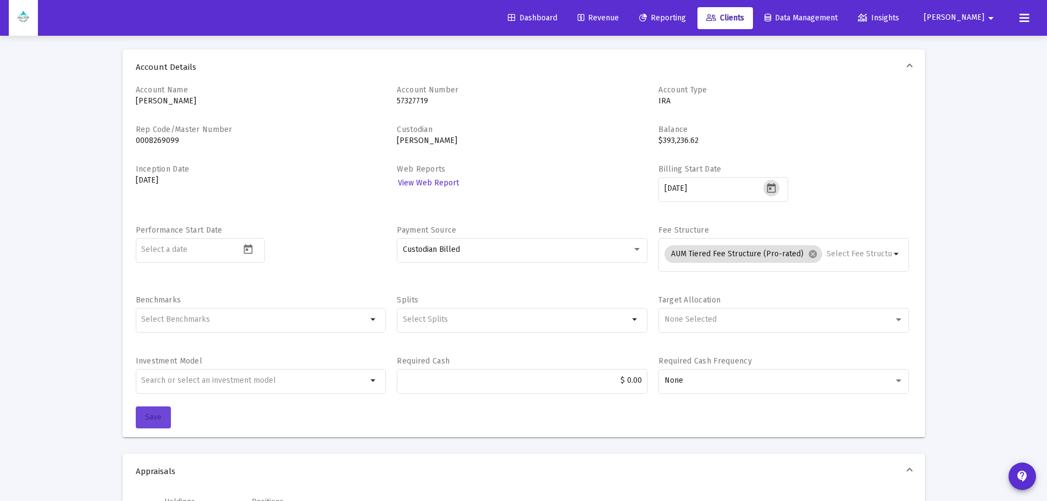
click at [159, 421] on span "Save" at bounding box center [153, 416] width 16 height 9
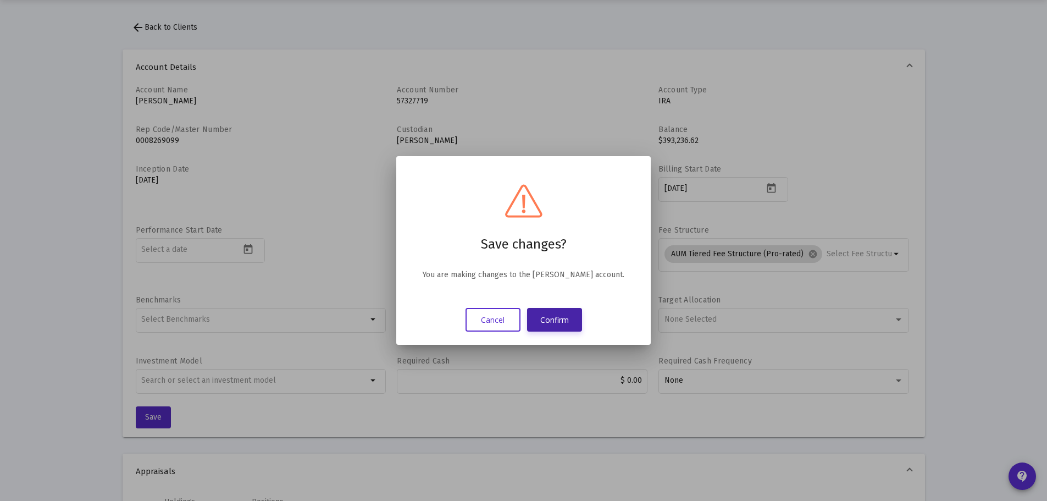
click at [535, 317] on button "Confirm" at bounding box center [554, 320] width 55 height 24
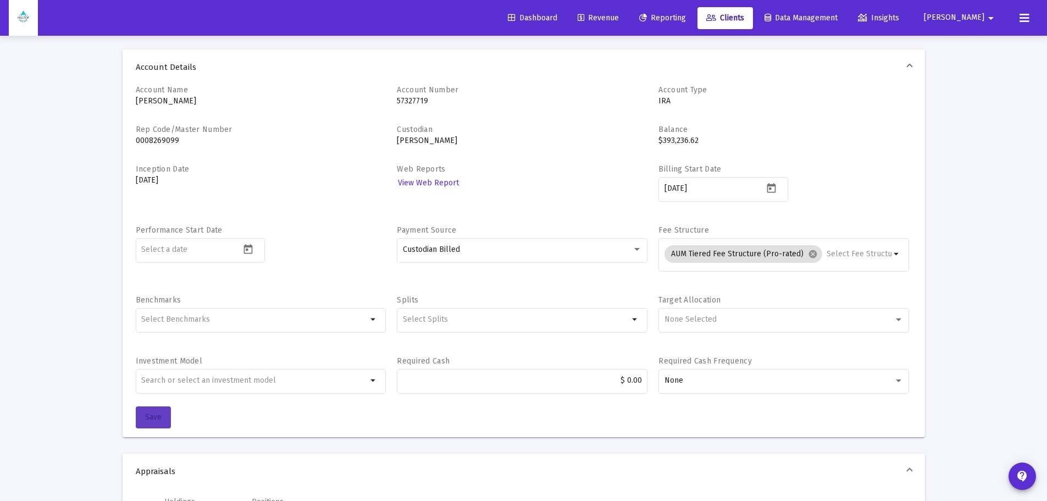
click at [154, 413] on span "Save" at bounding box center [153, 416] width 16 height 9
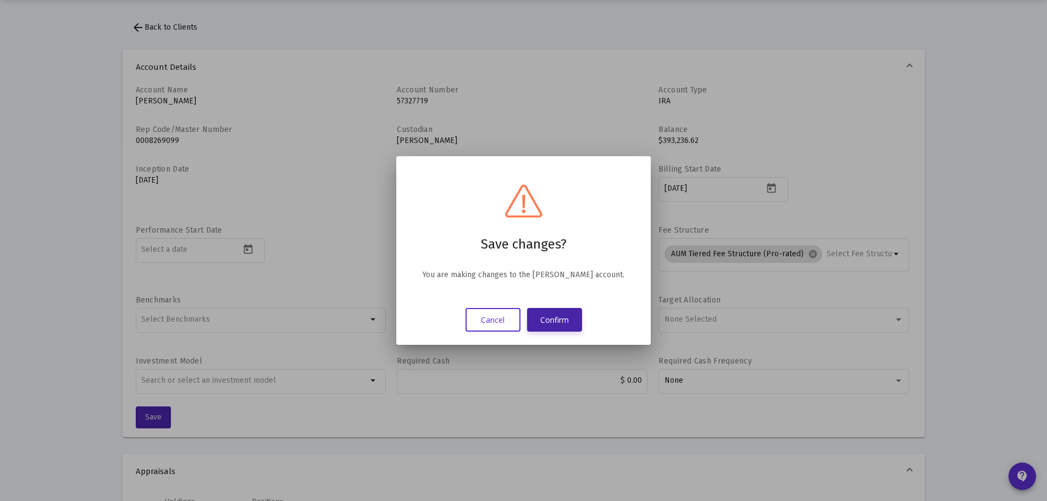
click at [558, 317] on button "Confirm" at bounding box center [554, 320] width 55 height 24
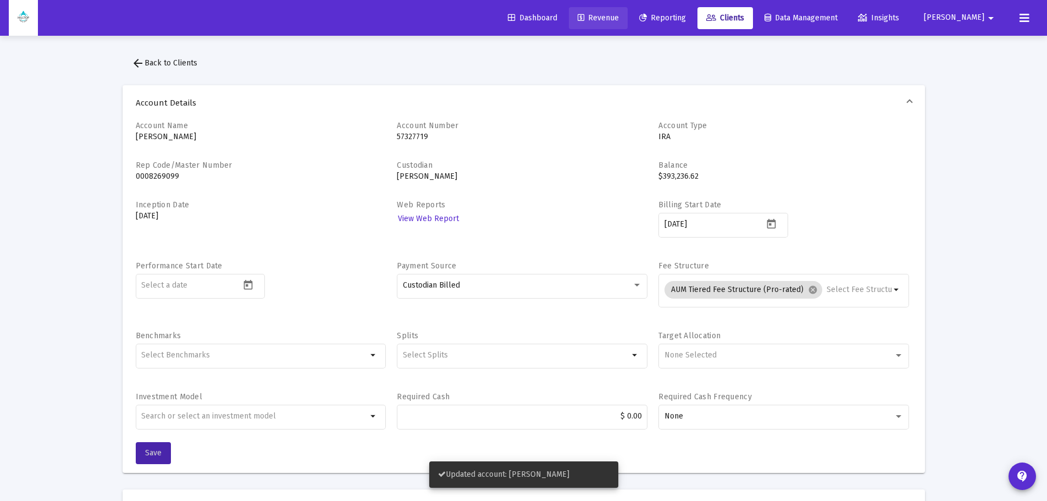
click at [619, 19] on span "Revenue" at bounding box center [598, 17] width 41 height 9
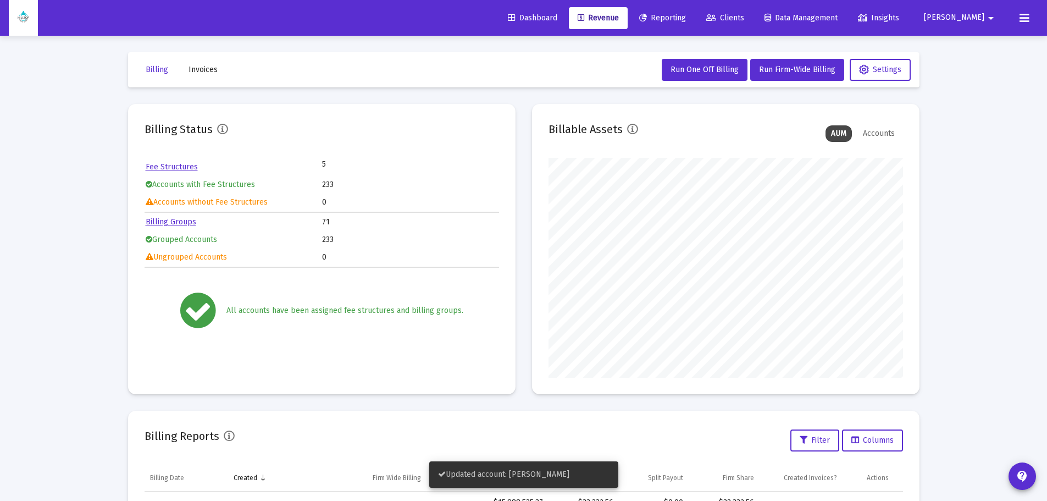
click at [779, 58] on mat-toolbar-row "Billing Invoices Run One Off Billing Run Firm-Wide Billing Settings" at bounding box center [524, 69] width 792 height 35
click at [776, 65] on span "Run Firm-Wide Billing" at bounding box center [797, 69] width 76 height 9
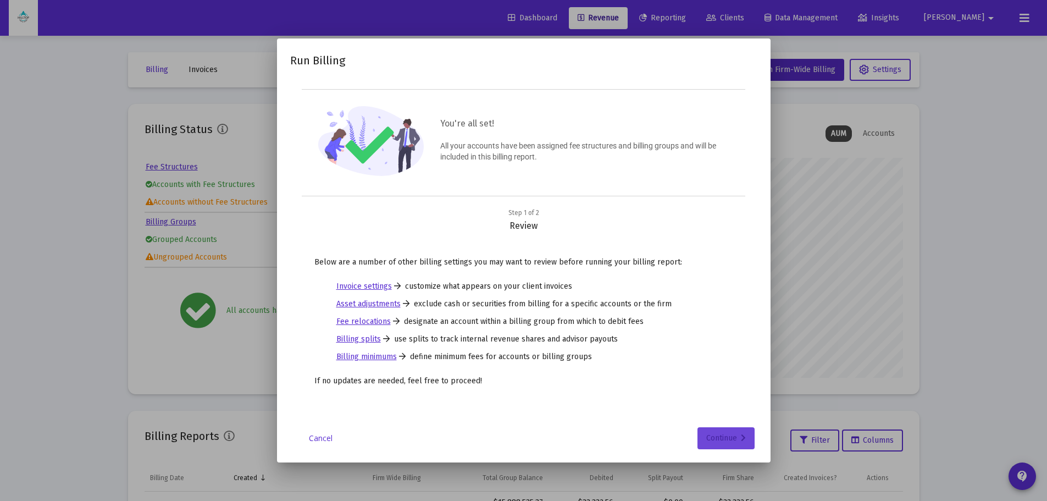
click at [736, 435] on div "Continue" at bounding box center [726, 438] width 40 height 22
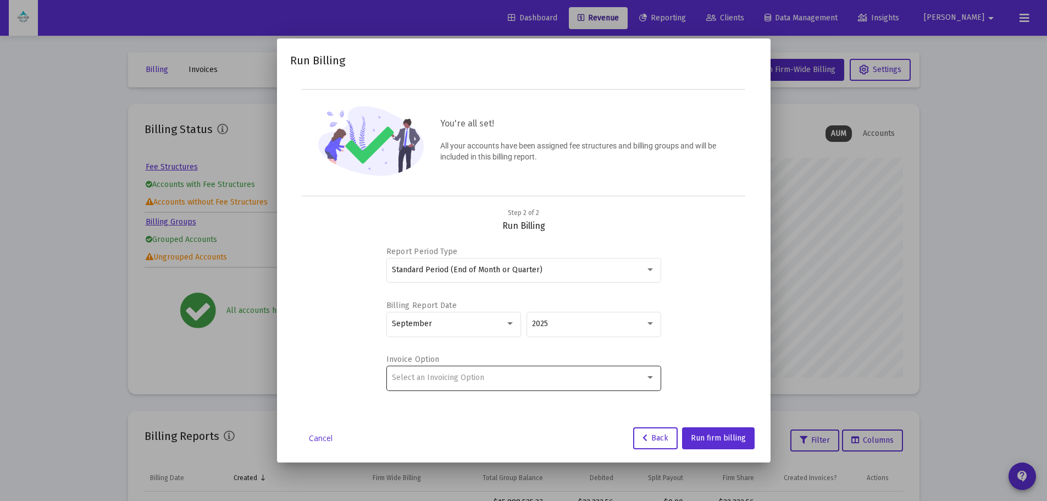
click at [513, 367] on div "Select an Invoicing Option" at bounding box center [523, 377] width 263 height 27
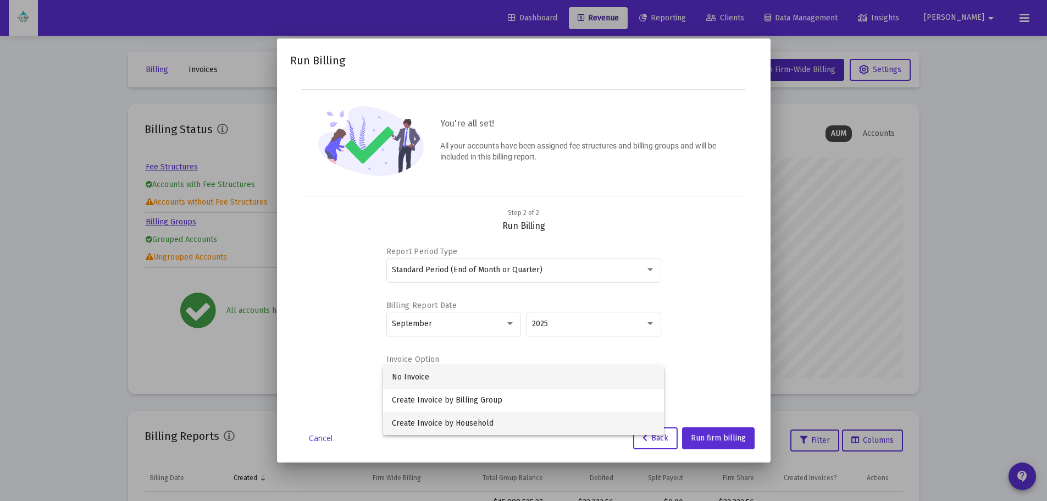
click at [457, 418] on span "Create Invoice by Household" at bounding box center [523, 423] width 263 height 23
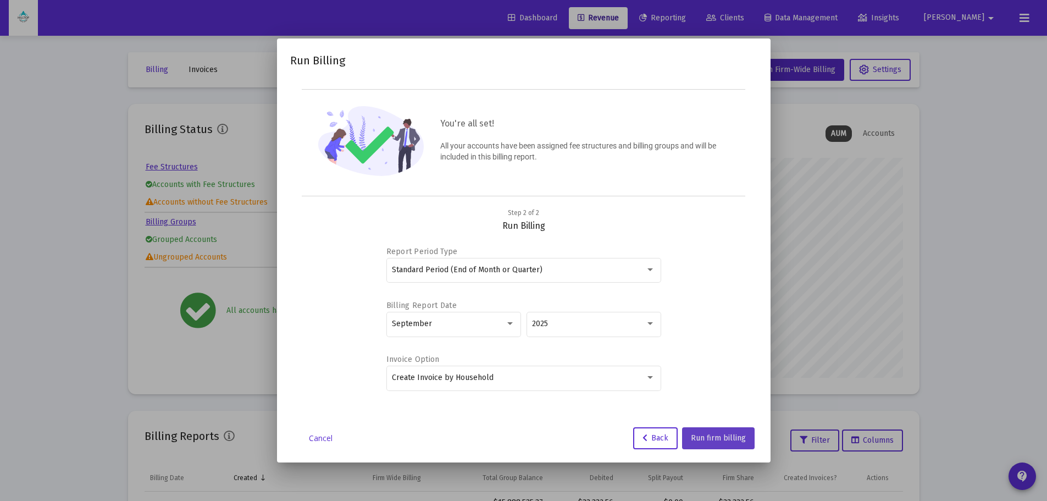
click at [725, 434] on span "Run firm billing" at bounding box center [718, 437] width 55 height 9
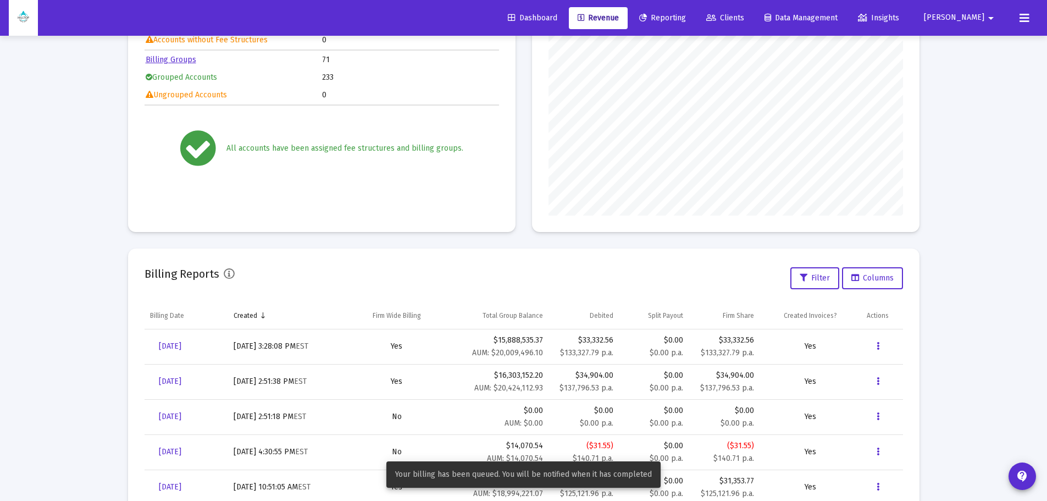
scroll to position [165, 0]
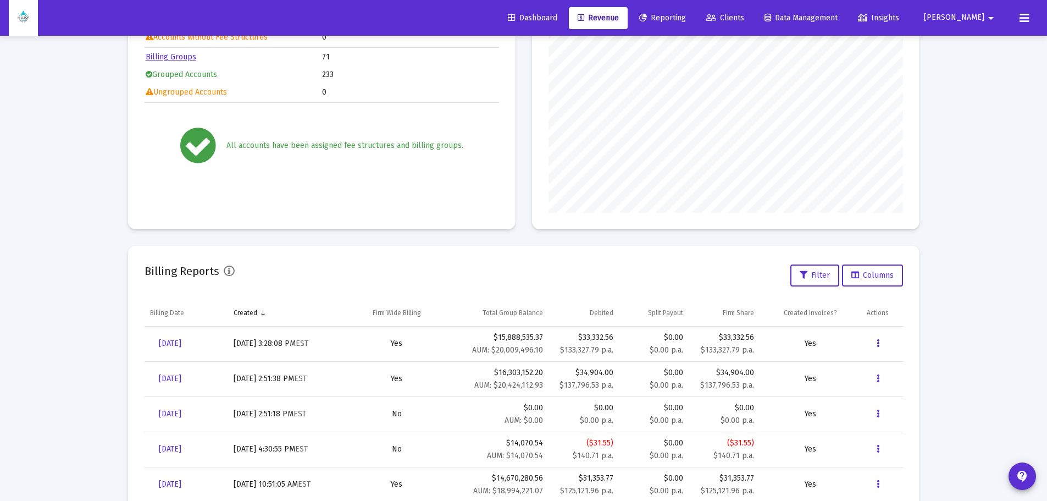
click at [878, 342] on icon "Data grid" at bounding box center [878, 343] width 3 height 13
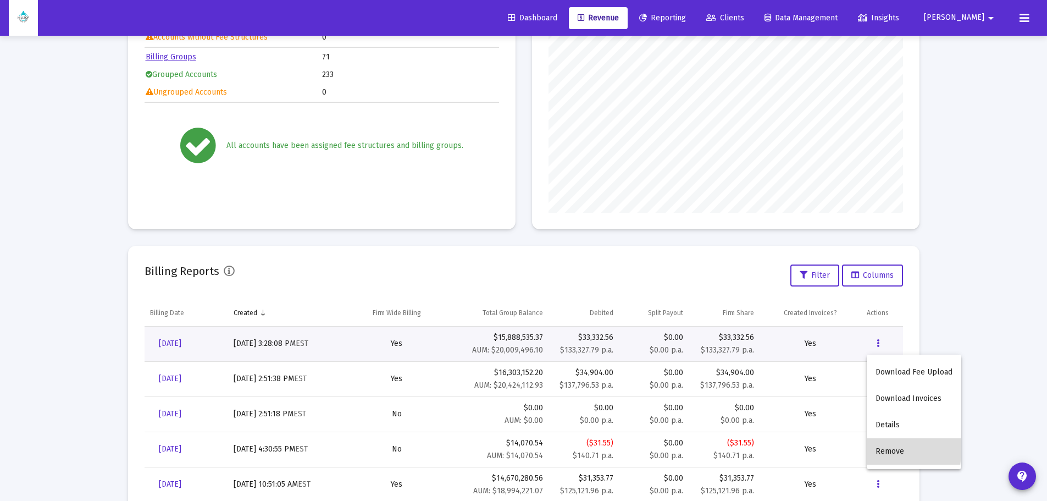
click at [880, 448] on button "Remove" at bounding box center [914, 451] width 95 height 26
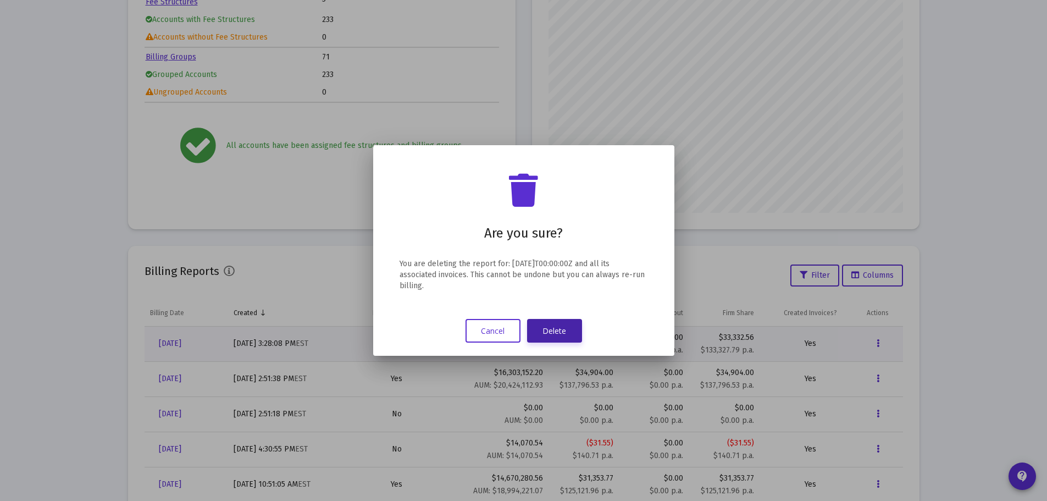
click at [563, 328] on button "Delete" at bounding box center [554, 331] width 55 height 24
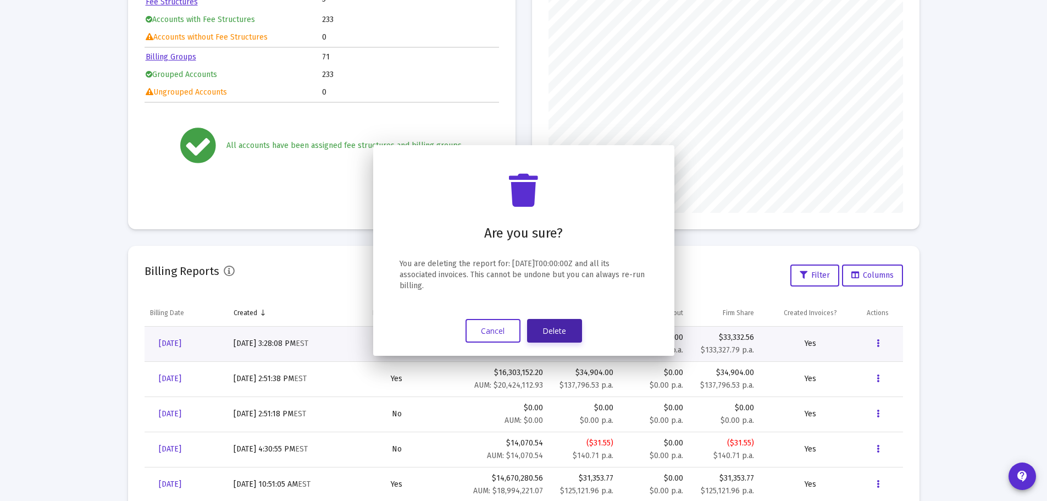
scroll to position [165, 0]
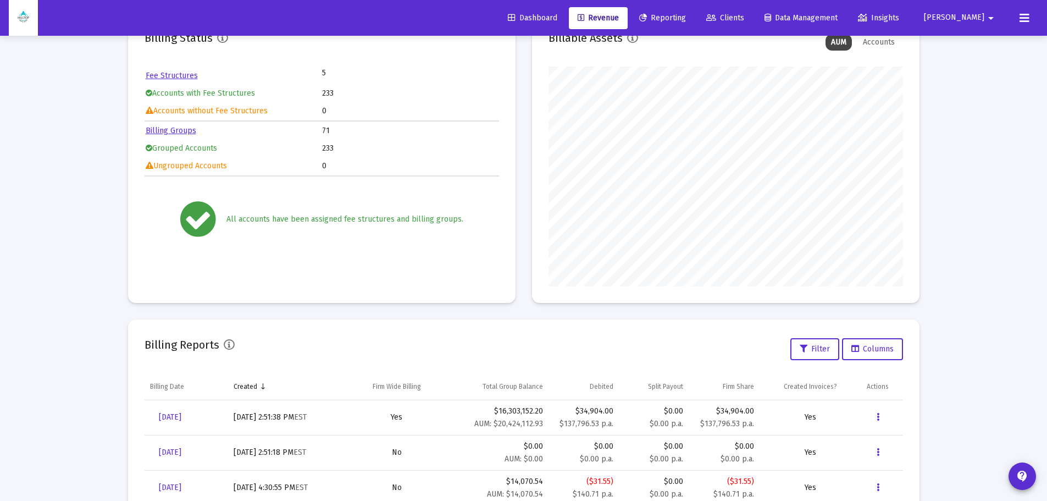
scroll to position [110, 0]
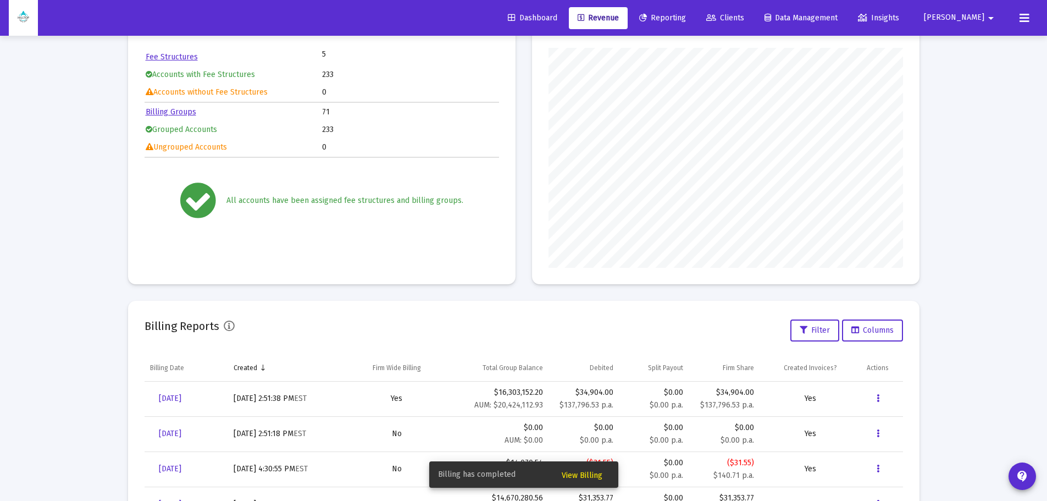
click at [589, 474] on span "View Billing" at bounding box center [582, 475] width 41 height 9
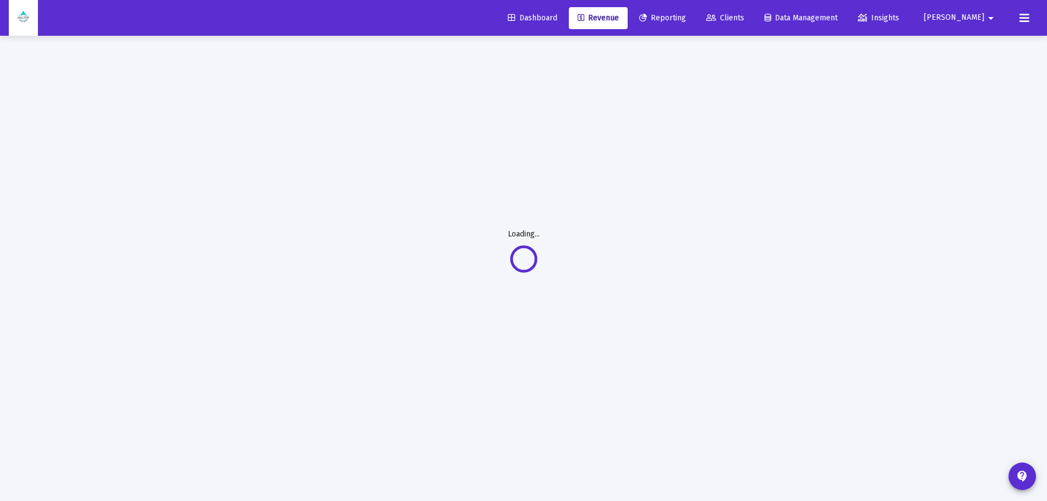
scroll to position [36, 0]
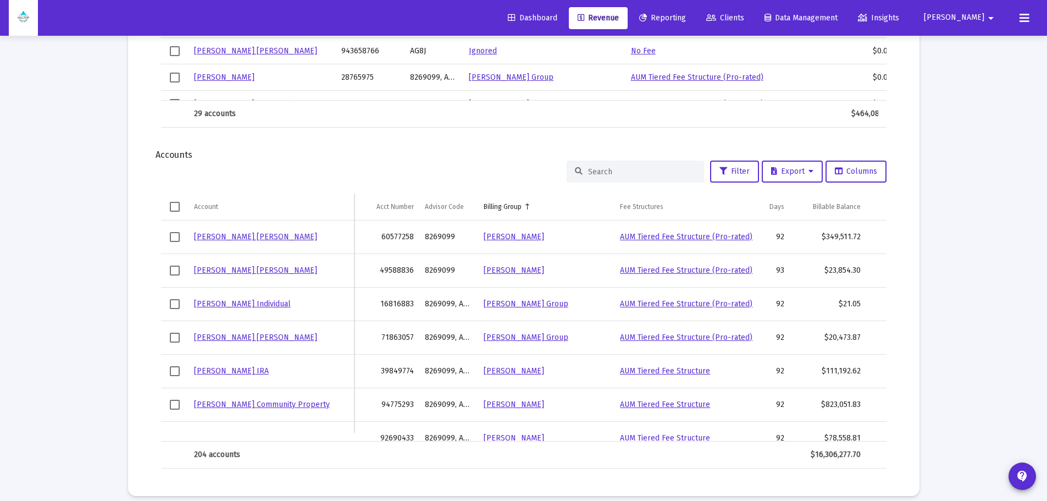
scroll to position [1319, 0]
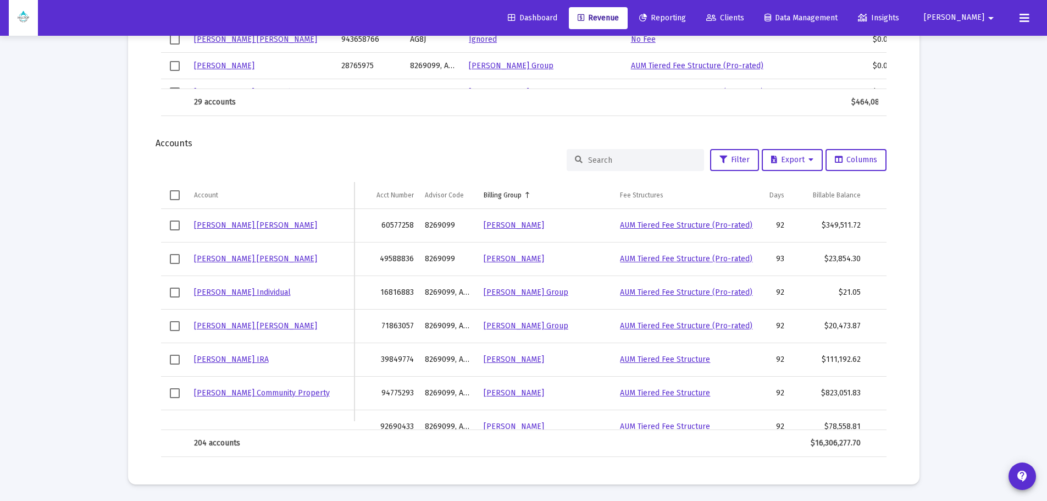
click at [635, 158] on input at bounding box center [642, 160] width 108 height 9
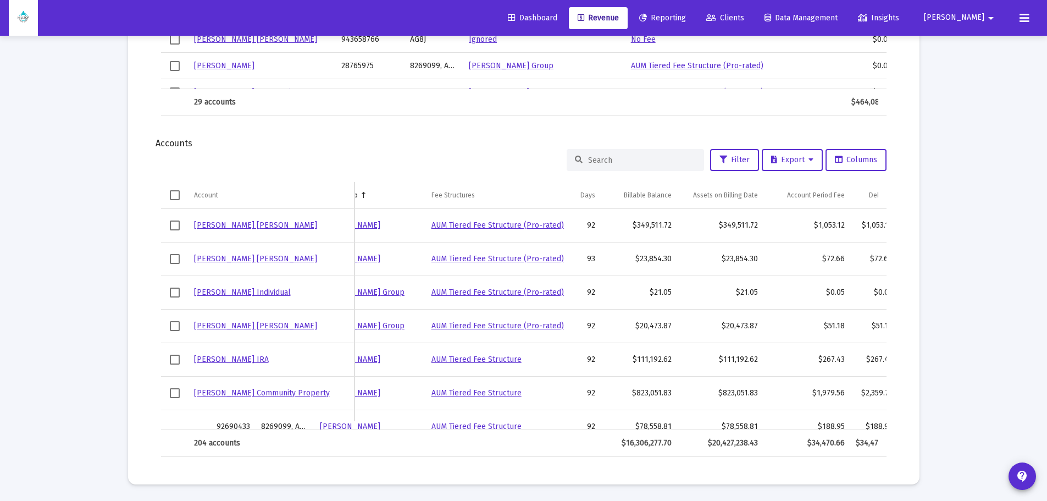
scroll to position [0, 0]
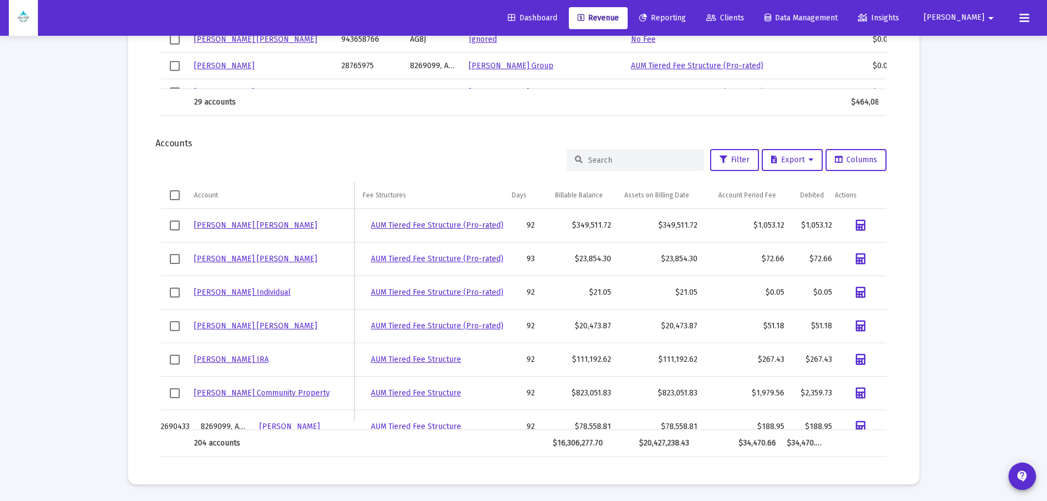
drag, startPoint x: 564, startPoint y: 423, endPoint x: 822, endPoint y: 416, distance: 258.5
click at [822, 416] on div "Jeffrey Achilli IRA 60577258 8269099 Achilli, Jeff Household AUM Tiered Fee Str…" at bounding box center [524, 319] width 726 height 221
click at [396, 256] on link "AUM Tiered Fee Structure (Pro-rated)" at bounding box center [437, 258] width 132 height 9
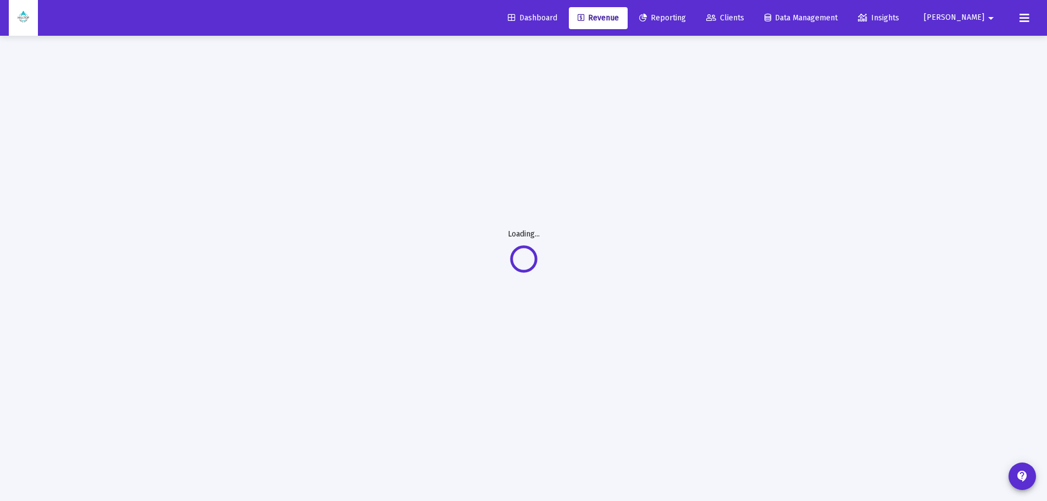
scroll to position [36, 0]
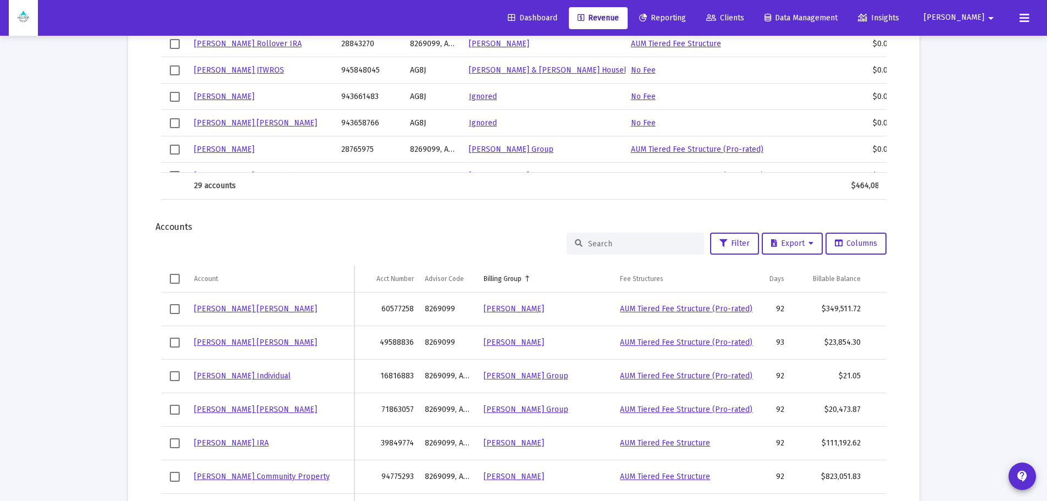
scroll to position [1269, 0]
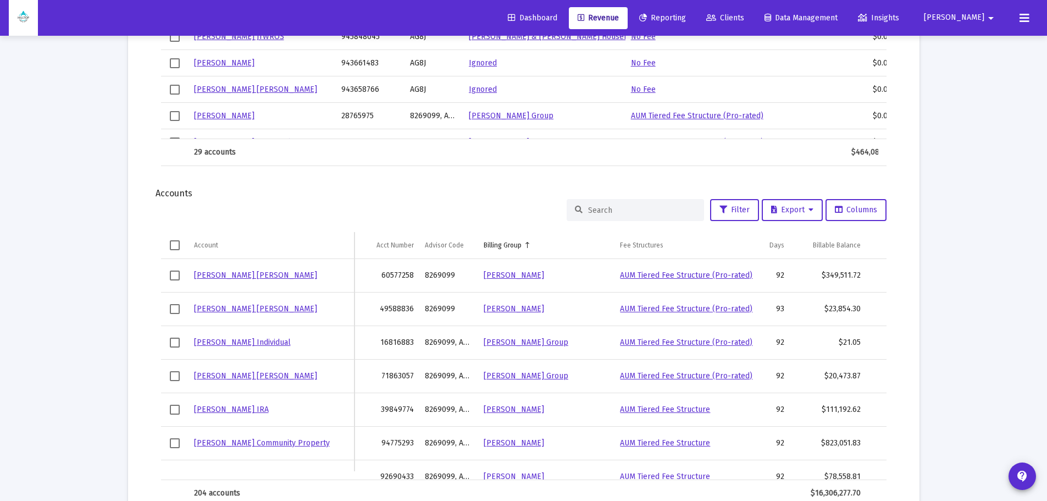
click at [173, 308] on span "Select row" at bounding box center [175, 309] width 10 height 10
click at [204, 307] on link "[PERSON_NAME] [PERSON_NAME]" at bounding box center [255, 308] width 123 height 9
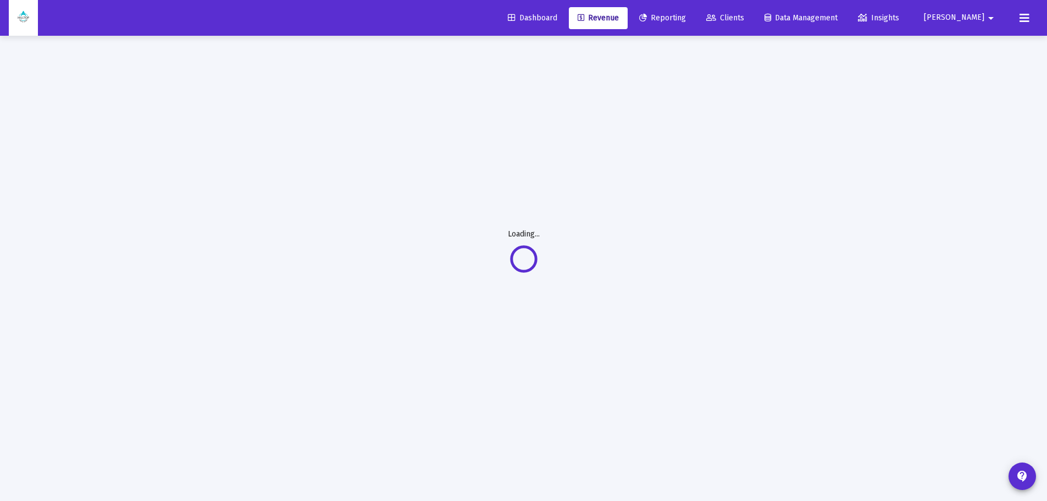
scroll to position [36, 0]
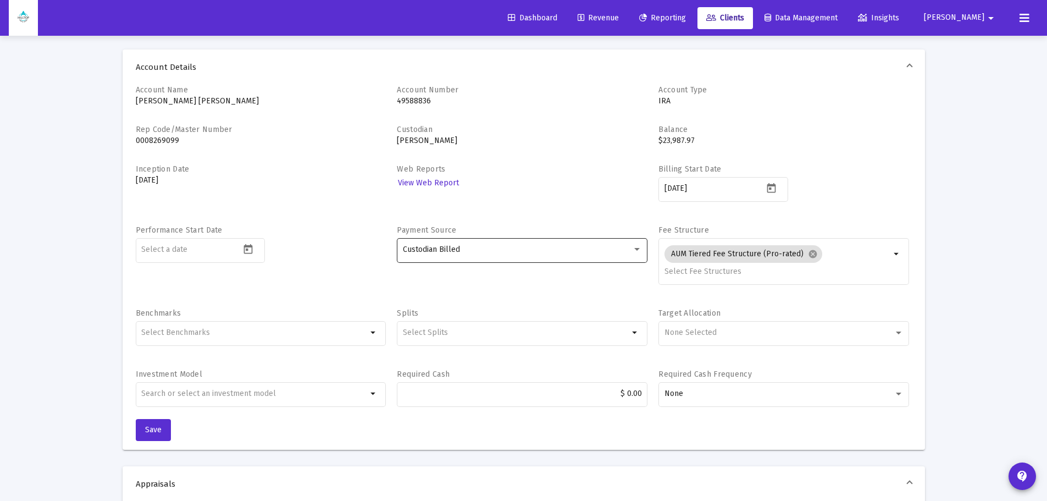
type input "[EMAIL_ADDRESS][DOMAIN_NAME]"
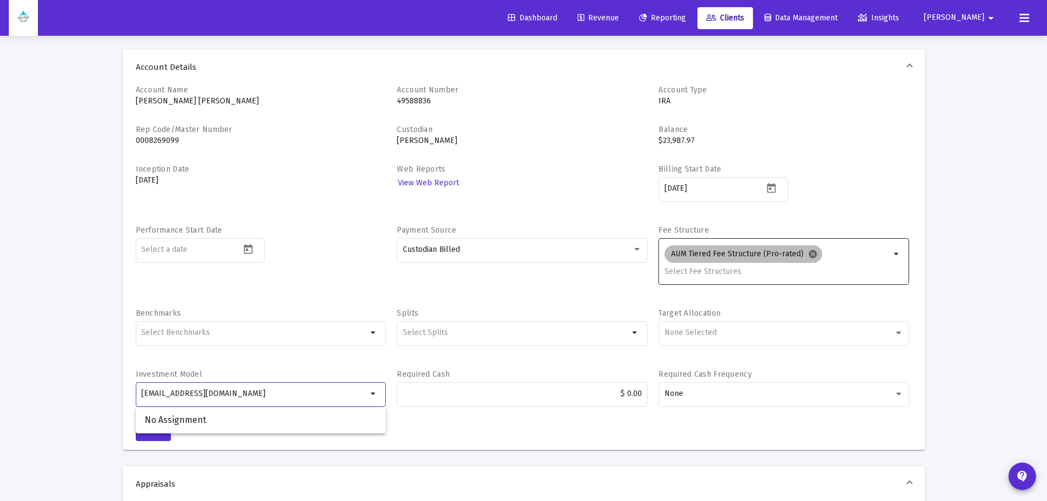
click at [809, 256] on mat-icon "cancel" at bounding box center [813, 254] width 10 height 10
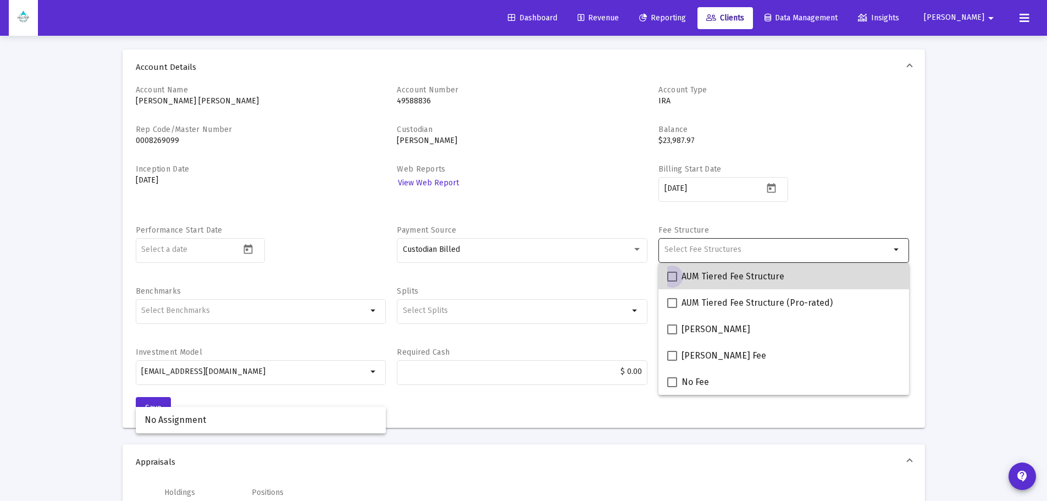
click at [742, 281] on span "AUM Tiered Fee Structure" at bounding box center [733, 276] width 103 height 13
click at [672, 281] on input "AUM Tiered Fee Structure" at bounding box center [672, 281] width 1 height 1
checkbox input "true"
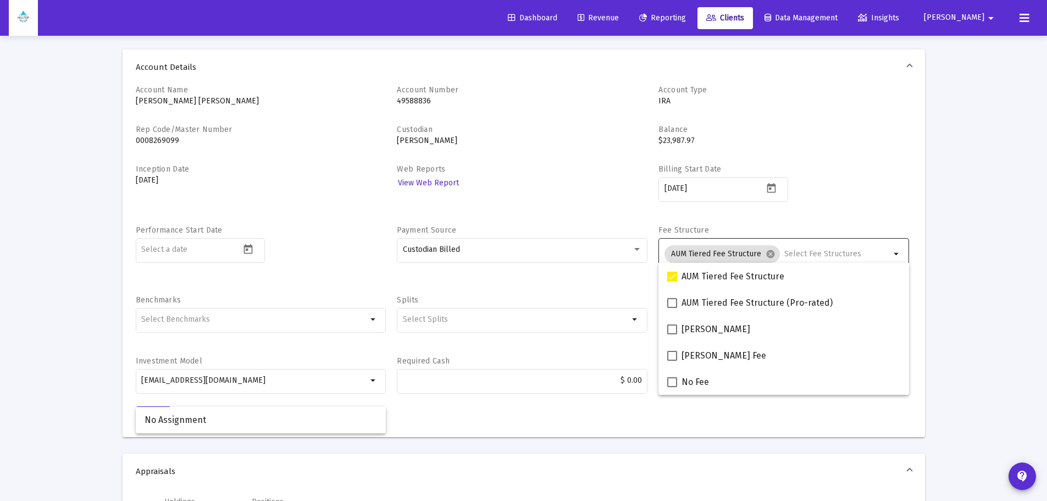
click at [866, 180] on div "Billing Start Date 2025-09-30" at bounding box center [784, 189] width 251 height 50
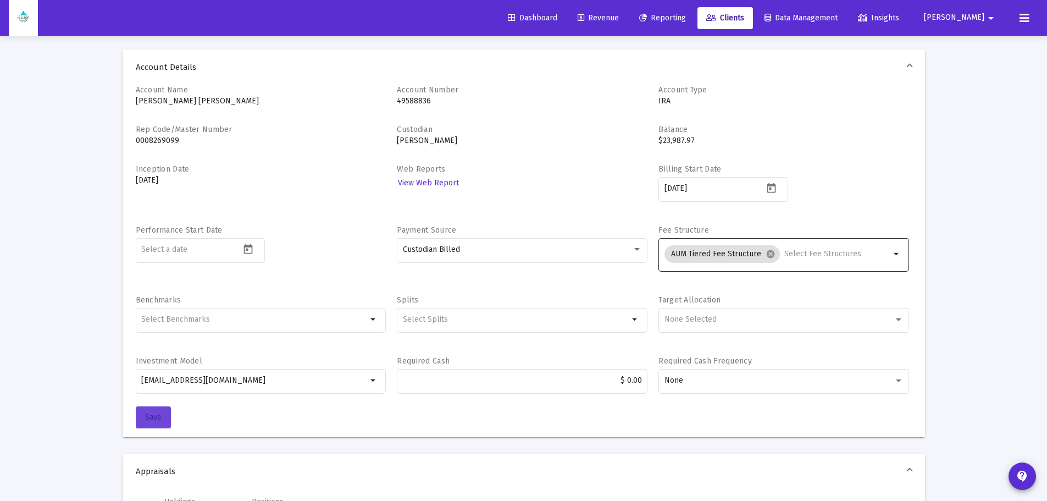
click at [144, 416] on button "Save" at bounding box center [153, 417] width 35 height 22
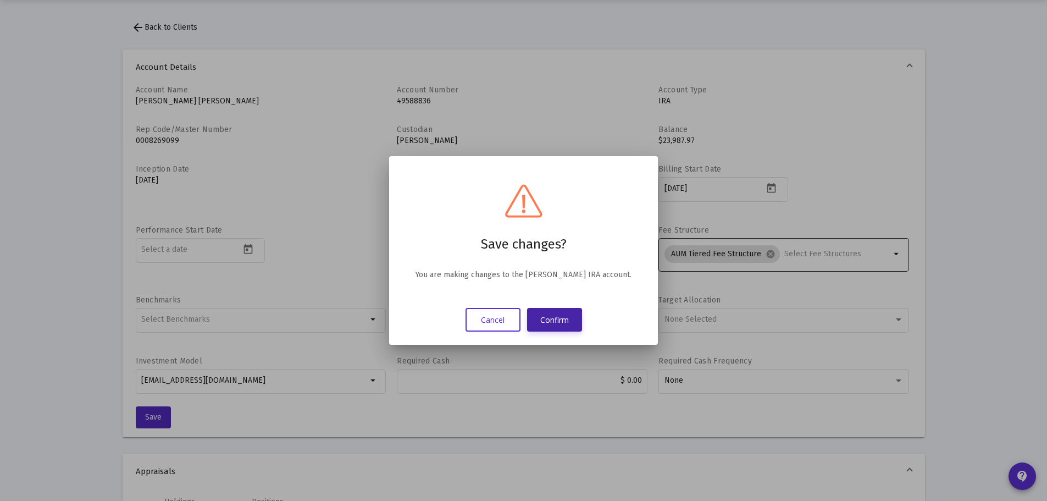
click at [564, 316] on button "Confirm" at bounding box center [554, 320] width 55 height 24
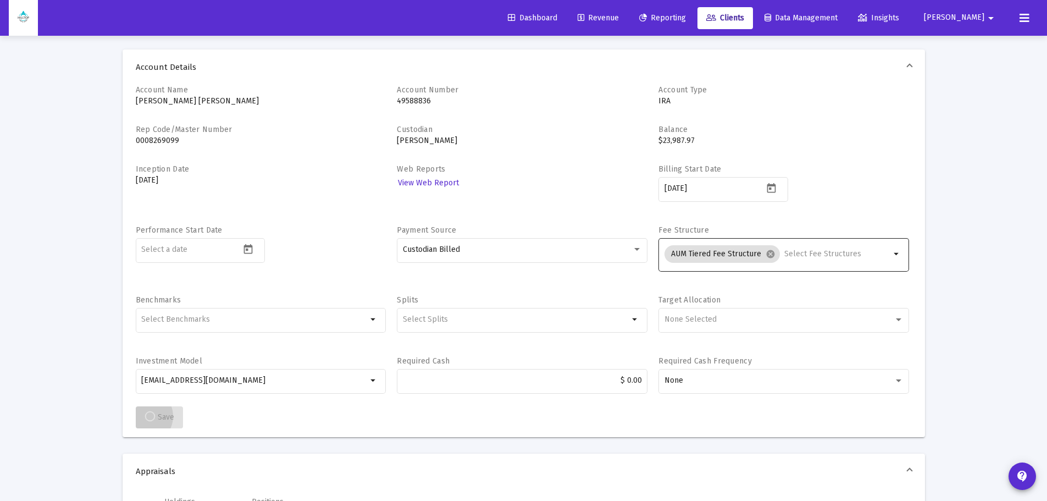
scroll to position [16, 0]
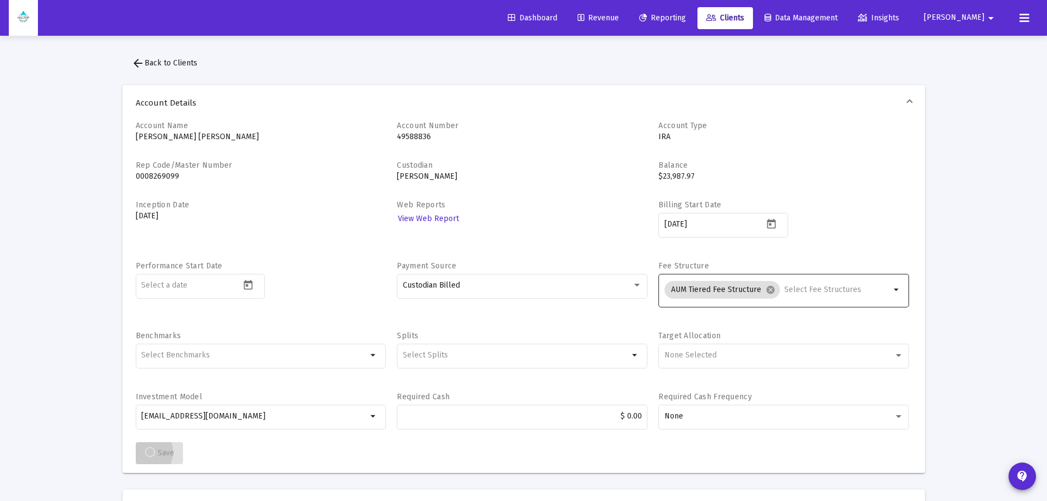
click at [619, 19] on span "Revenue" at bounding box center [598, 17] width 41 height 9
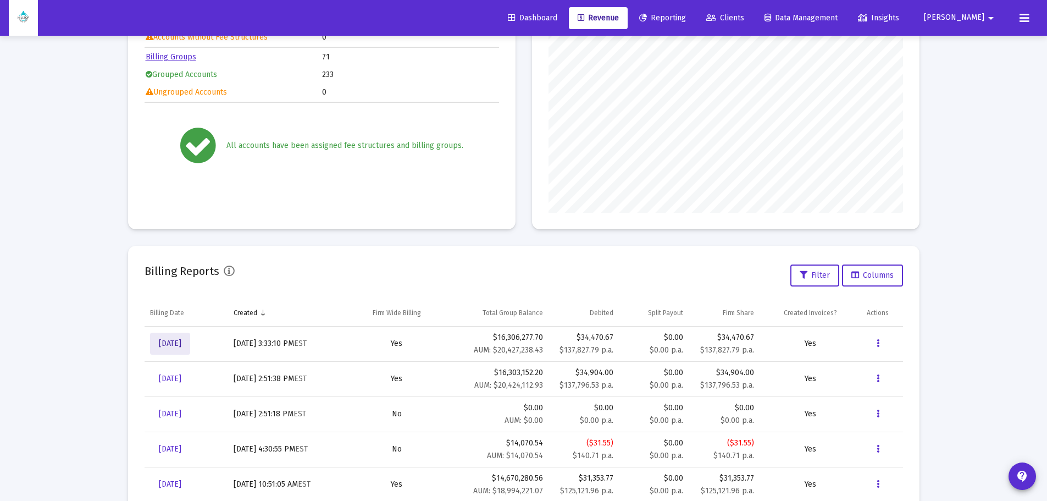
click at [164, 344] on span "[DATE]" at bounding box center [170, 343] width 23 height 9
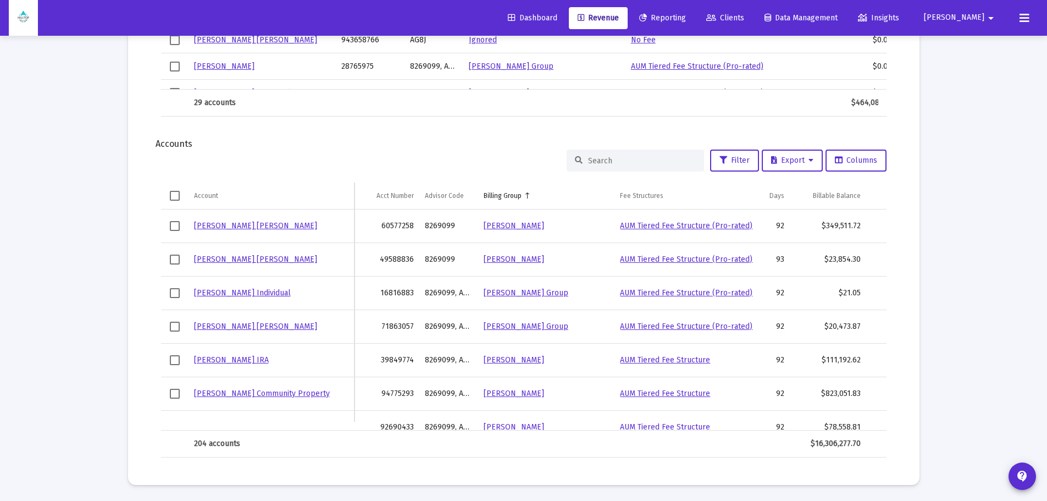
scroll to position [1319, 0]
click at [602, 157] on input at bounding box center [642, 160] width 108 height 9
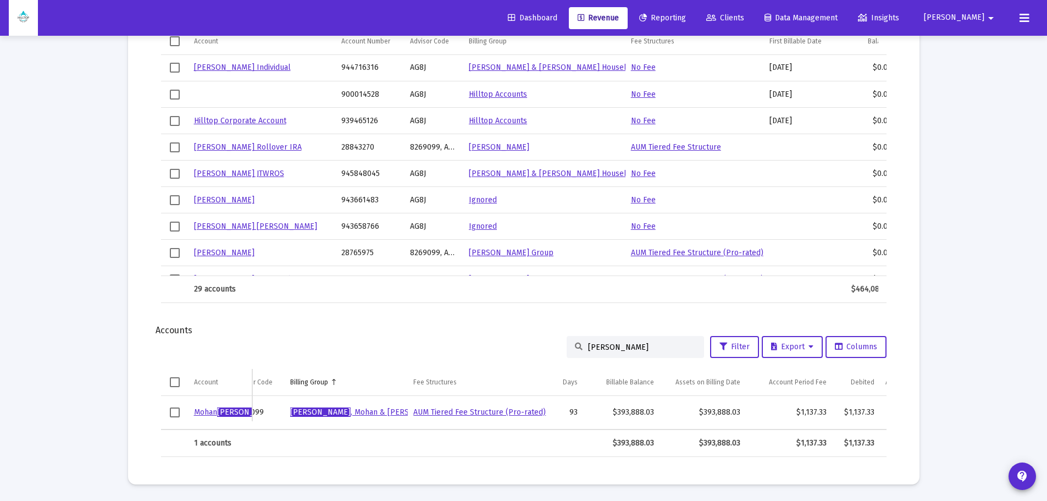
scroll to position [0, 131]
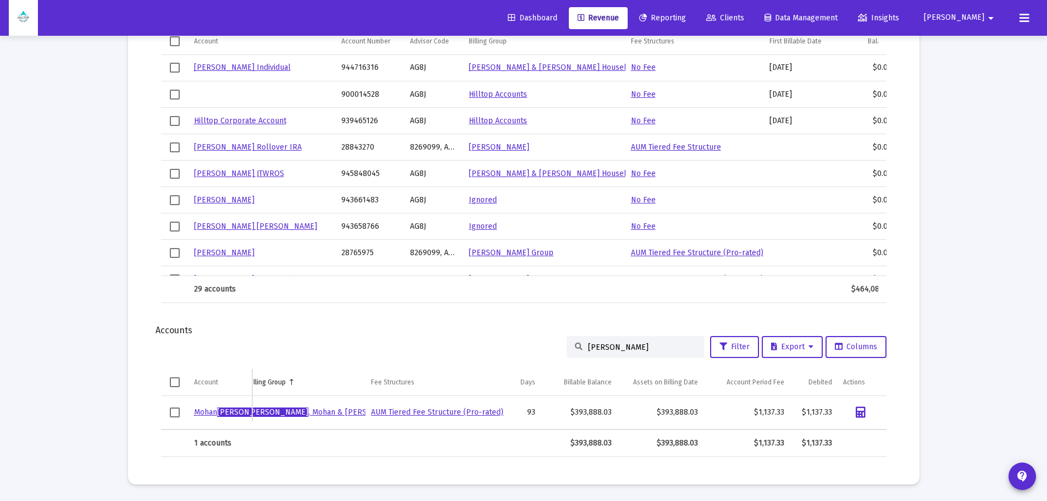
type input "[PERSON_NAME]"
click at [221, 407] on span "[PERSON_NAME]" at bounding box center [247, 411] width 60 height 9
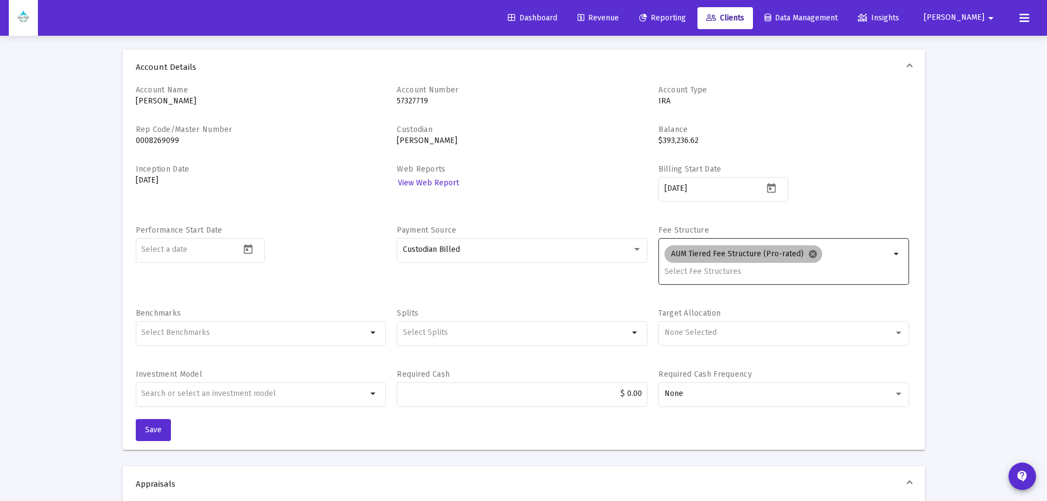
click at [810, 253] on mat-icon "cancel" at bounding box center [813, 254] width 10 height 10
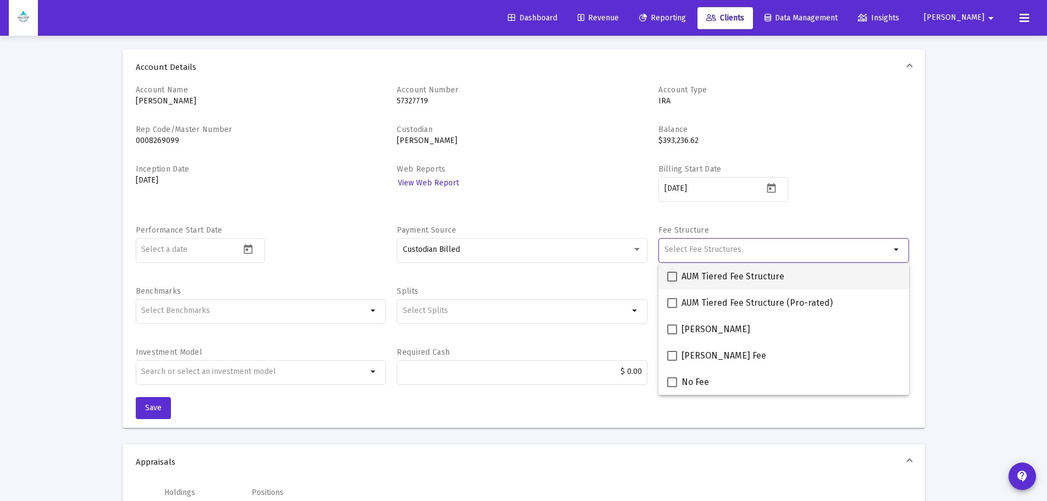
click at [747, 273] on span "AUM Tiered Fee Structure" at bounding box center [733, 276] width 103 height 13
click at [672, 281] on input "AUM Tiered Fee Structure" at bounding box center [672, 281] width 1 height 1
checkbox input "true"
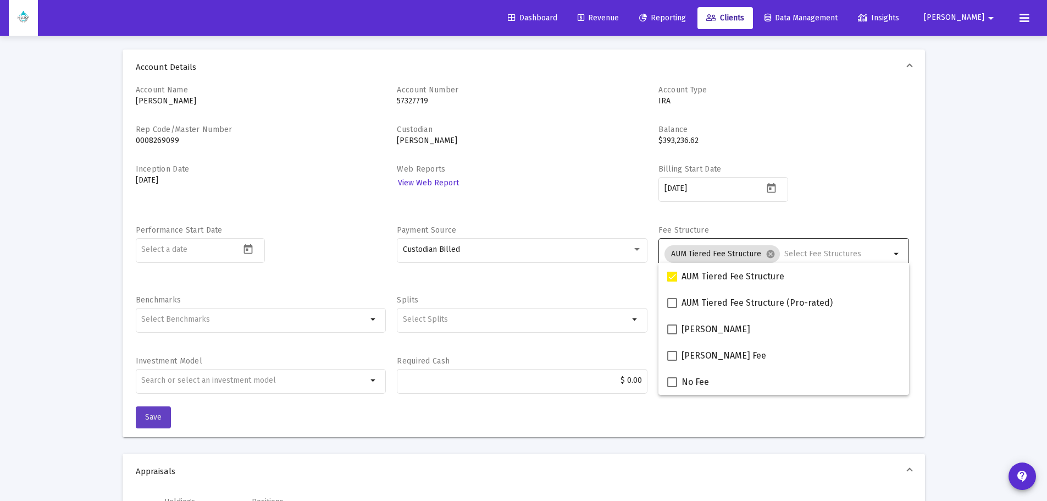
click at [153, 419] on span "Save" at bounding box center [153, 416] width 16 height 9
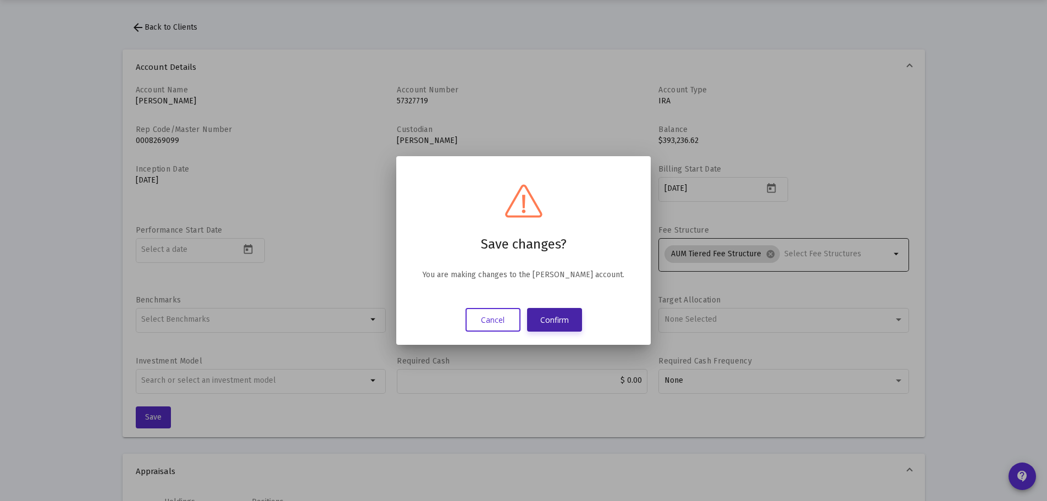
click at [554, 325] on button "Confirm" at bounding box center [554, 320] width 55 height 24
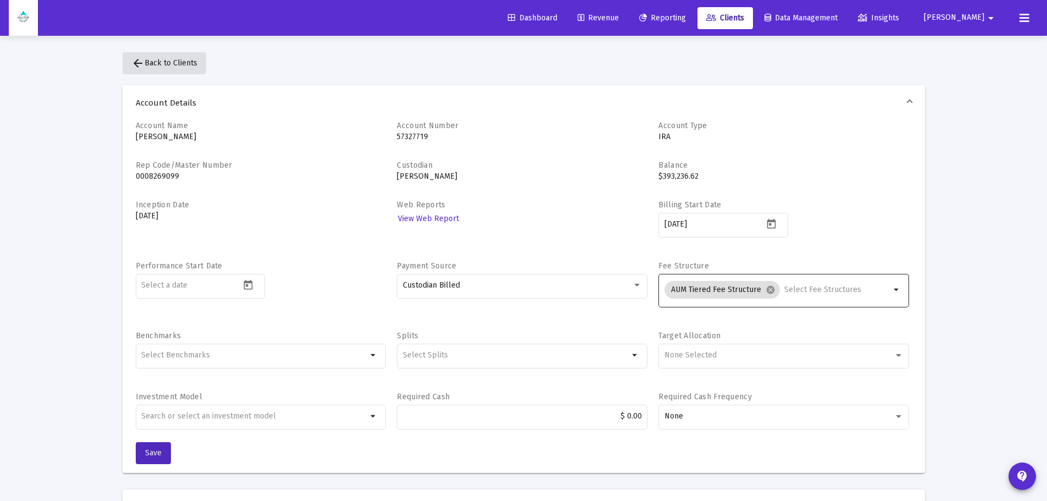
click at [177, 64] on span "arrow_back Back to Clients" at bounding box center [164, 62] width 66 height 9
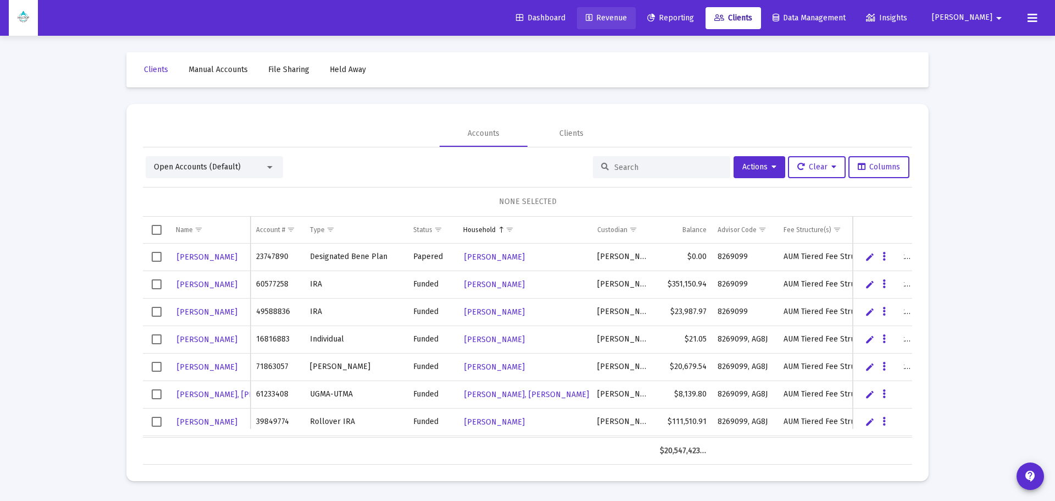
click at [627, 16] on span "Revenue" at bounding box center [606, 17] width 41 height 9
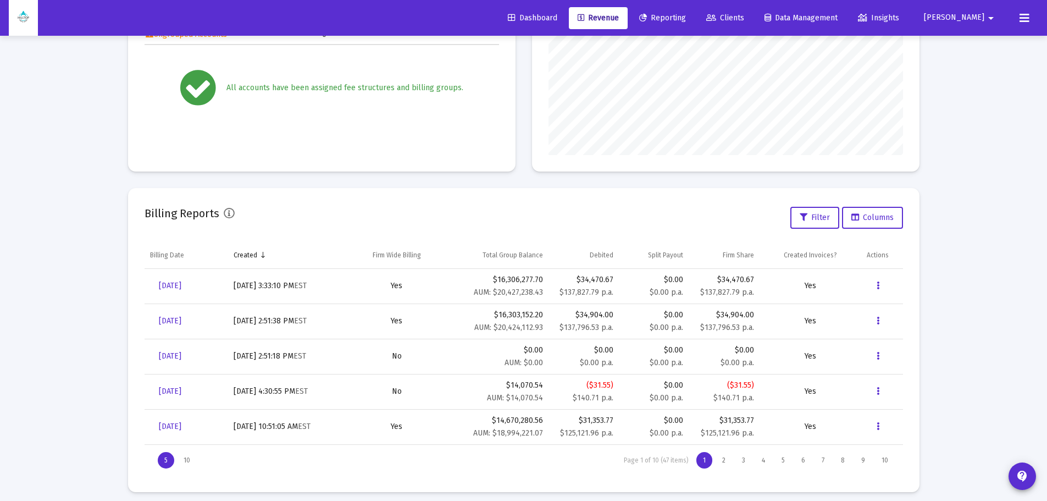
scroll to position [230, 0]
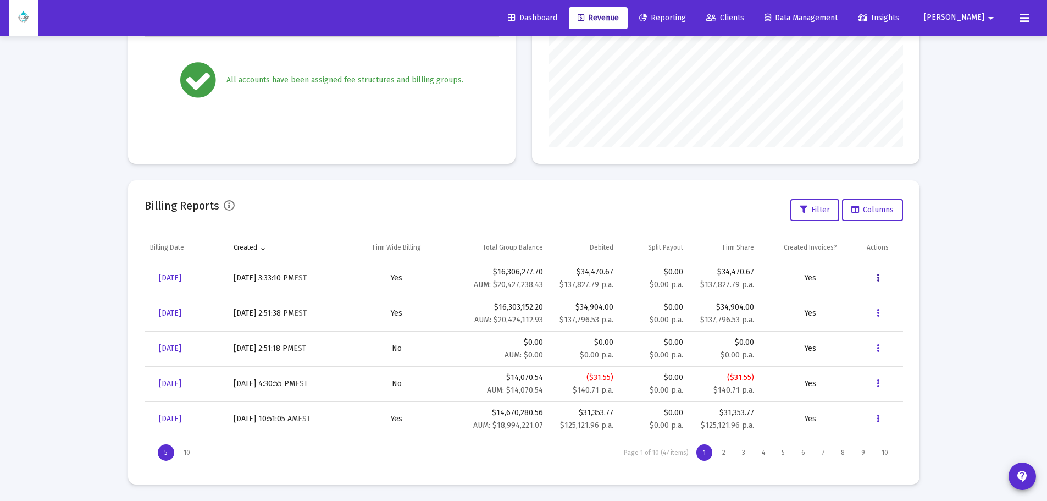
click at [876, 275] on button "Data grid" at bounding box center [878, 278] width 22 height 22
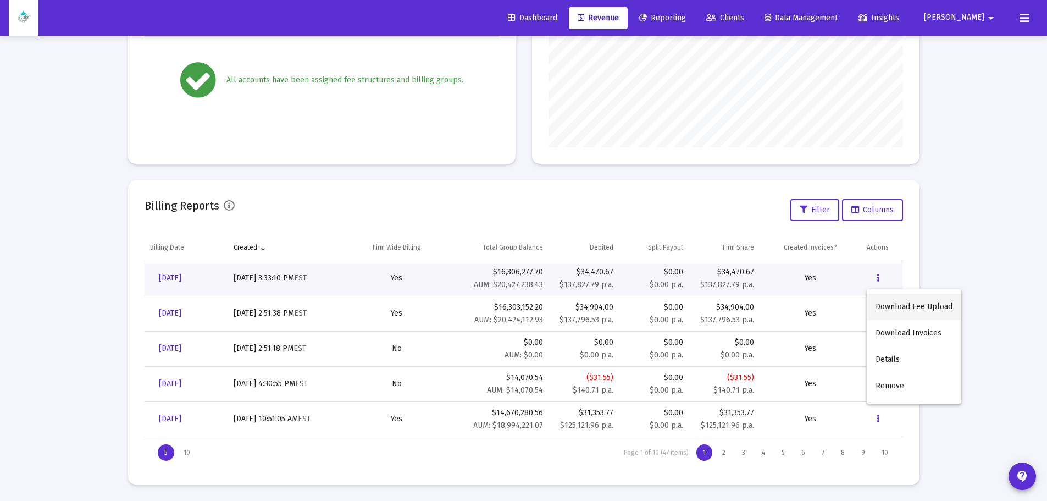
click at [894, 305] on button "Download Fee Upload" at bounding box center [914, 307] width 95 height 26
click at [876, 313] on button "Data grid" at bounding box center [878, 313] width 22 height 22
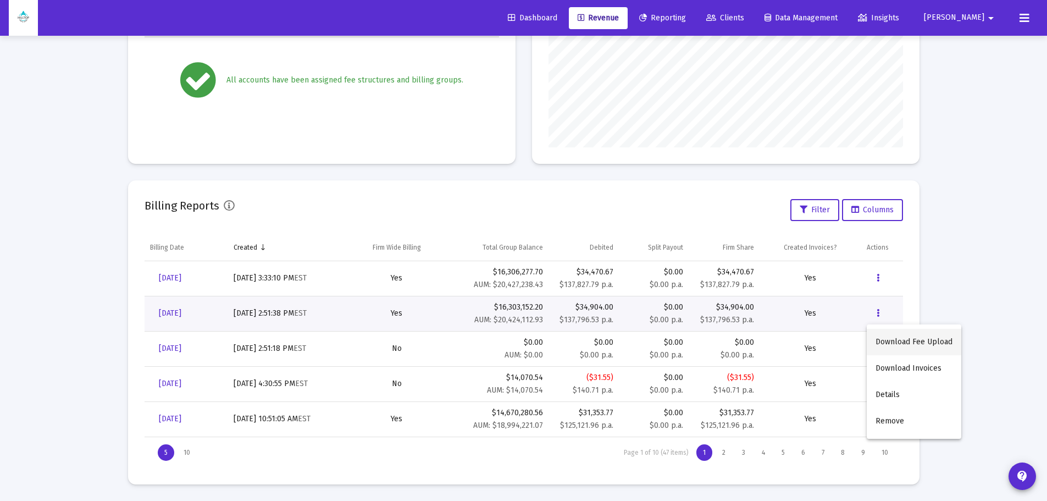
click at [901, 345] on button "Download Fee Upload" at bounding box center [914, 342] width 95 height 26
click at [181, 277] on span "[DATE]" at bounding box center [170, 277] width 23 height 9
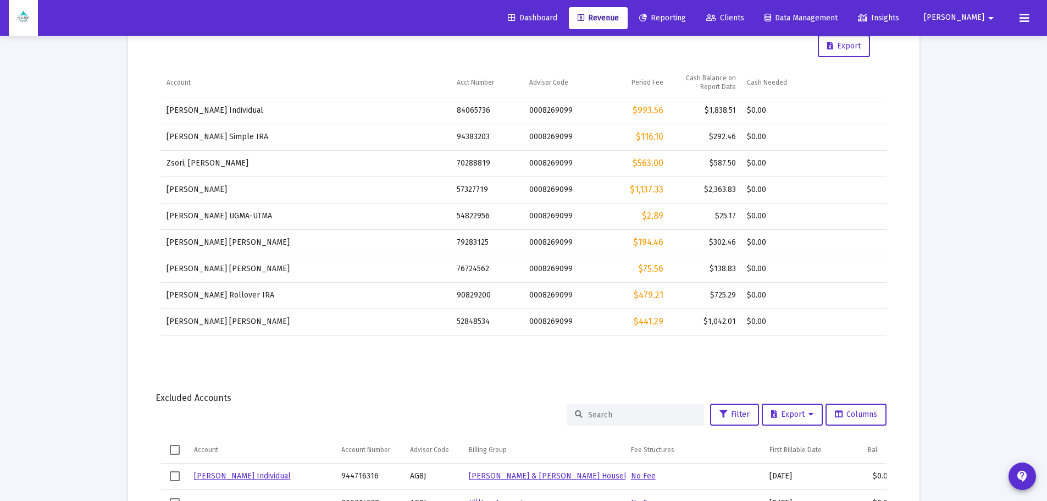
scroll to position [550, 0]
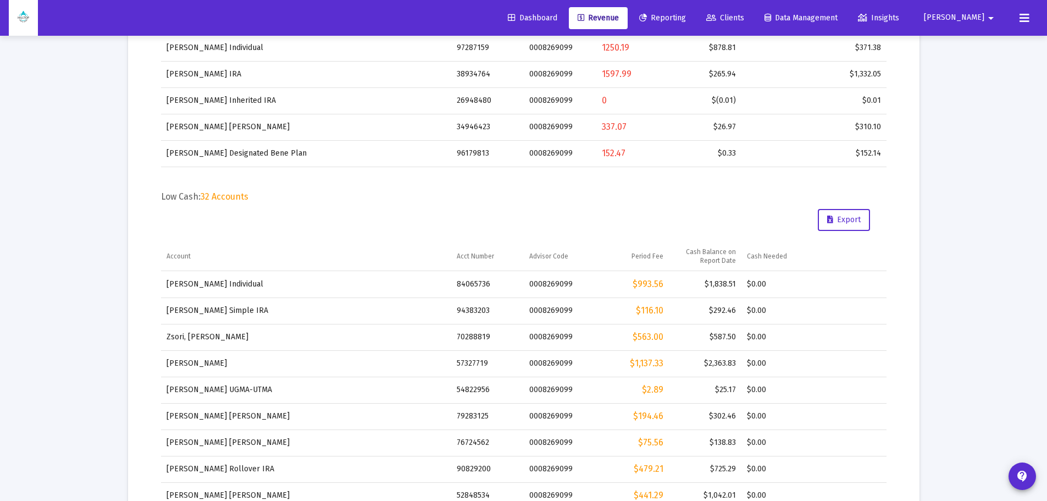
click at [619, 14] on span "Revenue" at bounding box center [598, 17] width 41 height 9
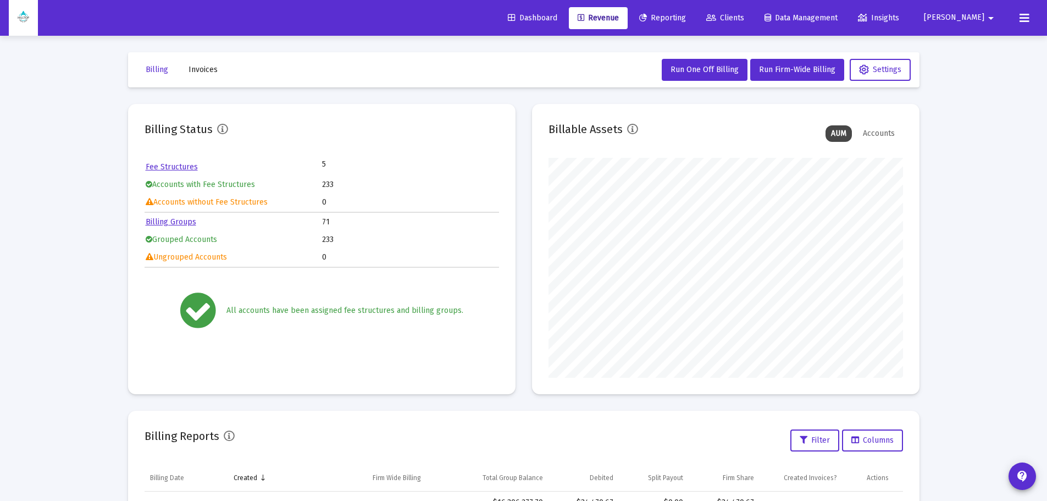
scroll to position [165, 0]
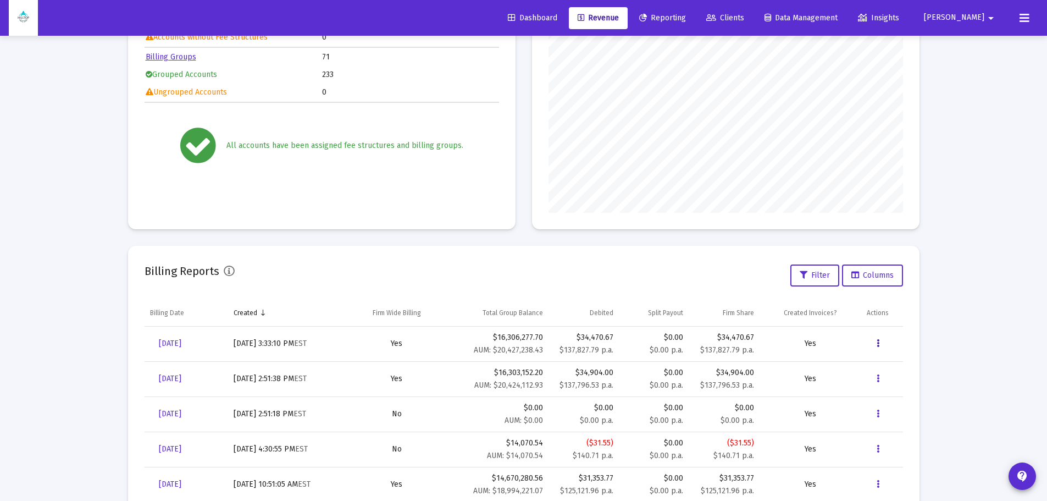
click at [878, 341] on icon "Data grid" at bounding box center [878, 343] width 3 height 13
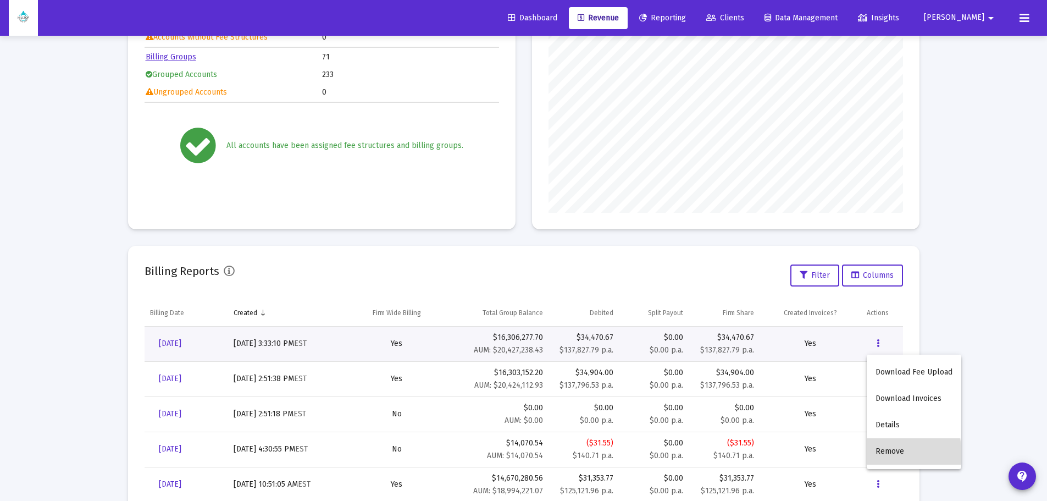
click at [892, 454] on button "Remove" at bounding box center [914, 451] width 95 height 26
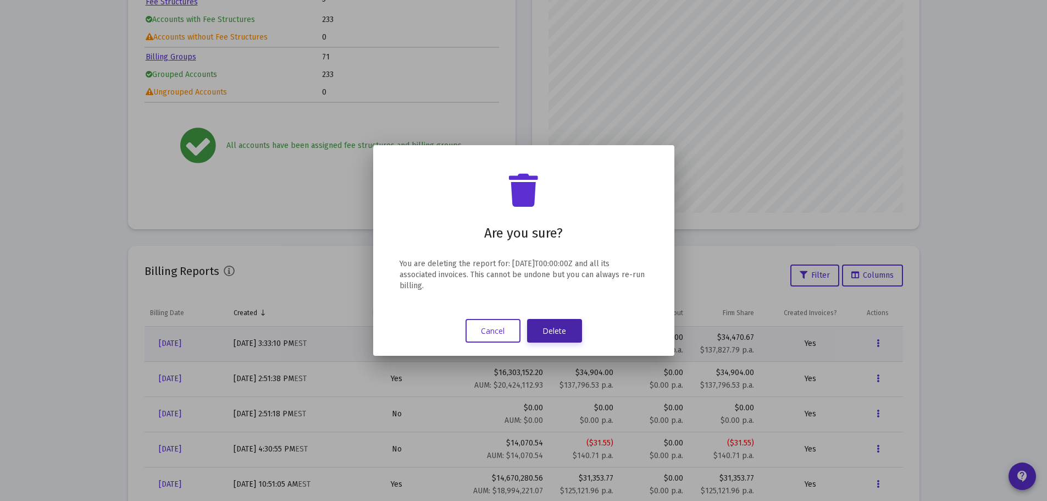
click at [544, 333] on button "Delete" at bounding box center [554, 331] width 55 height 24
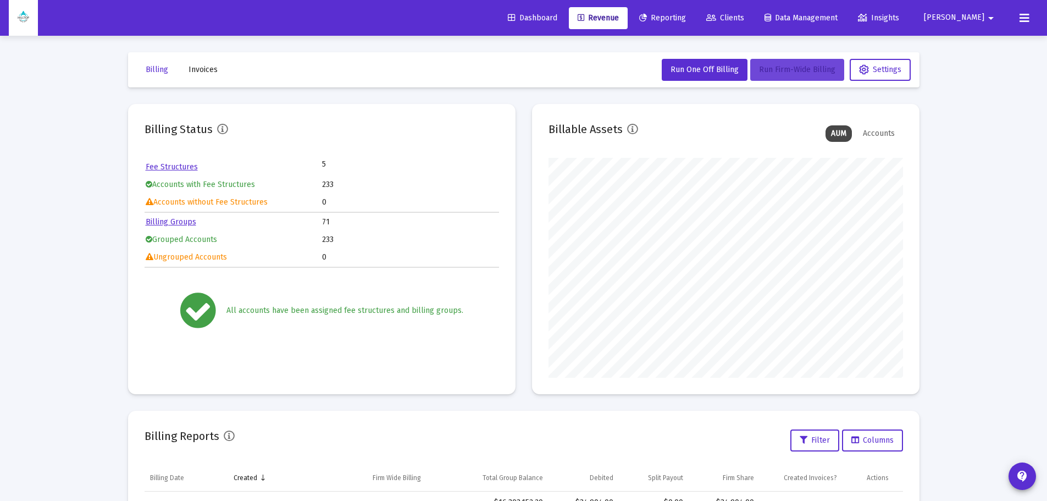
click at [762, 67] on span "Run Firm-Wide Billing" at bounding box center [797, 69] width 76 height 9
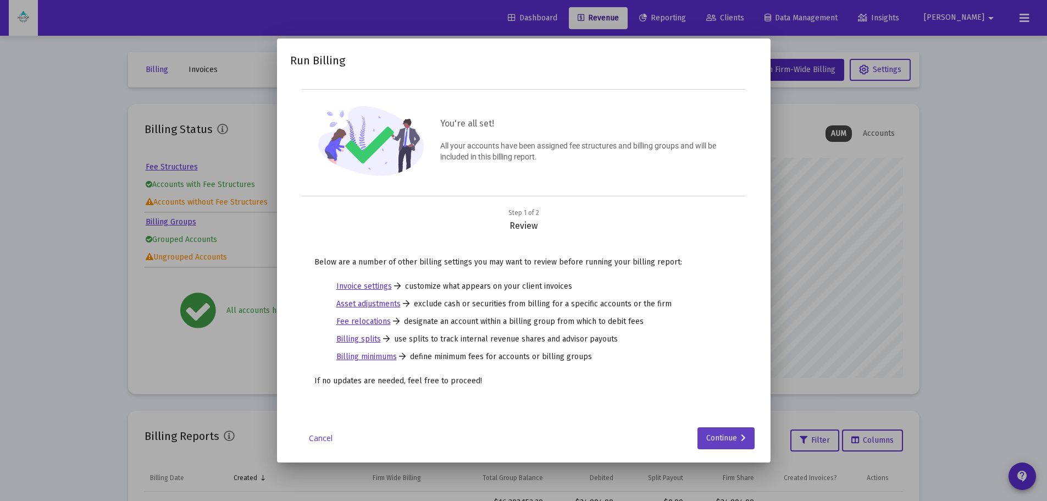
click at [728, 428] on div "Continue" at bounding box center [726, 438] width 40 height 22
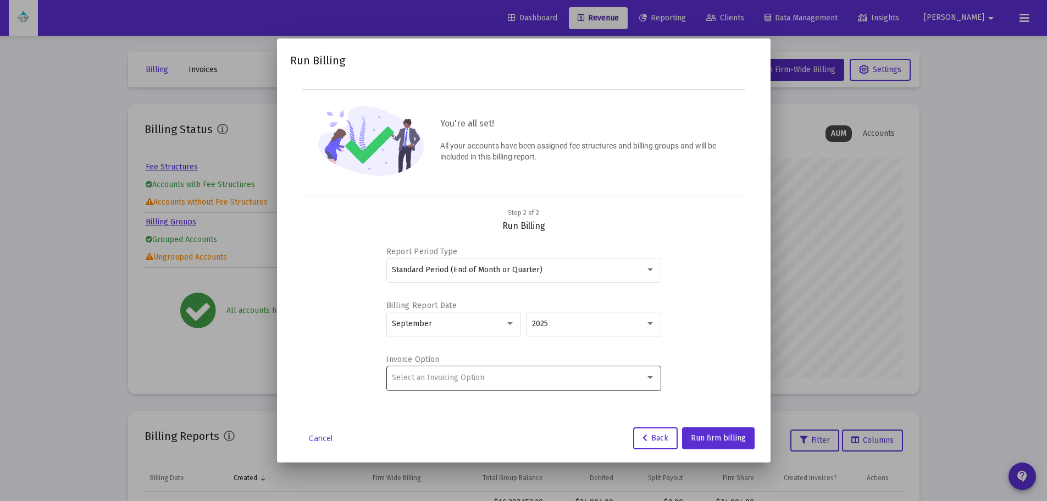
click at [563, 374] on div "Select an Invoicing Option" at bounding box center [518, 377] width 253 height 9
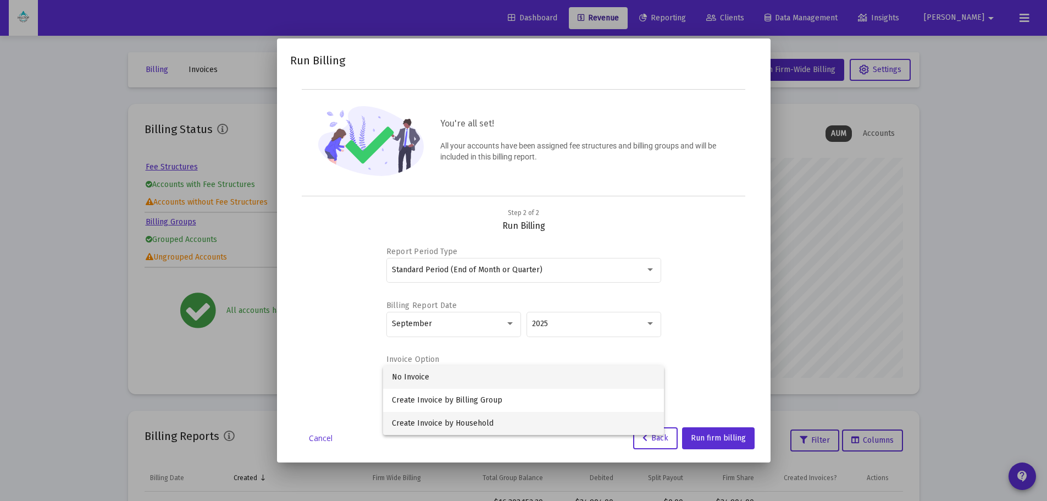
click at [465, 418] on span "Create Invoice by Household" at bounding box center [523, 423] width 263 height 23
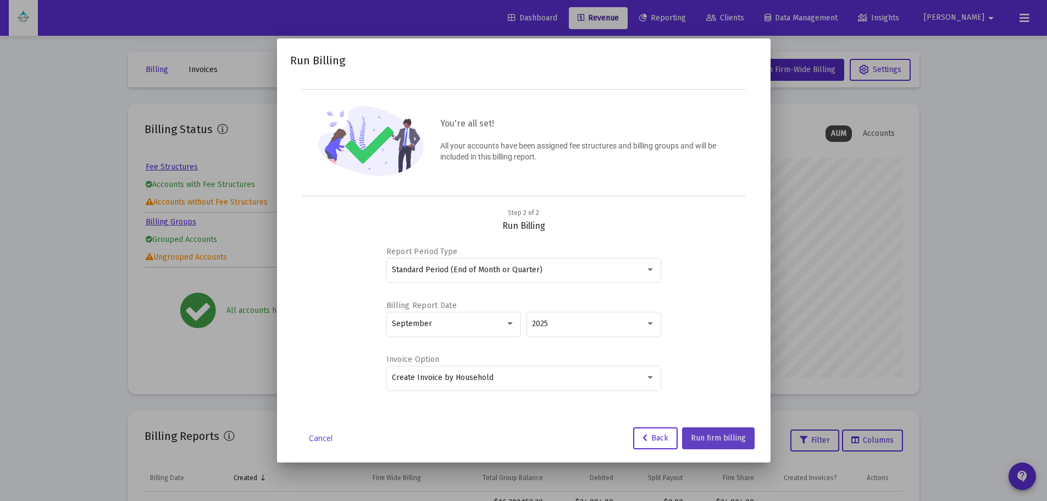
click at [737, 440] on span "Run firm billing" at bounding box center [718, 437] width 55 height 9
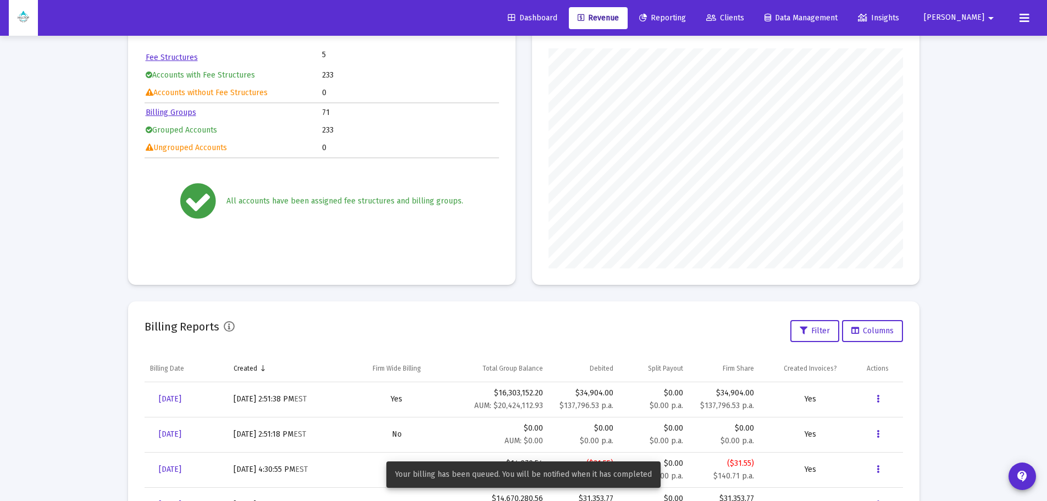
scroll to position [110, 0]
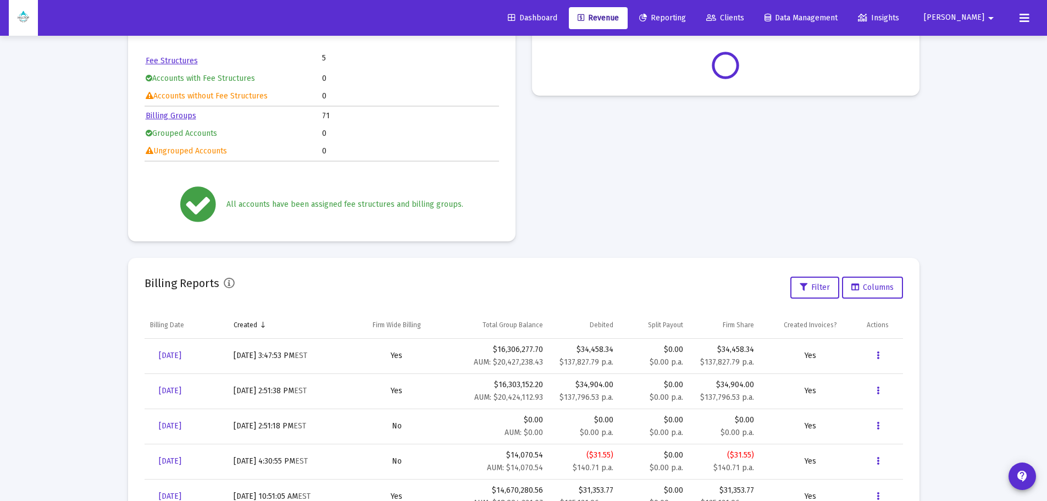
scroll to position [110, 0]
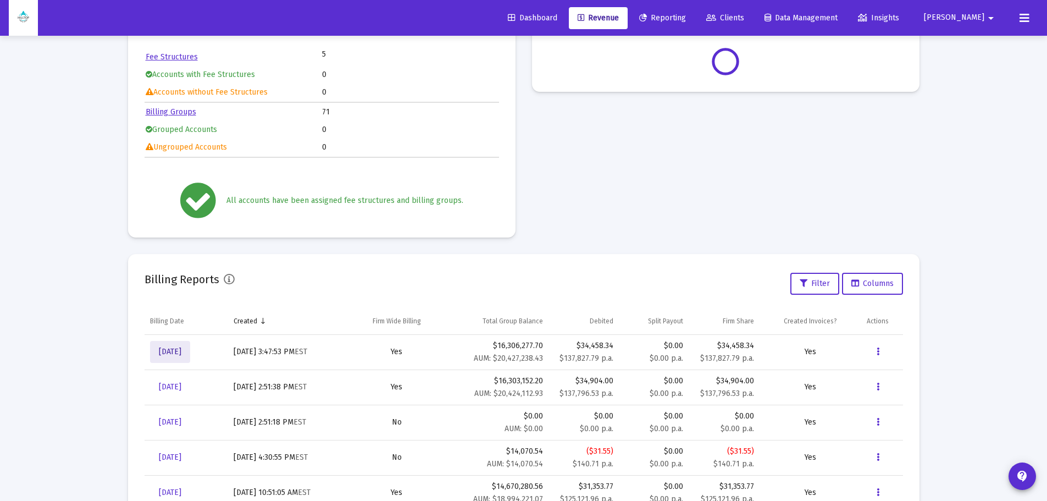
click at [180, 347] on span "[DATE]" at bounding box center [170, 351] width 23 height 9
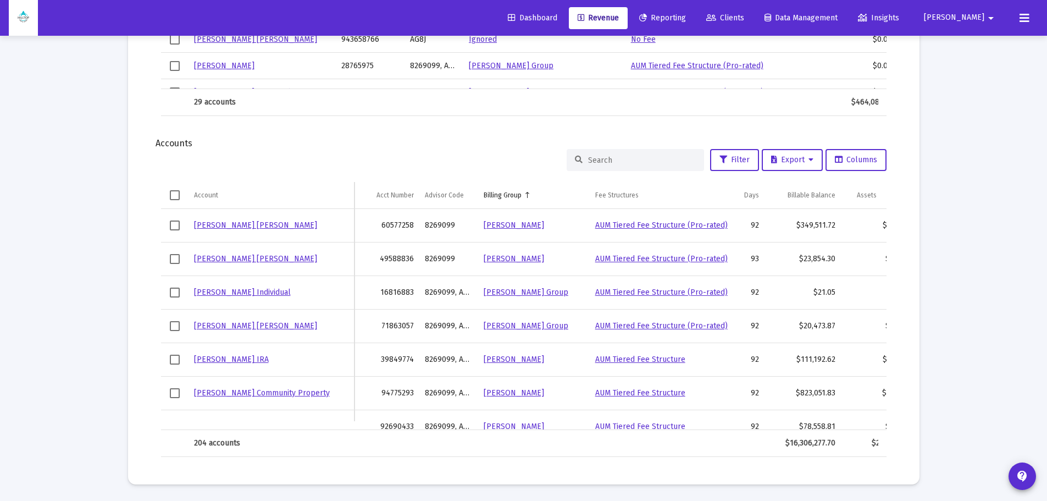
drag, startPoint x: 290, startPoint y: 424, endPoint x: 189, endPoint y: 411, distance: 102.0
click at [189, 411] on div "Jeffrey Achilli IRA 60577258 8269099 Achilli, Jeff Household AUM Tiered Fee Str…" at bounding box center [524, 319] width 726 height 221
click at [221, 254] on link "[PERSON_NAME] [PERSON_NAME]" at bounding box center [255, 258] width 123 height 9
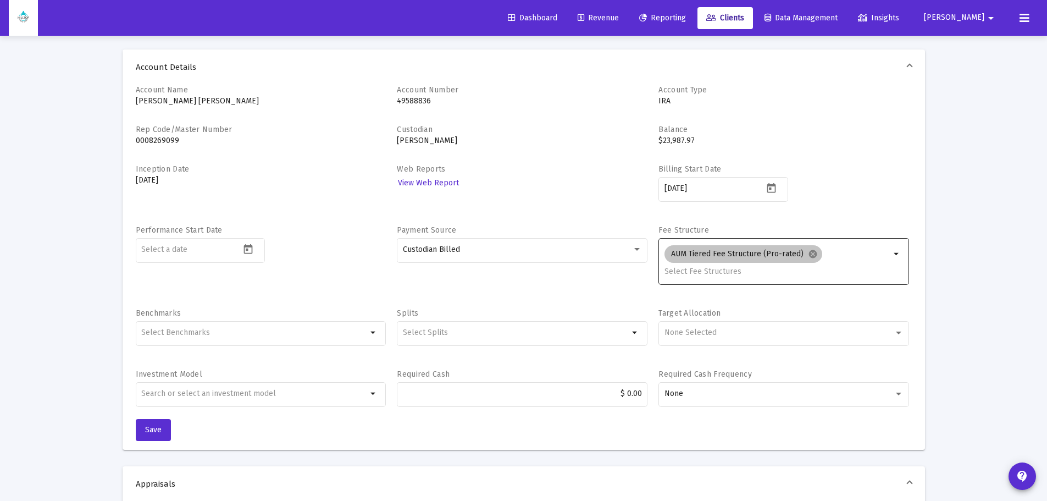
type input "[EMAIL_ADDRESS][DOMAIN_NAME]"
click at [808, 250] on mat-icon "cancel" at bounding box center [813, 254] width 10 height 10
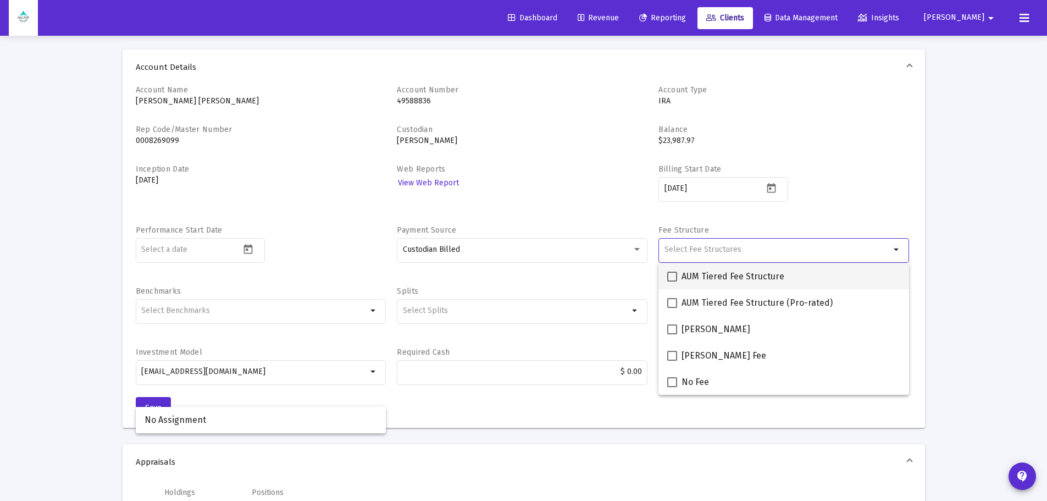
click at [723, 277] on span "AUM Tiered Fee Structure" at bounding box center [733, 276] width 103 height 13
click at [672, 281] on input "AUM Tiered Fee Structure" at bounding box center [672, 281] width 1 height 1
checkbox input "true"
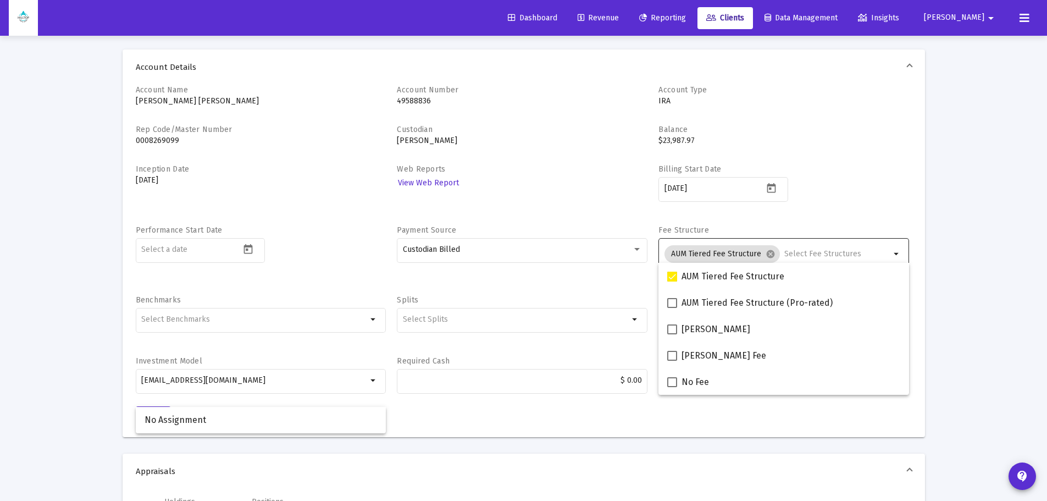
click at [486, 406] on div "Account Name Jeffrey Achilli IRA Account Number 49588836 Account Type IRA Rep C…" at bounding box center [524, 261] width 803 height 352
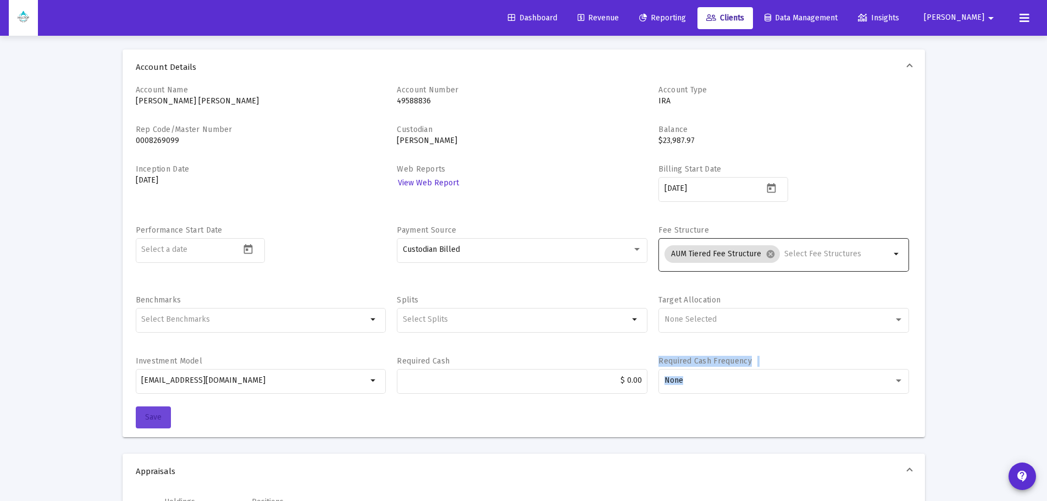
click at [139, 416] on button "Save" at bounding box center [153, 417] width 35 height 22
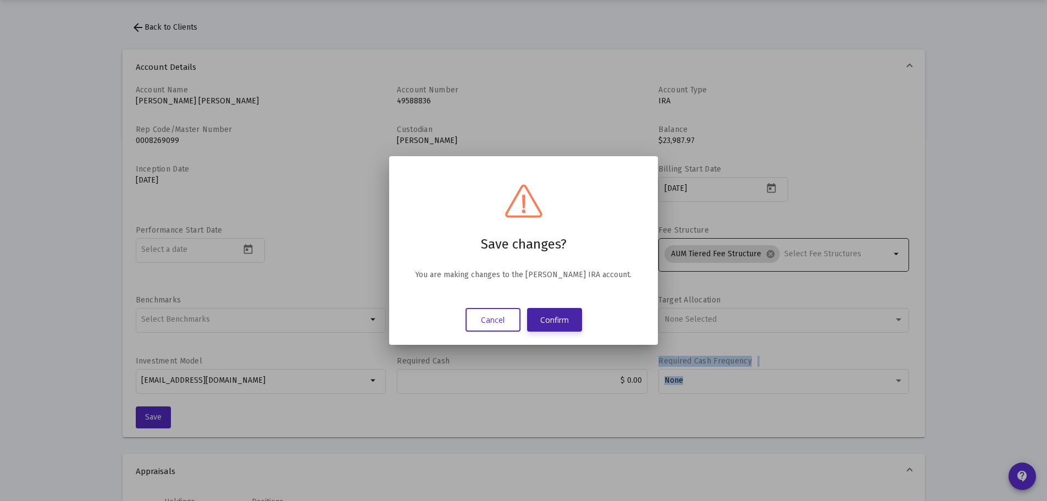
click at [572, 320] on button "Confirm" at bounding box center [554, 320] width 55 height 24
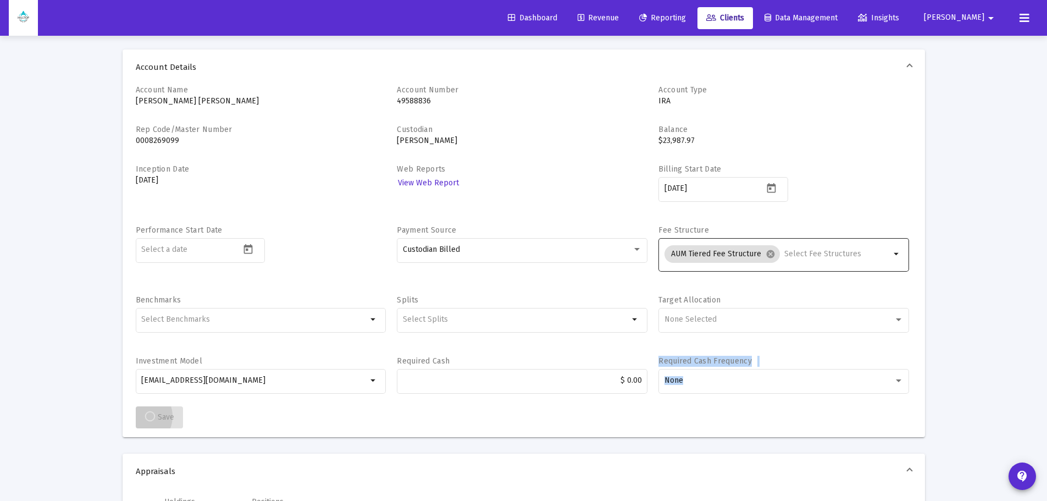
click at [859, 199] on div "Billing Start Date 2025-09-30" at bounding box center [784, 189] width 251 height 50
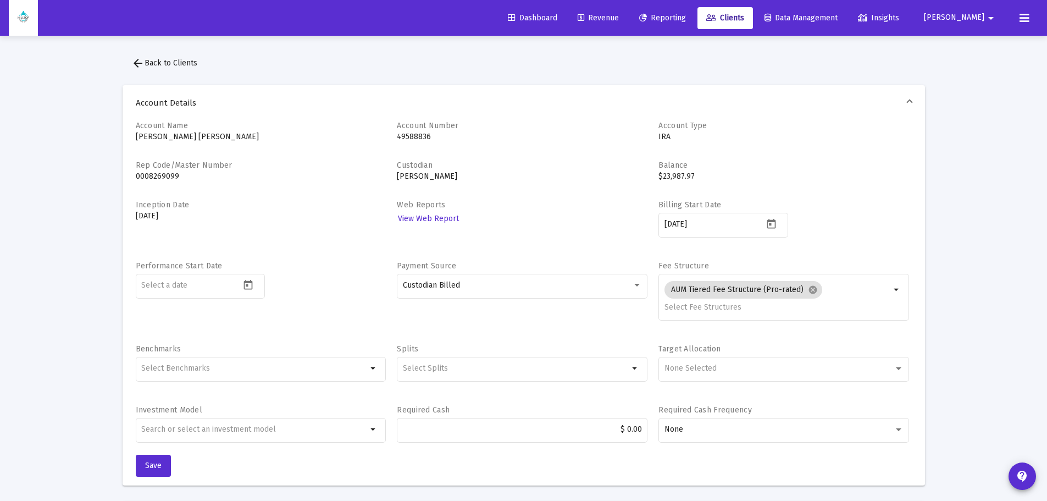
type input "[EMAIL_ADDRESS][DOMAIN_NAME]"
click at [316, 195] on div "Account Name [PERSON_NAME] IRA Account Number [FINANCIAL_ID] Account Type IRA R…" at bounding box center [524, 287] width 776 height 334
click at [808, 287] on mat-icon "cancel" at bounding box center [813, 290] width 10 height 10
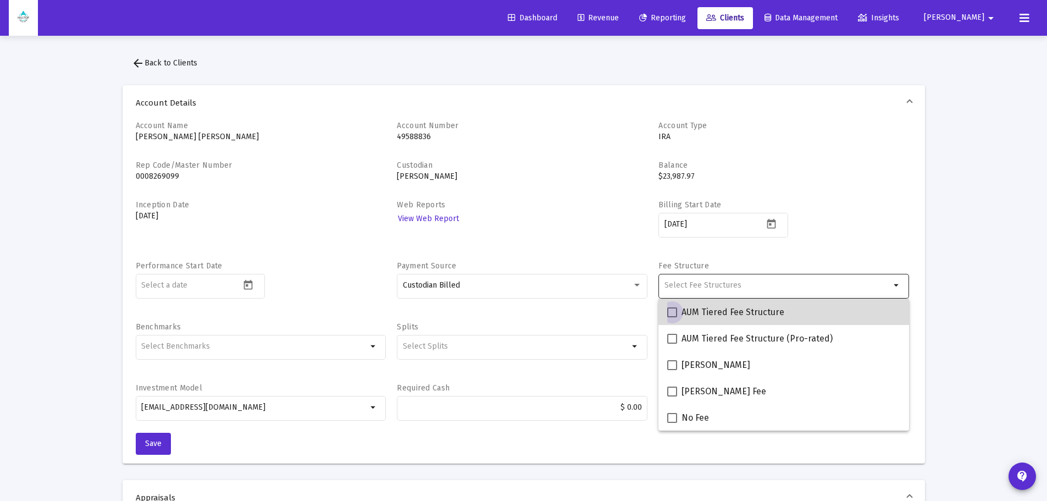
click at [672, 312] on span at bounding box center [672, 312] width 10 height 10
click at [672, 317] on input "AUM Tiered Fee Structure" at bounding box center [672, 317] width 1 height 1
checkbox input "true"
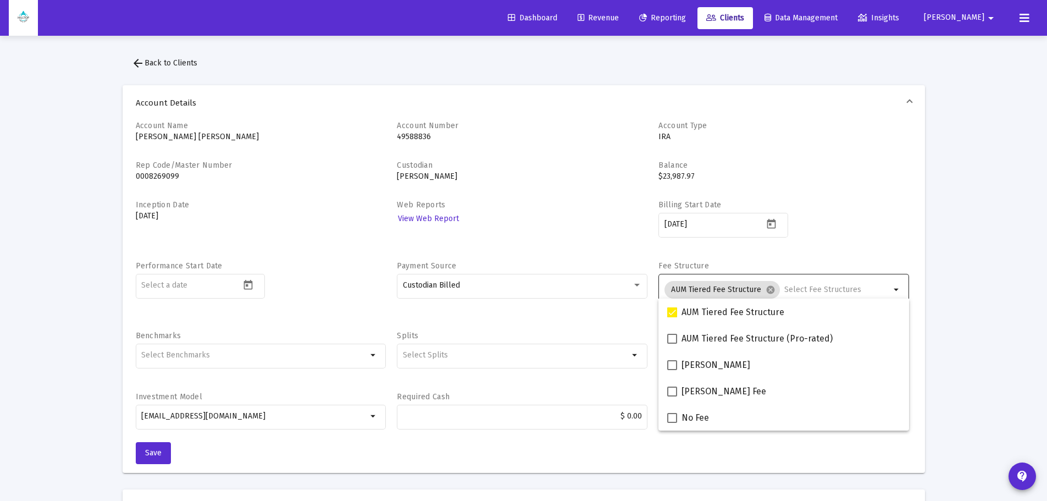
click at [866, 198] on div "Account Name Jeffrey Achilli IRA Account Number 49588836 Account Type IRA Rep C…" at bounding box center [524, 281] width 776 height 322
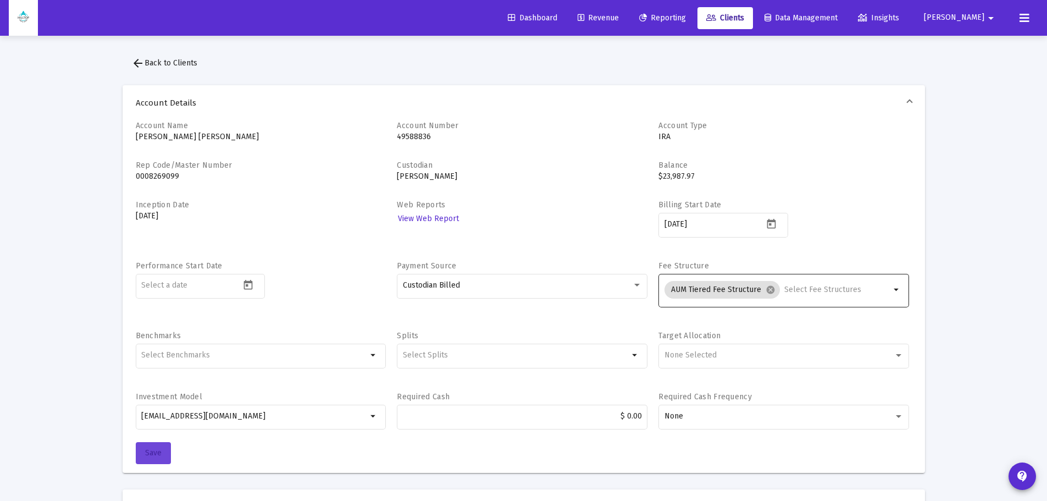
click at [157, 449] on span "Save" at bounding box center [153, 452] width 16 height 9
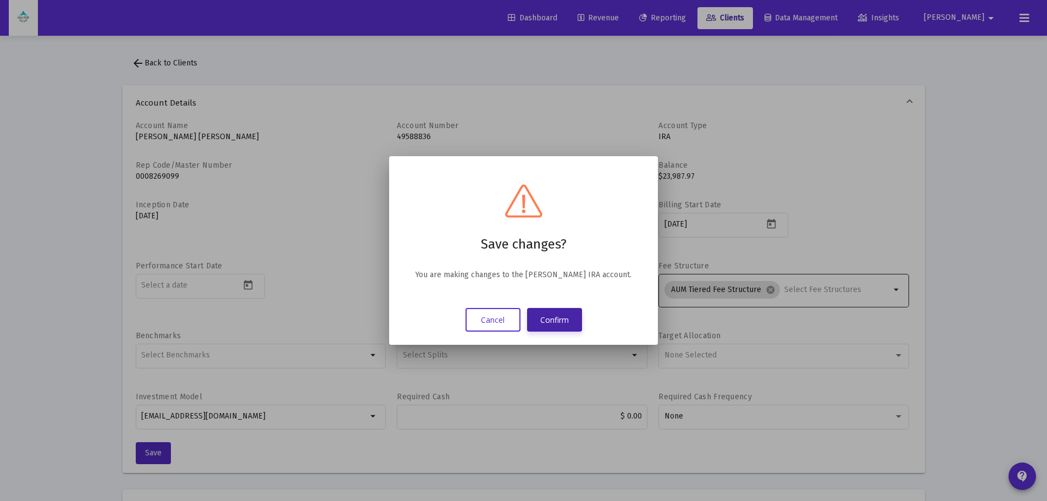
click at [557, 316] on button "Confirm" at bounding box center [554, 320] width 55 height 24
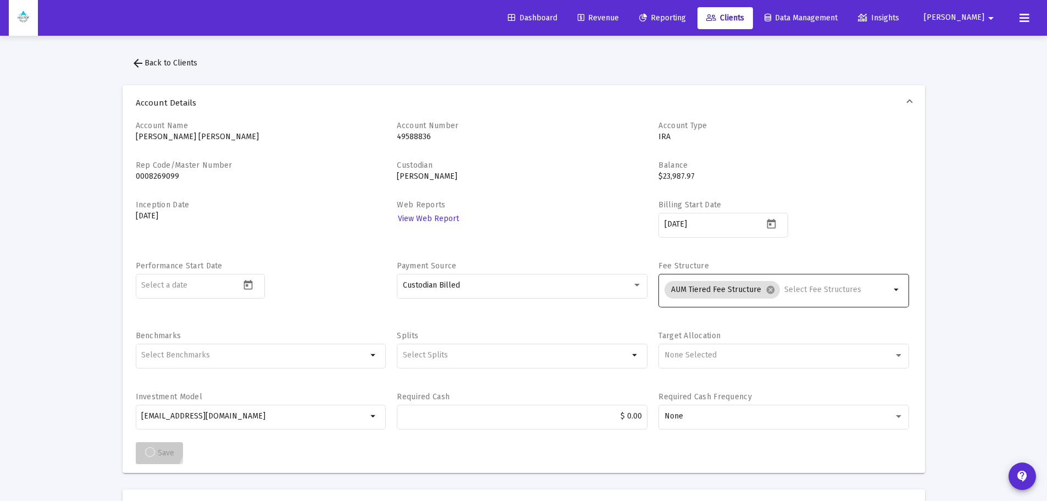
click at [184, 62] on span "arrow_back Back to Clients" at bounding box center [164, 62] width 66 height 9
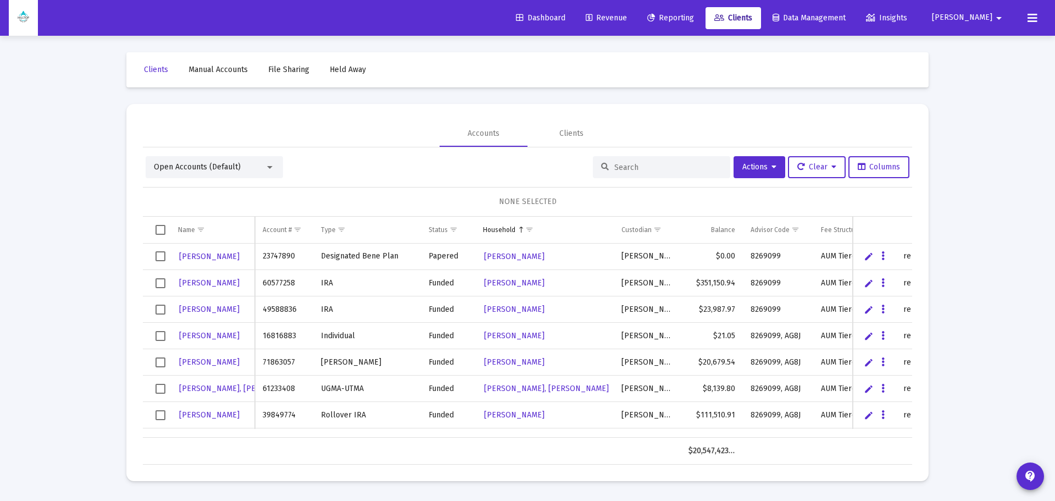
click at [624, 161] on div at bounding box center [661, 167] width 137 height 22
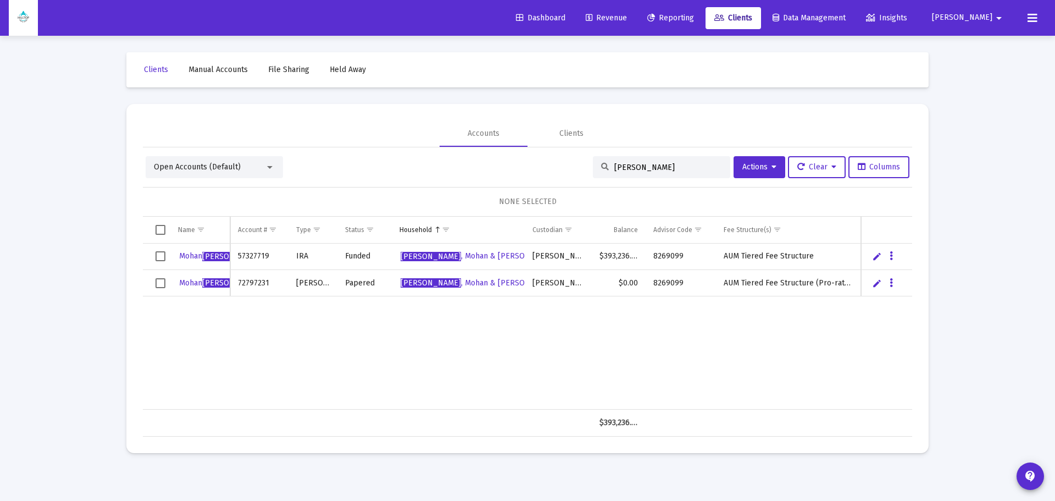
type input "[PERSON_NAME]"
click at [160, 283] on span "Select row" at bounding box center [161, 283] width 10 height 10
click at [208, 287] on span "[PERSON_NAME]" at bounding box center [232, 282] width 60 height 9
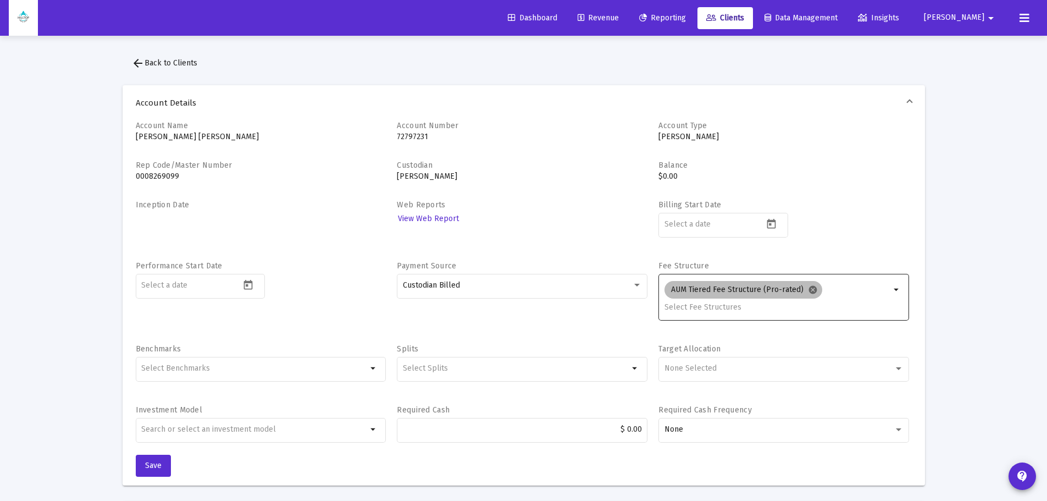
click at [808, 288] on mat-icon "cancel" at bounding box center [813, 290] width 10 height 10
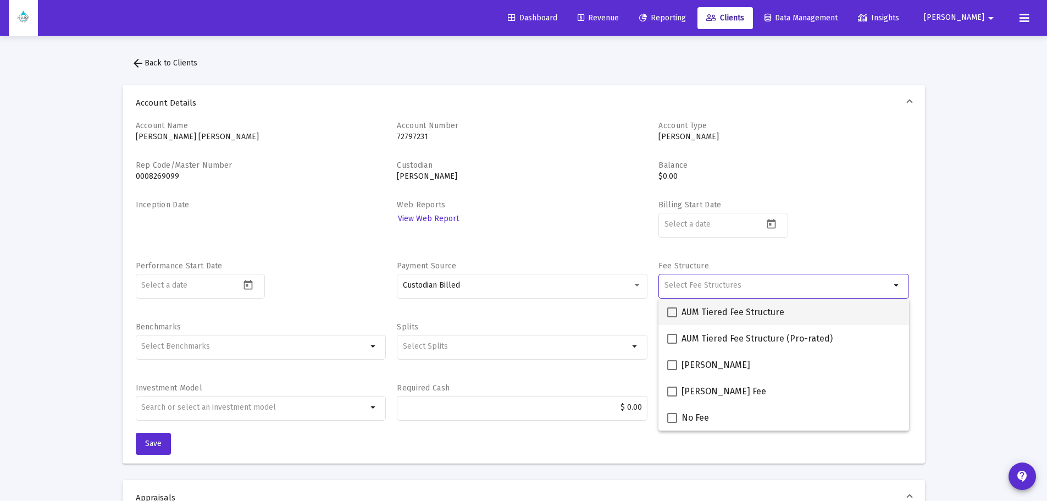
click at [671, 313] on span at bounding box center [672, 312] width 10 height 10
click at [672, 317] on input "AUM Tiered Fee Structure" at bounding box center [672, 317] width 1 height 1
checkbox input "true"
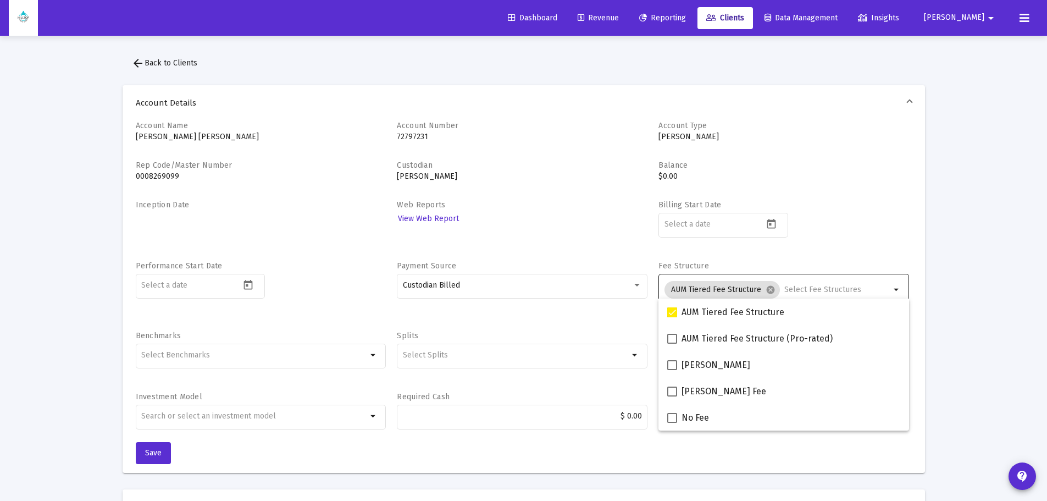
click at [883, 202] on div "Billing Start Date" at bounding box center [784, 225] width 251 height 50
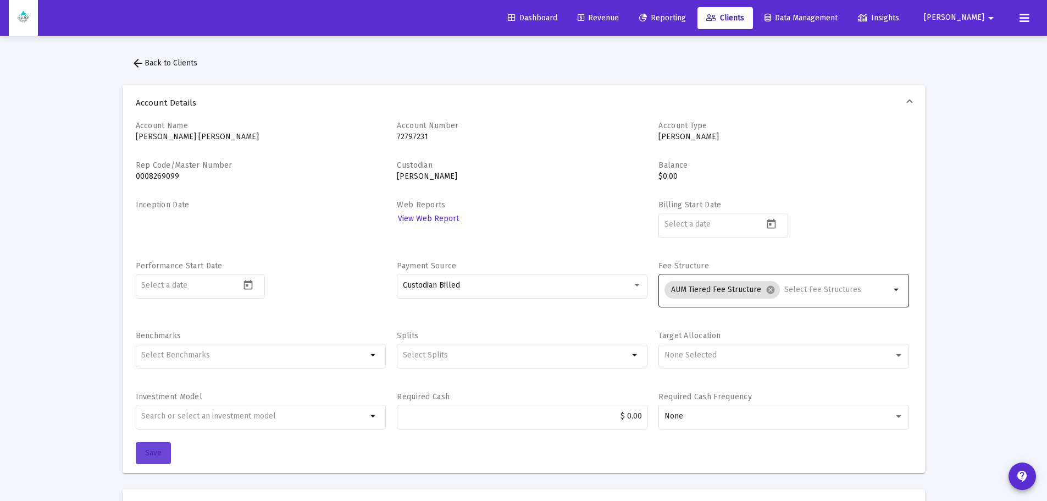
click at [155, 456] on span "Save" at bounding box center [153, 452] width 16 height 9
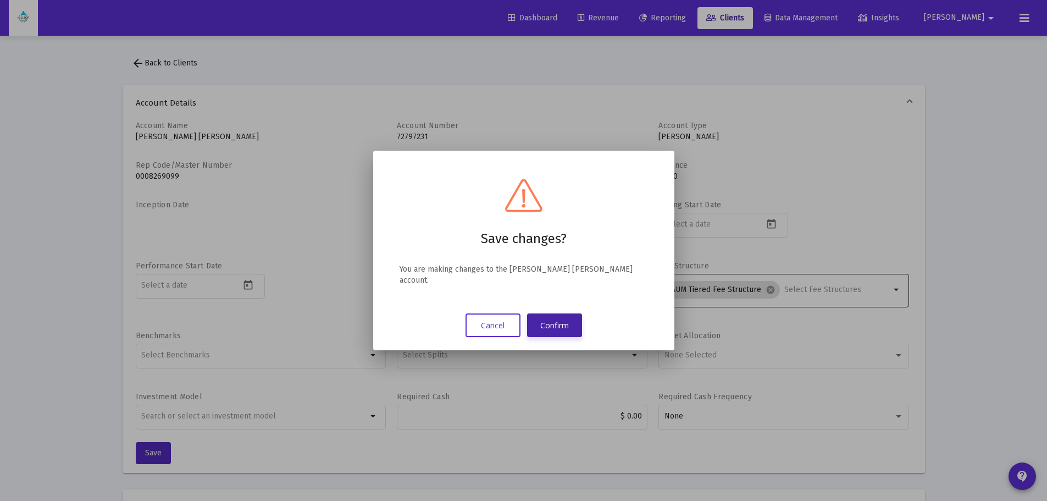
click at [556, 323] on button "Confirm" at bounding box center [554, 325] width 55 height 24
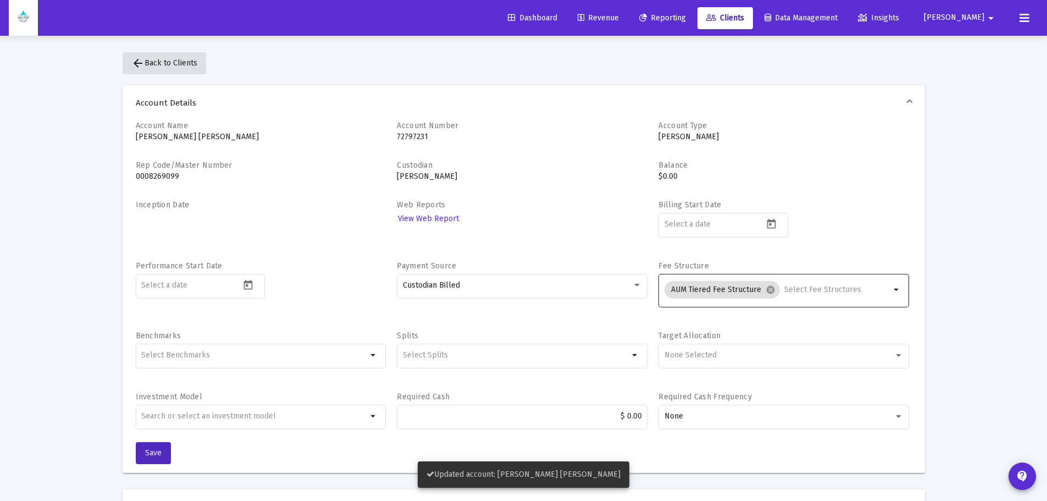
click at [183, 62] on span "arrow_back Back to Clients" at bounding box center [164, 62] width 66 height 9
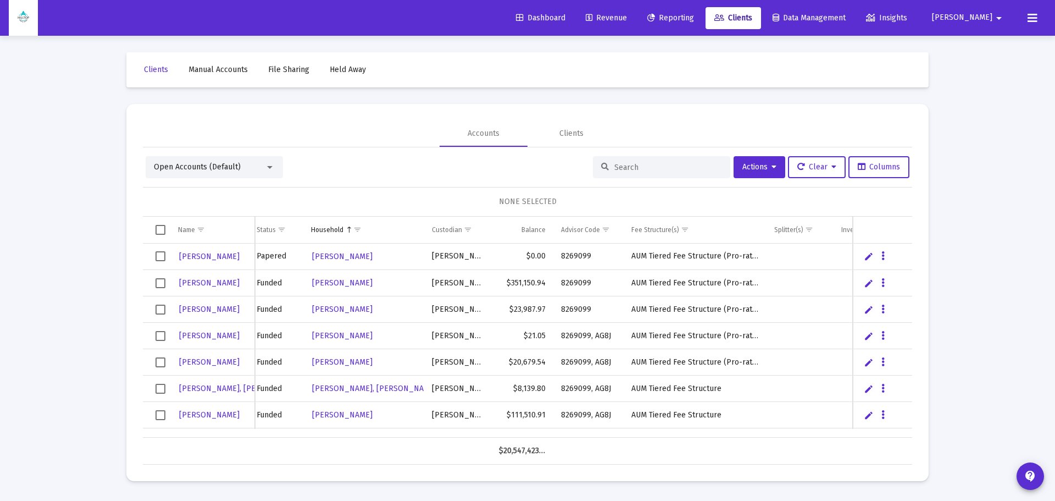
scroll to position [0, 154]
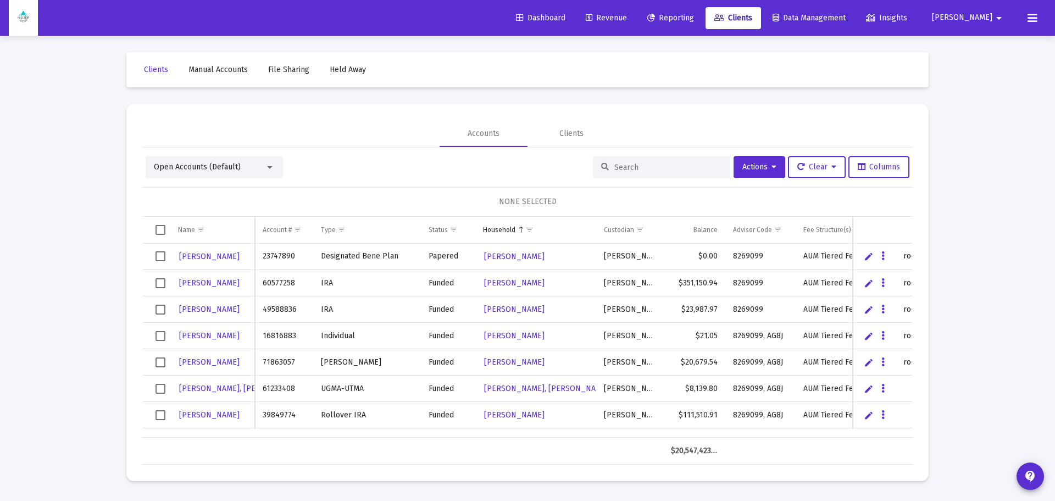
drag, startPoint x: 375, startPoint y: 433, endPoint x: 306, endPoint y: 431, distance: 69.8
click at [306, 431] on div "Jeffrey Achilli 23747890 Designated Bene Plan Papered Achilli, Jeff Household S…" at bounding box center [528, 341] width 770 height 194
click at [199, 309] on span "Jeffrey Achilli" at bounding box center [209, 309] width 60 height 9
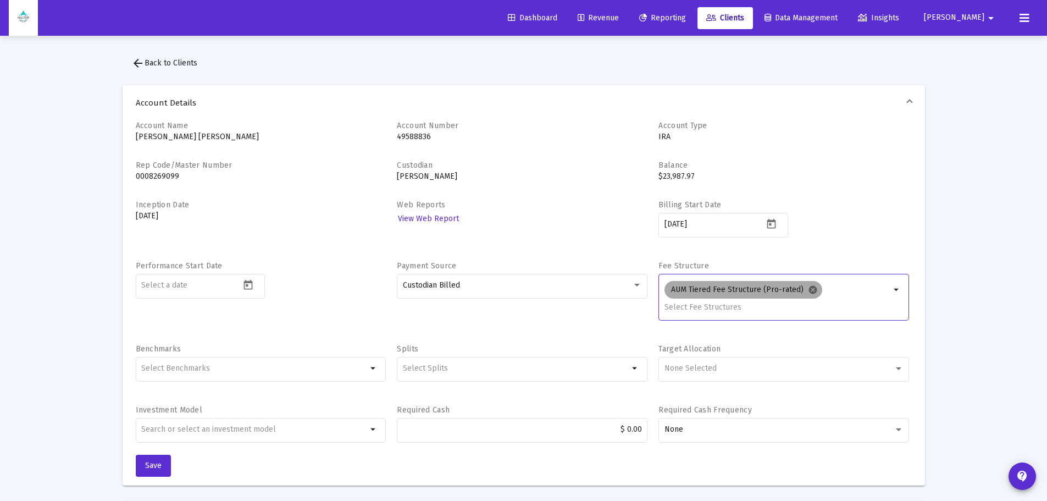
click at [812, 289] on mat-icon "cancel" at bounding box center [813, 290] width 10 height 10
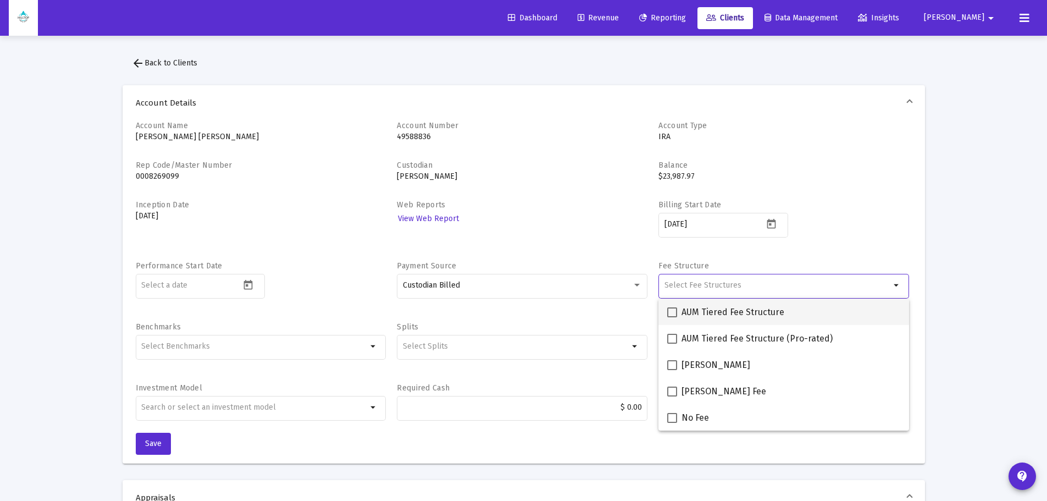
click at [669, 311] on span at bounding box center [672, 312] width 10 height 10
click at [672, 317] on input "AUM Tiered Fee Structure" at bounding box center [672, 317] width 1 height 1
checkbox input "true"
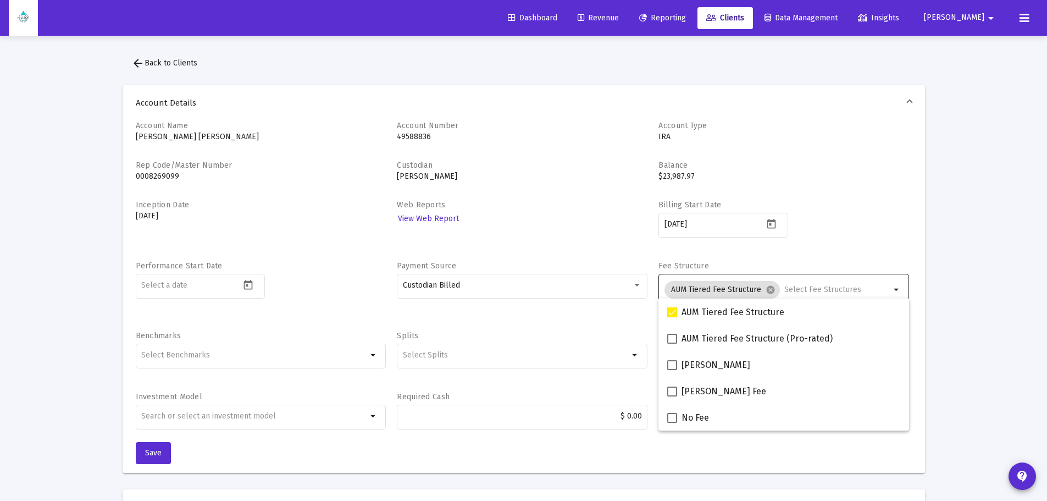
click at [863, 241] on div "Billing Start Date 2025-09-30" at bounding box center [784, 225] width 251 height 50
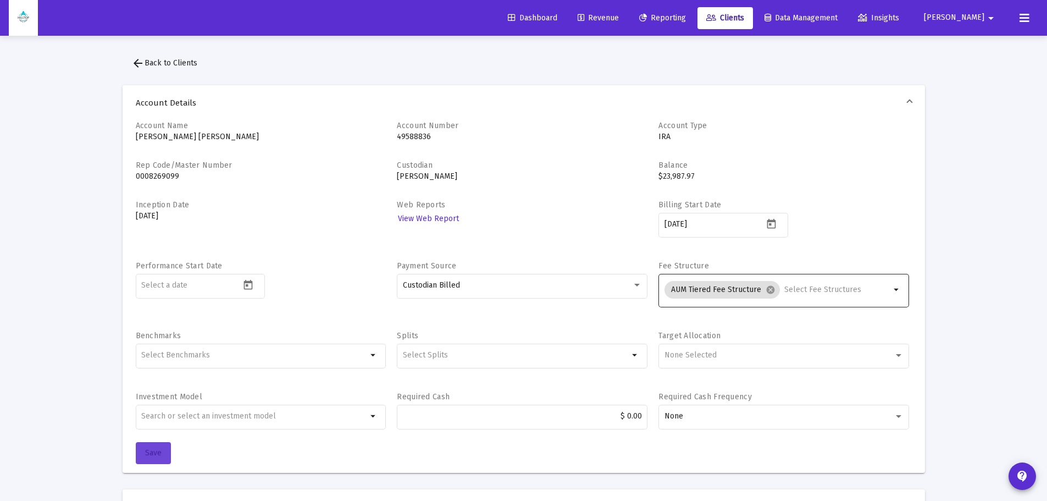
click at [156, 444] on button "Save" at bounding box center [153, 453] width 35 height 22
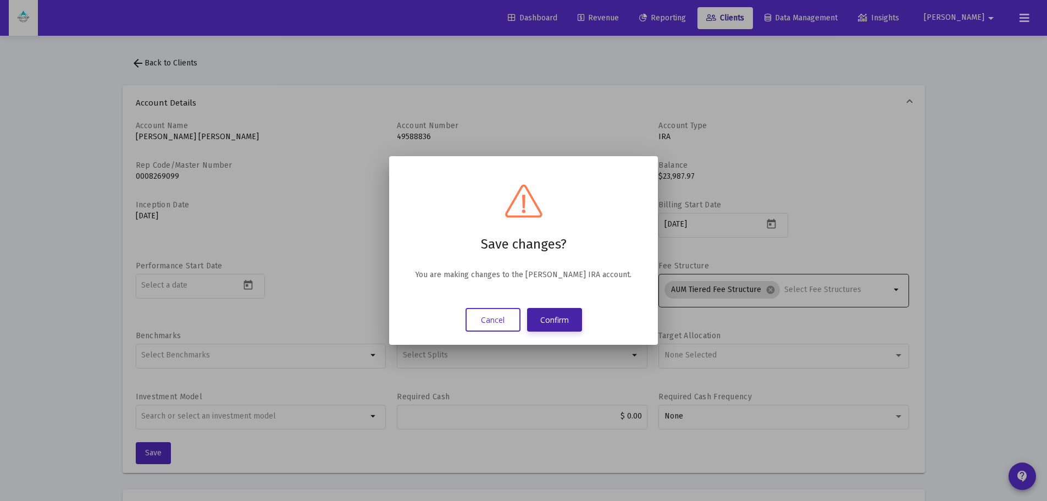
click at [571, 318] on button "Confirm" at bounding box center [554, 320] width 55 height 24
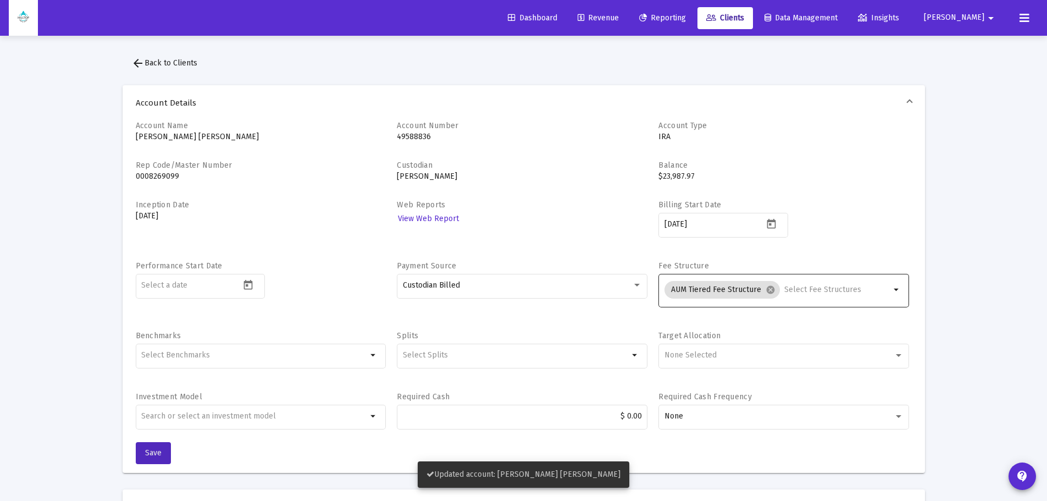
click at [176, 64] on span "arrow_back Back to Clients" at bounding box center [164, 62] width 66 height 9
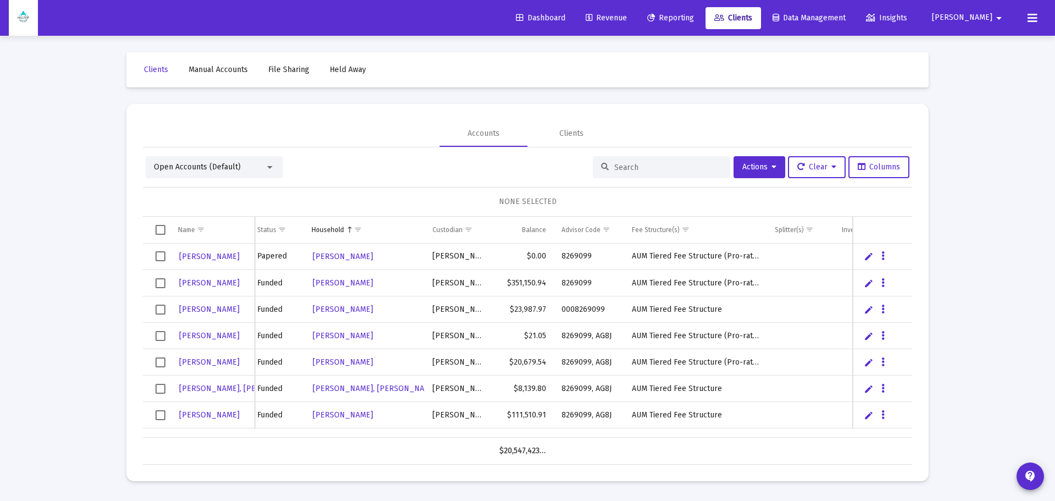
click at [704, 426] on div "Jeffrey Achilli 23747890 Designated Bene Plan Papered Achilli, Jeff Household S…" at bounding box center [528, 341] width 770 height 194
click at [650, 164] on input at bounding box center [669, 167] width 108 height 9
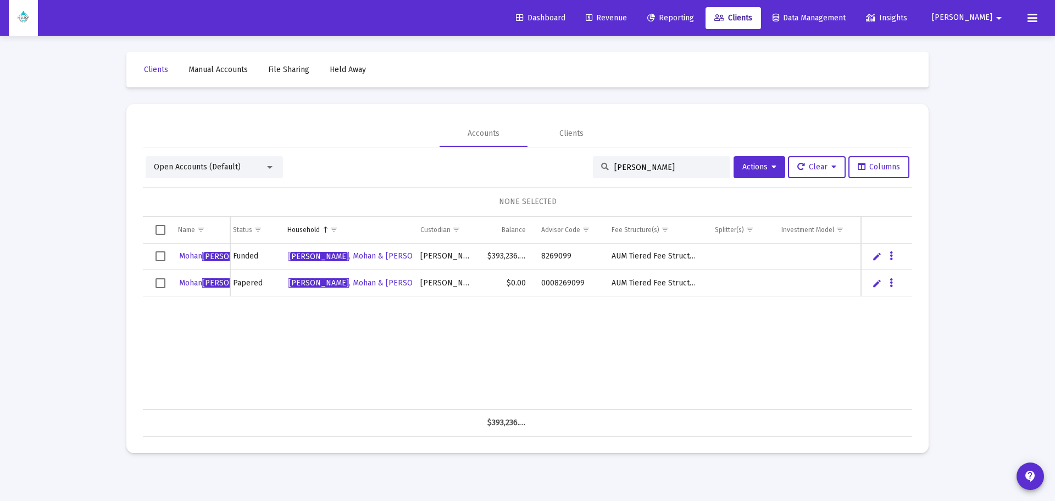
type input "[PERSON_NAME]"
click at [627, 17] on span "Revenue" at bounding box center [606, 17] width 41 height 9
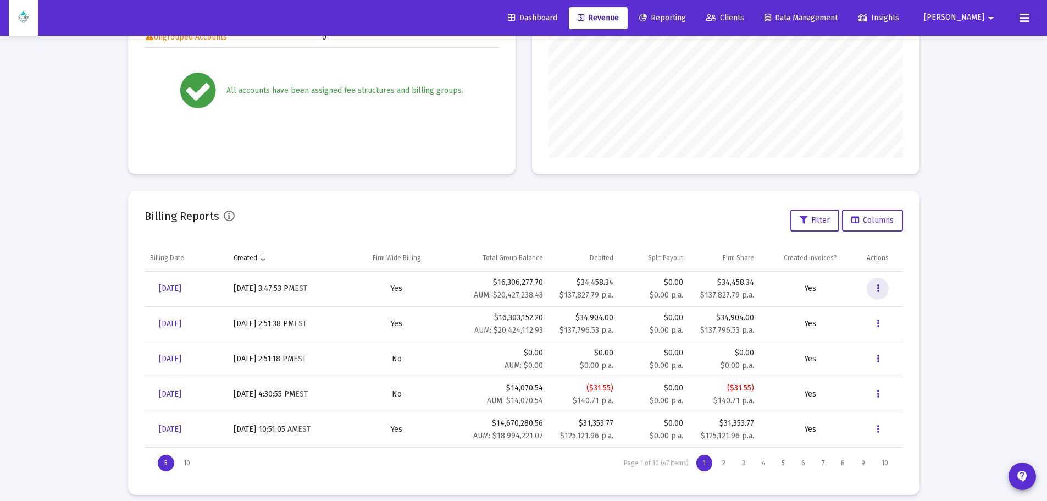
click at [877, 288] on icon "Data grid" at bounding box center [878, 288] width 3 height 13
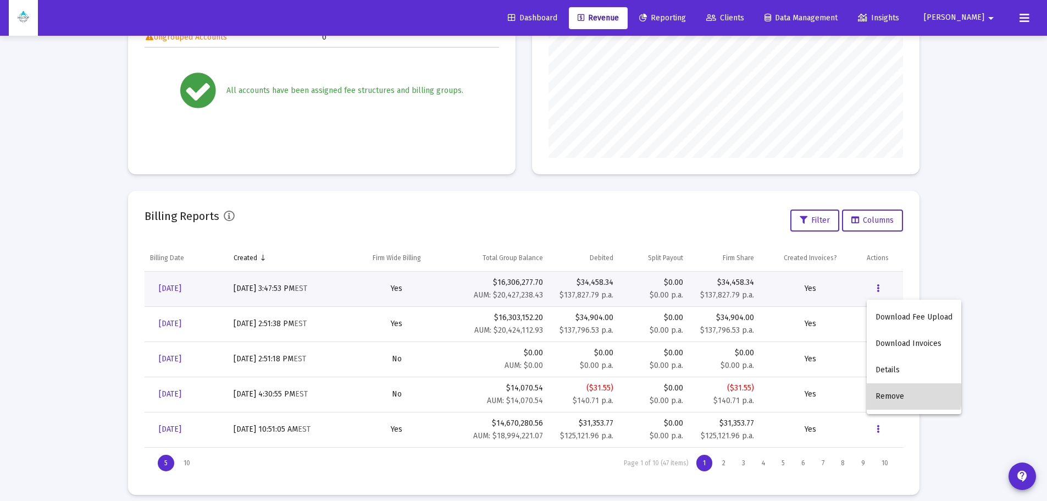
click at [888, 392] on button "Remove" at bounding box center [914, 396] width 95 height 26
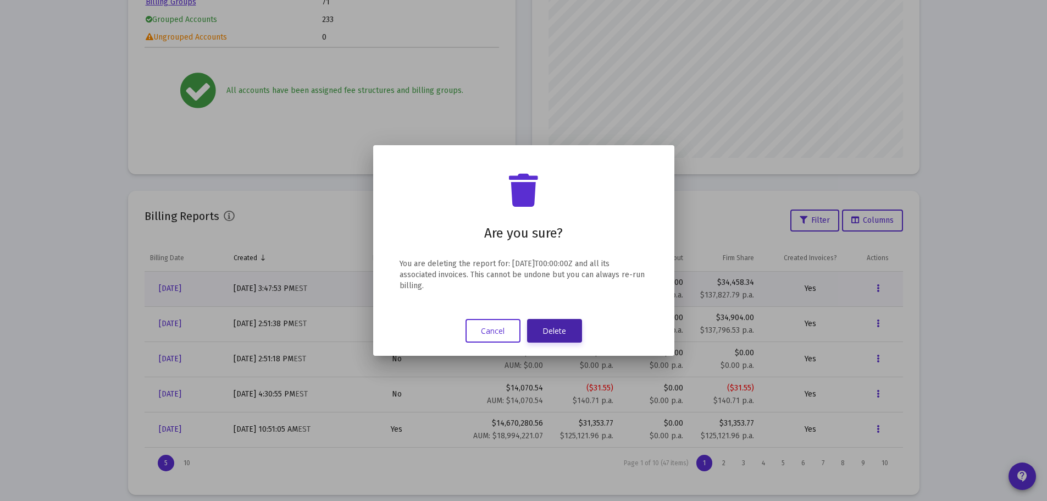
click at [566, 331] on button "Delete" at bounding box center [554, 331] width 55 height 24
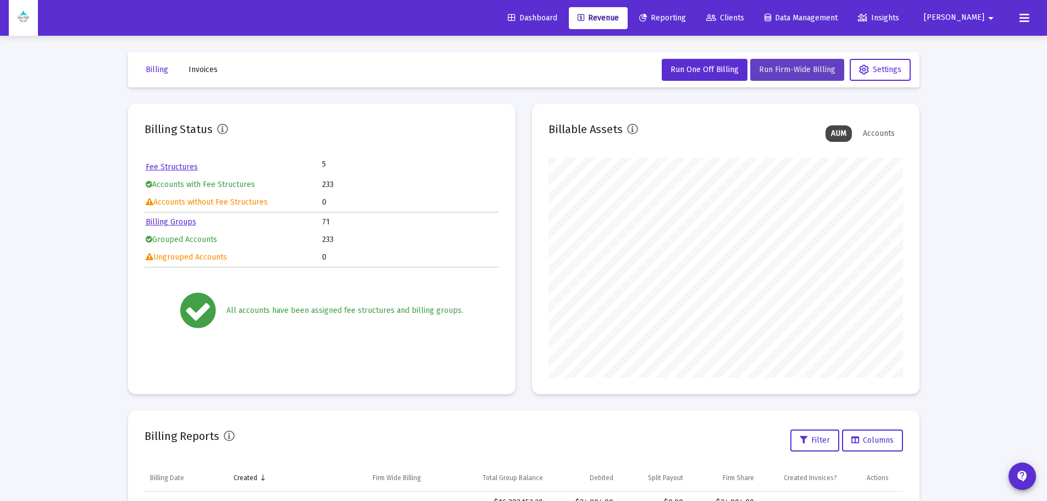
click at [810, 71] on span "Run Firm-Wide Billing" at bounding box center [797, 69] width 76 height 9
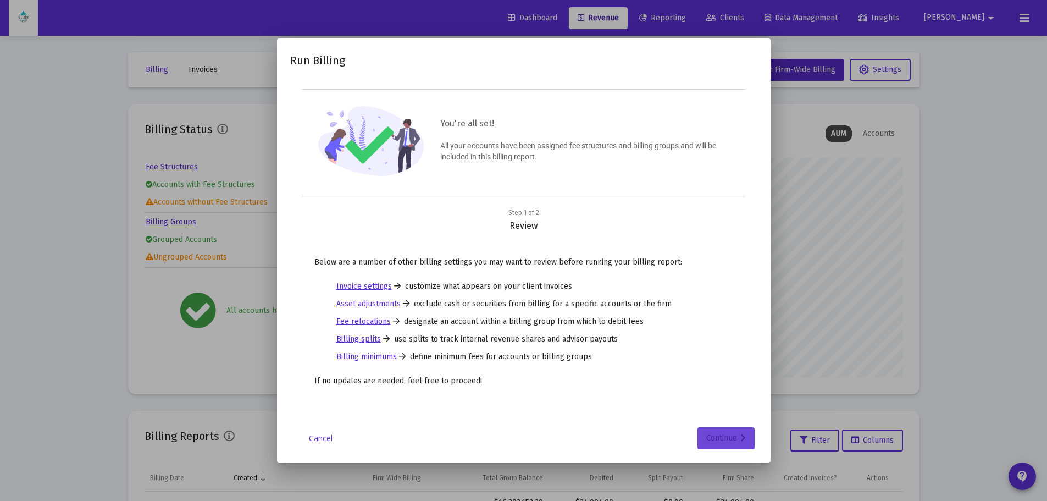
click at [727, 439] on div "Continue" at bounding box center [726, 438] width 40 height 22
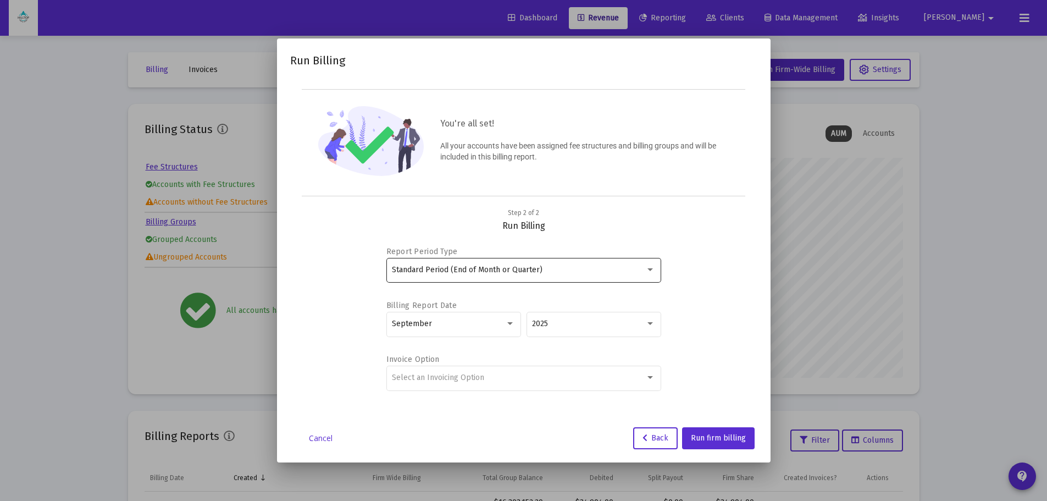
click at [609, 266] on div "Standard Period (End of Month or Quarter)" at bounding box center [518, 270] width 253 height 9
click at [695, 258] on div at bounding box center [523, 250] width 1047 height 501
click at [520, 379] on div "Select an Invoicing Option" at bounding box center [518, 377] width 253 height 9
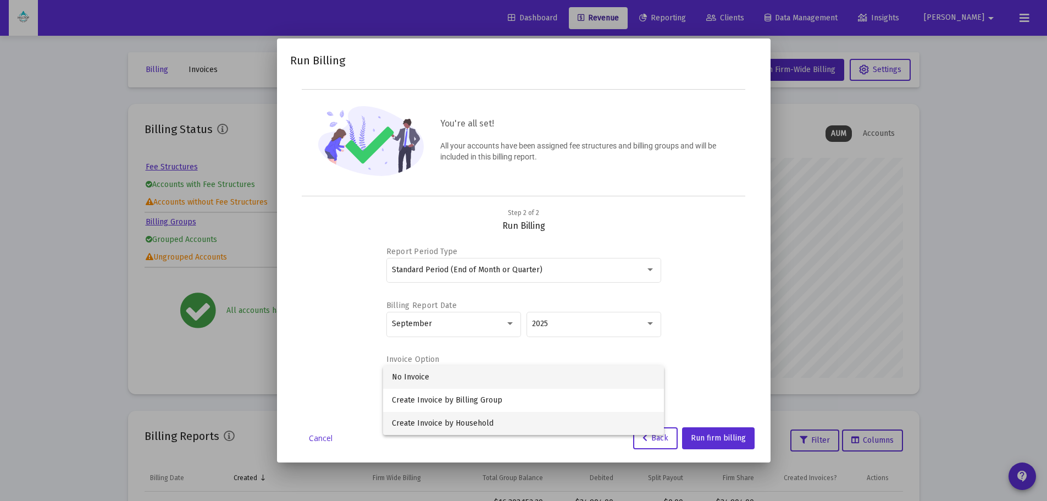
click at [473, 418] on span "Create Invoice by Household" at bounding box center [523, 423] width 263 height 23
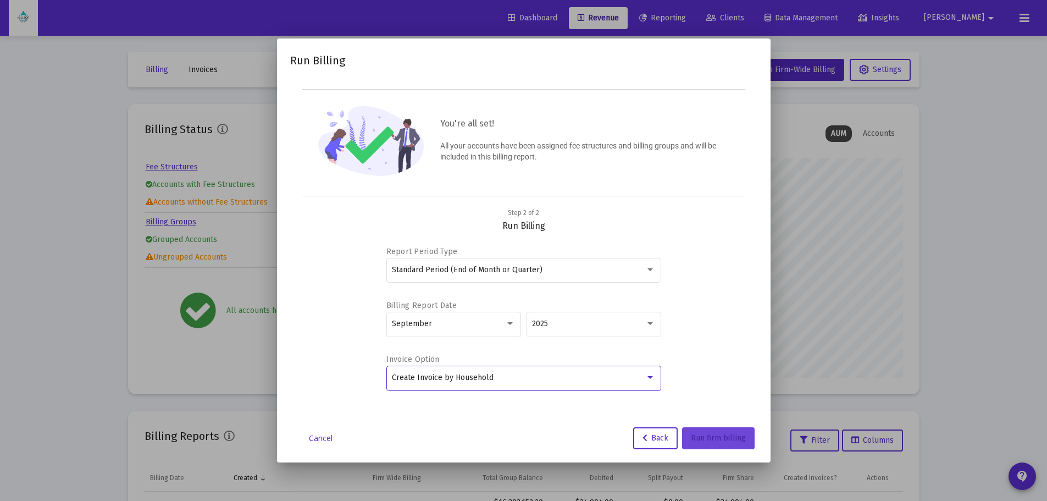
click at [731, 441] on span "Run firm billing" at bounding box center [718, 437] width 55 height 9
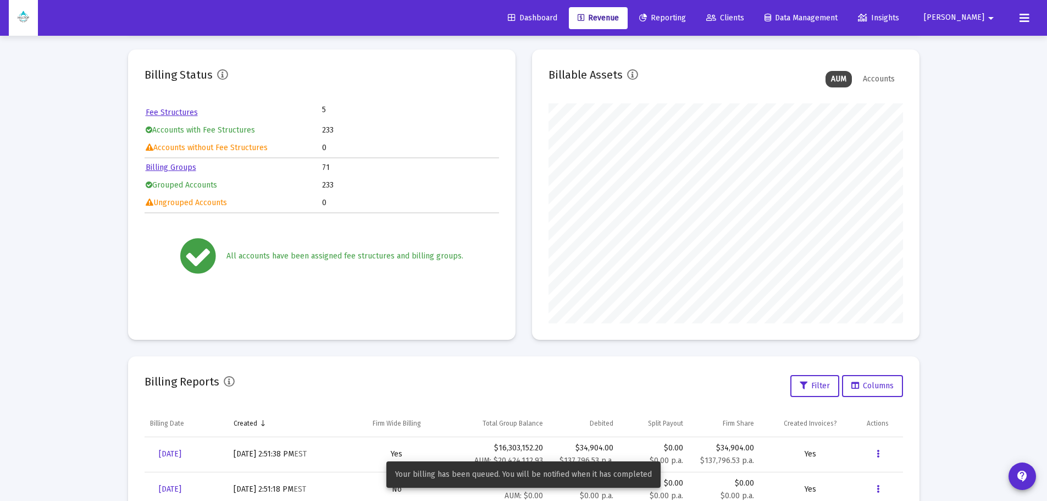
scroll to position [165, 0]
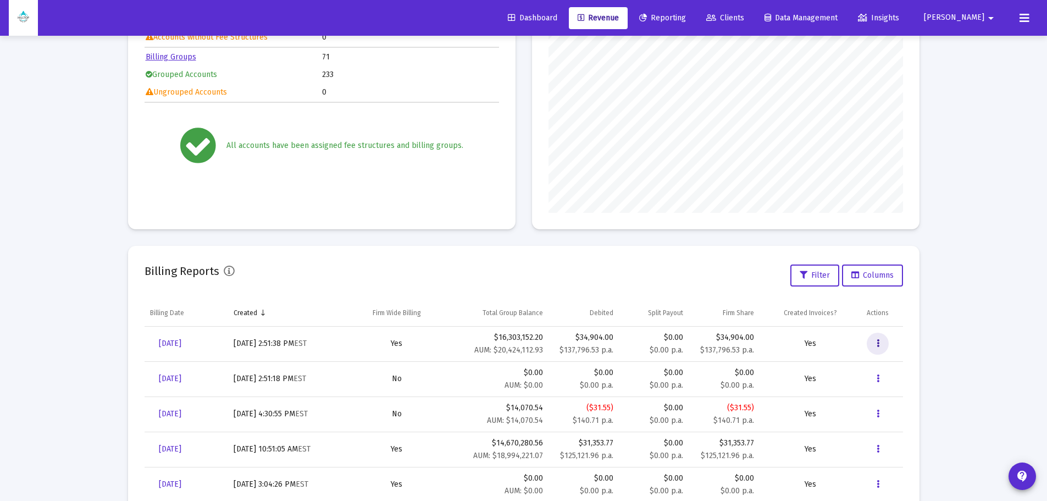
click at [880, 343] on button "Data grid" at bounding box center [878, 344] width 22 height 22
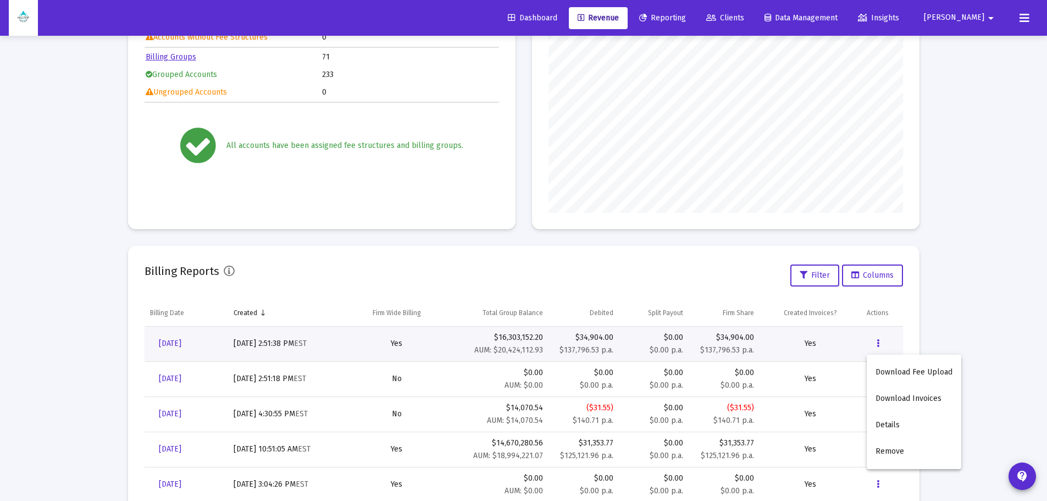
click at [973, 236] on div at bounding box center [523, 250] width 1047 height 501
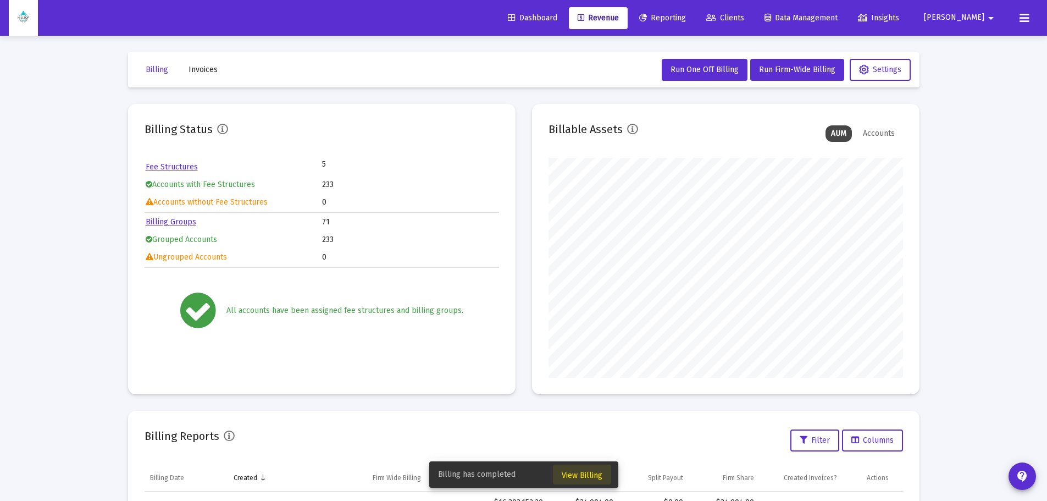
click at [590, 478] on span "View Billing" at bounding box center [582, 475] width 41 height 9
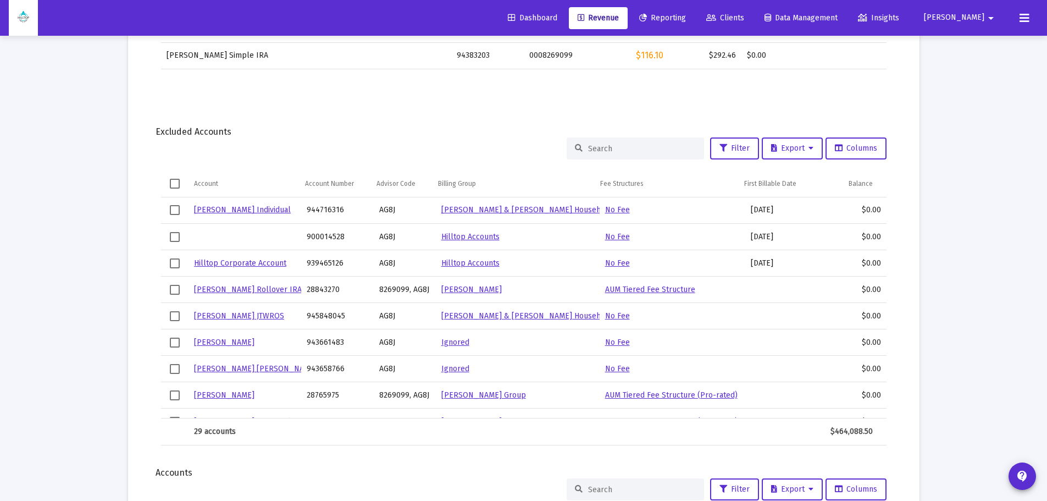
drag, startPoint x: 477, startPoint y: 413, endPoint x: 50, endPoint y: 283, distance: 446.0
click at [562, 416] on div "[PERSON_NAME] Individual 944716316 AG8J [PERSON_NAME] & [PERSON_NAME] Household…" at bounding box center [524, 307] width 726 height 221
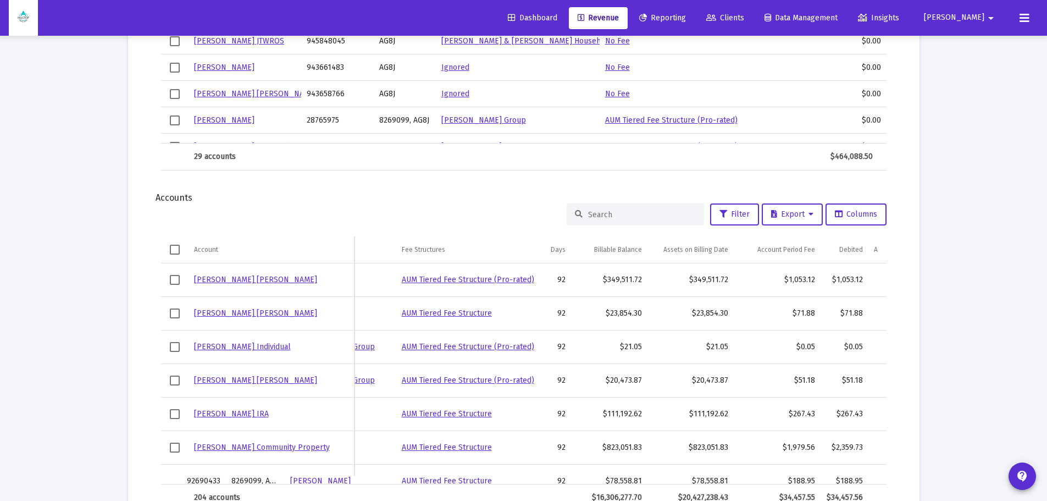
drag, startPoint x: 453, startPoint y: 479, endPoint x: 602, endPoint y: 477, distance: 149.5
click at [602, 477] on div "[PERSON_NAME] IRA 60577258 8269099 [PERSON_NAME] AUM Tiered Fee Structure (Pro-…" at bounding box center [524, 373] width 726 height 221
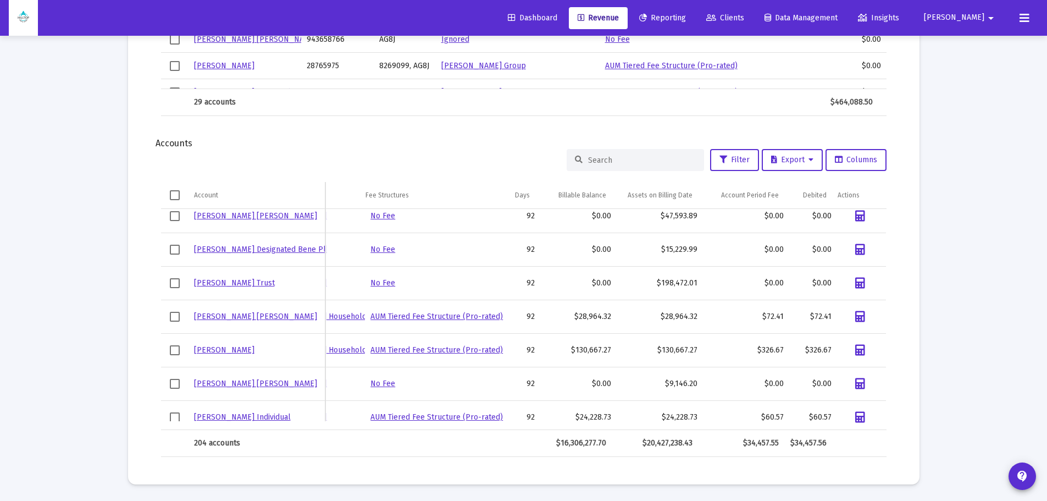
click at [596, 157] on input at bounding box center [642, 160] width 108 height 9
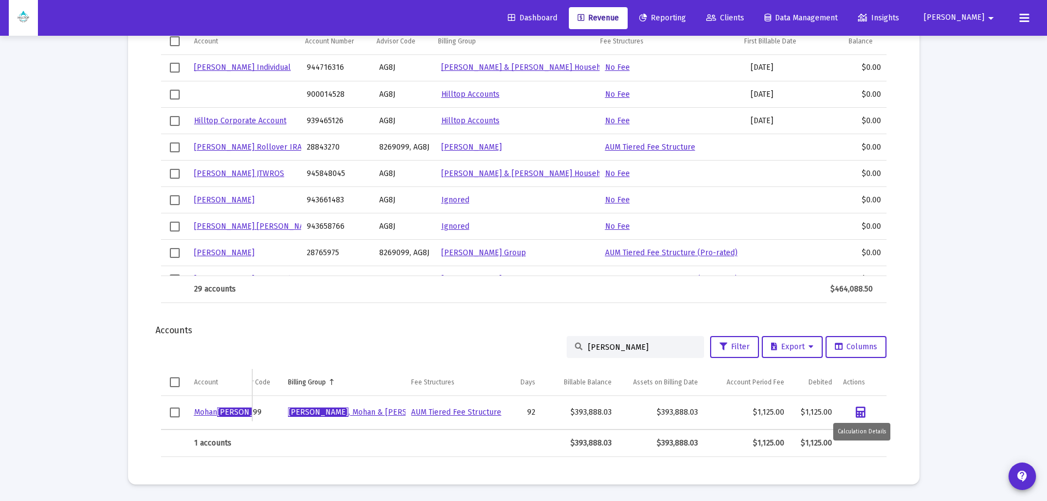
type input "[PERSON_NAME]"
click at [859, 407] on icon "Data grid" at bounding box center [861, 412] width 10 height 11
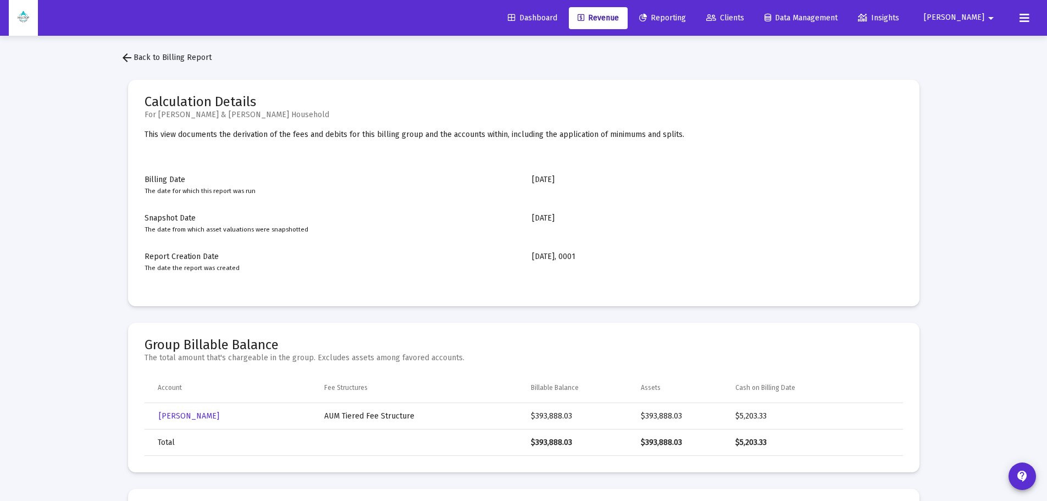
click at [166, 58] on span "arrow_back Back to Billing Report" at bounding box center [165, 57] width 91 height 9
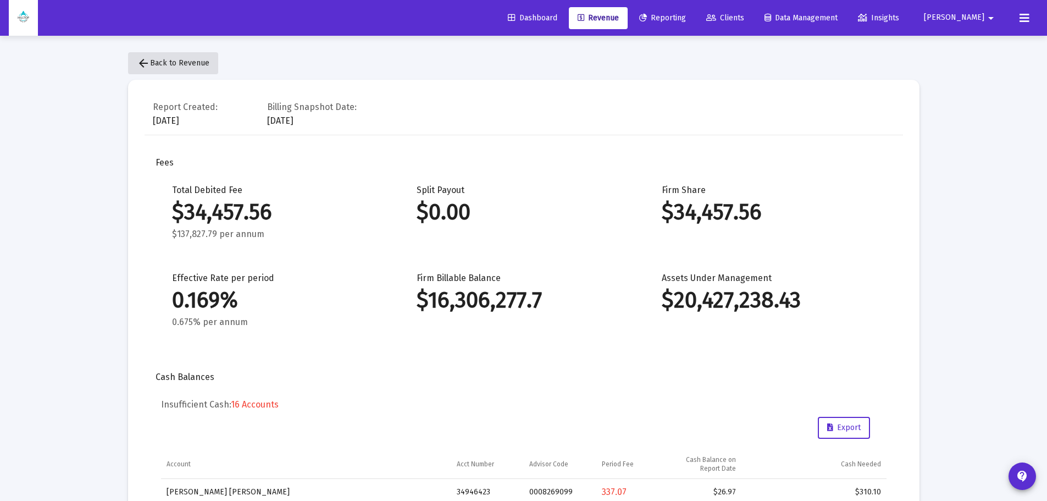
click at [179, 56] on button "arrow_back Back to Revenue" at bounding box center [173, 63] width 90 height 22
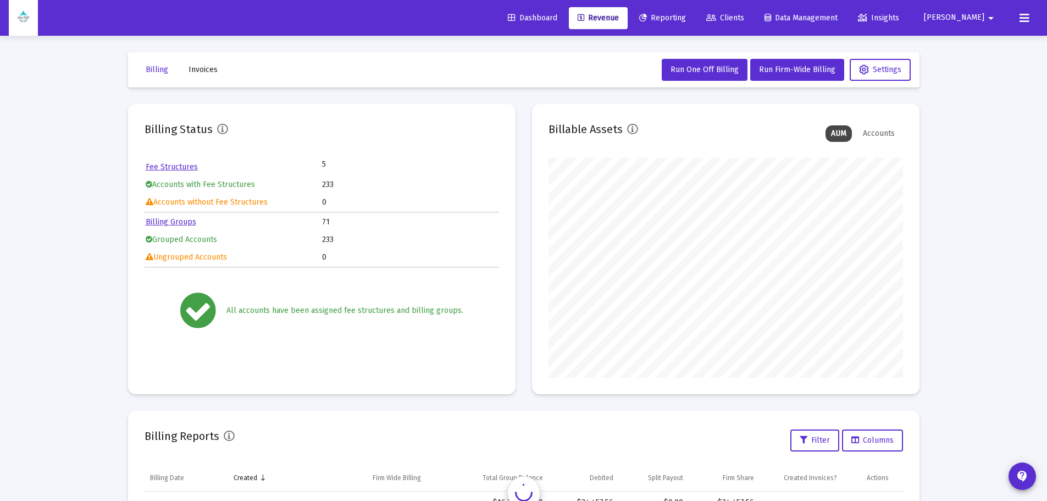
scroll to position [220, 355]
